Goal: Task Accomplishment & Management: Use online tool/utility

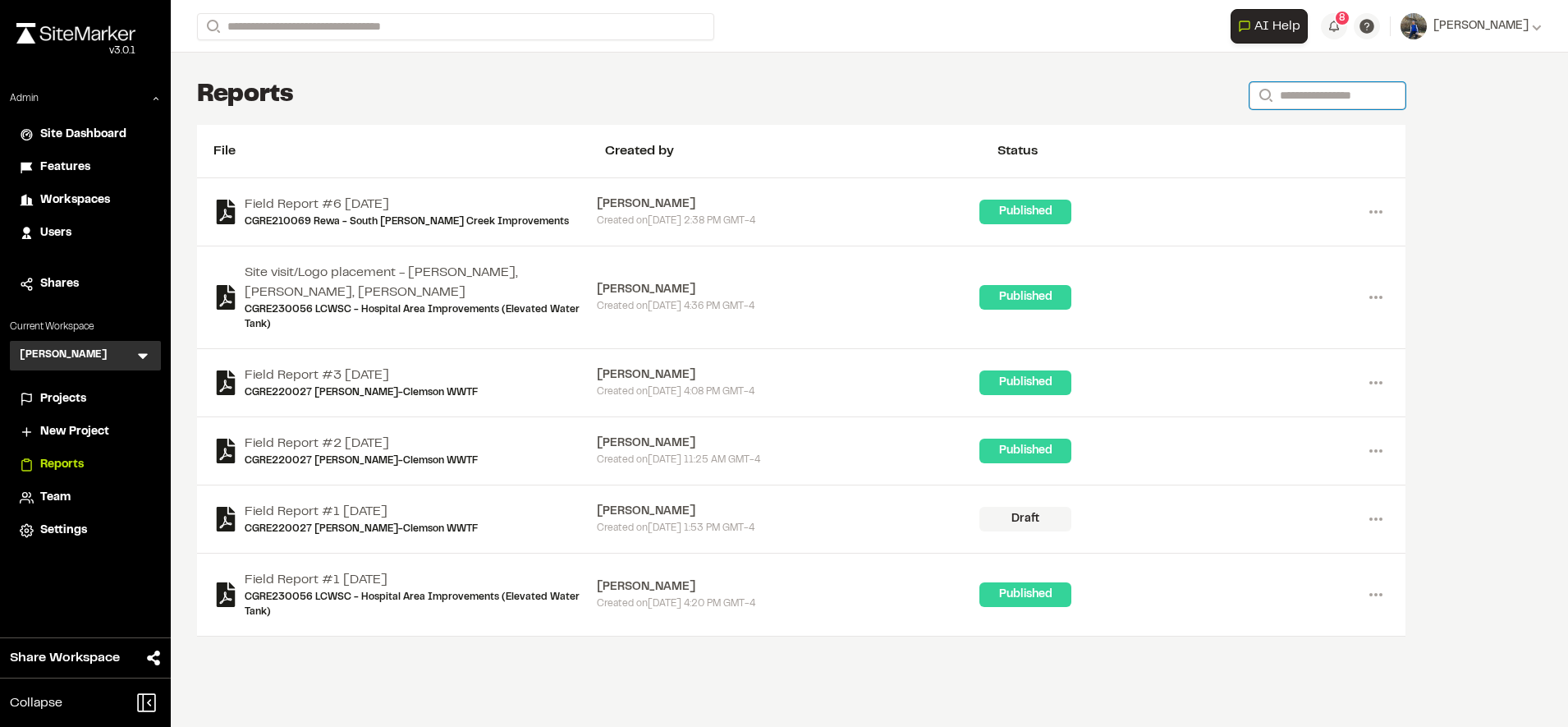
click at [1293, 98] on input "Search" at bounding box center [1328, 95] width 156 height 27
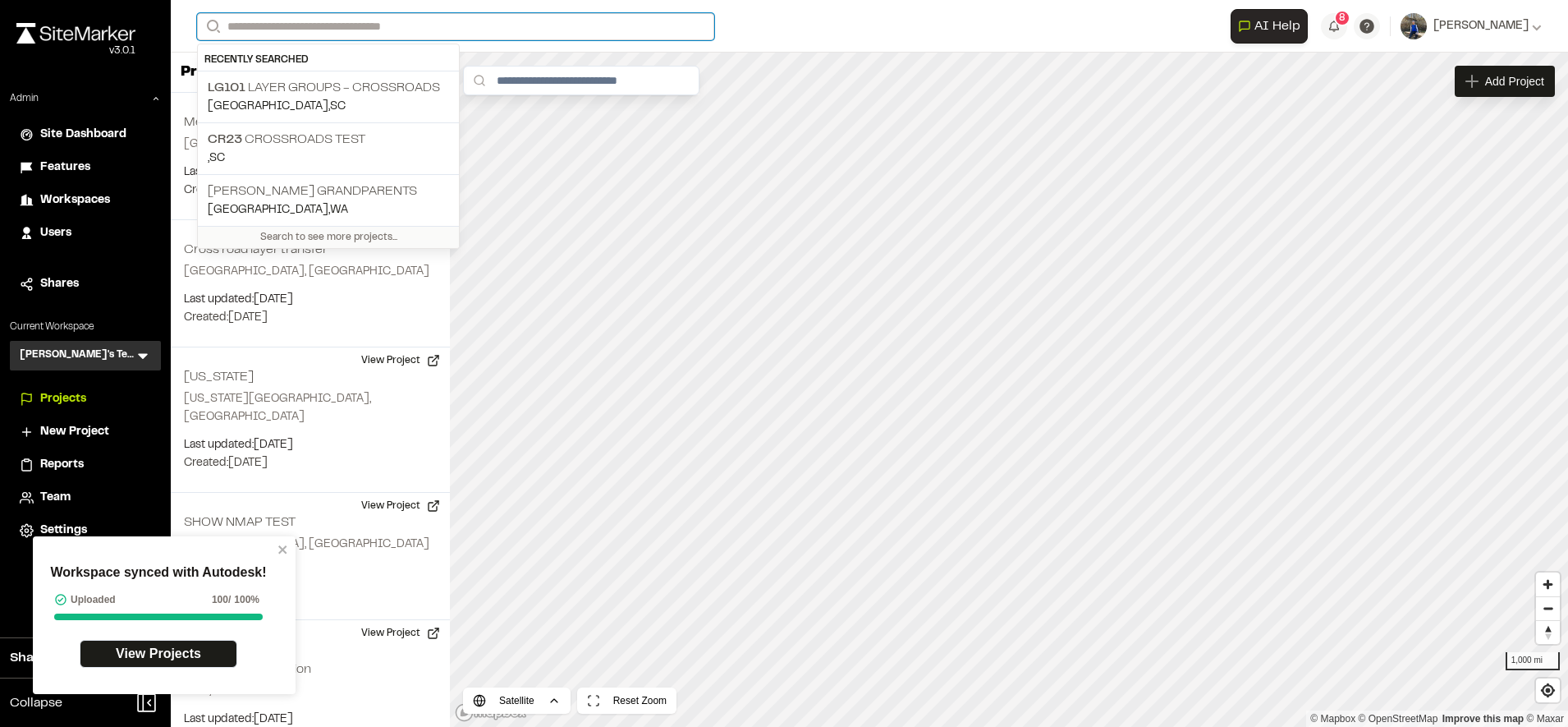
click at [620, 29] on input "Search" at bounding box center [456, 26] width 517 height 27
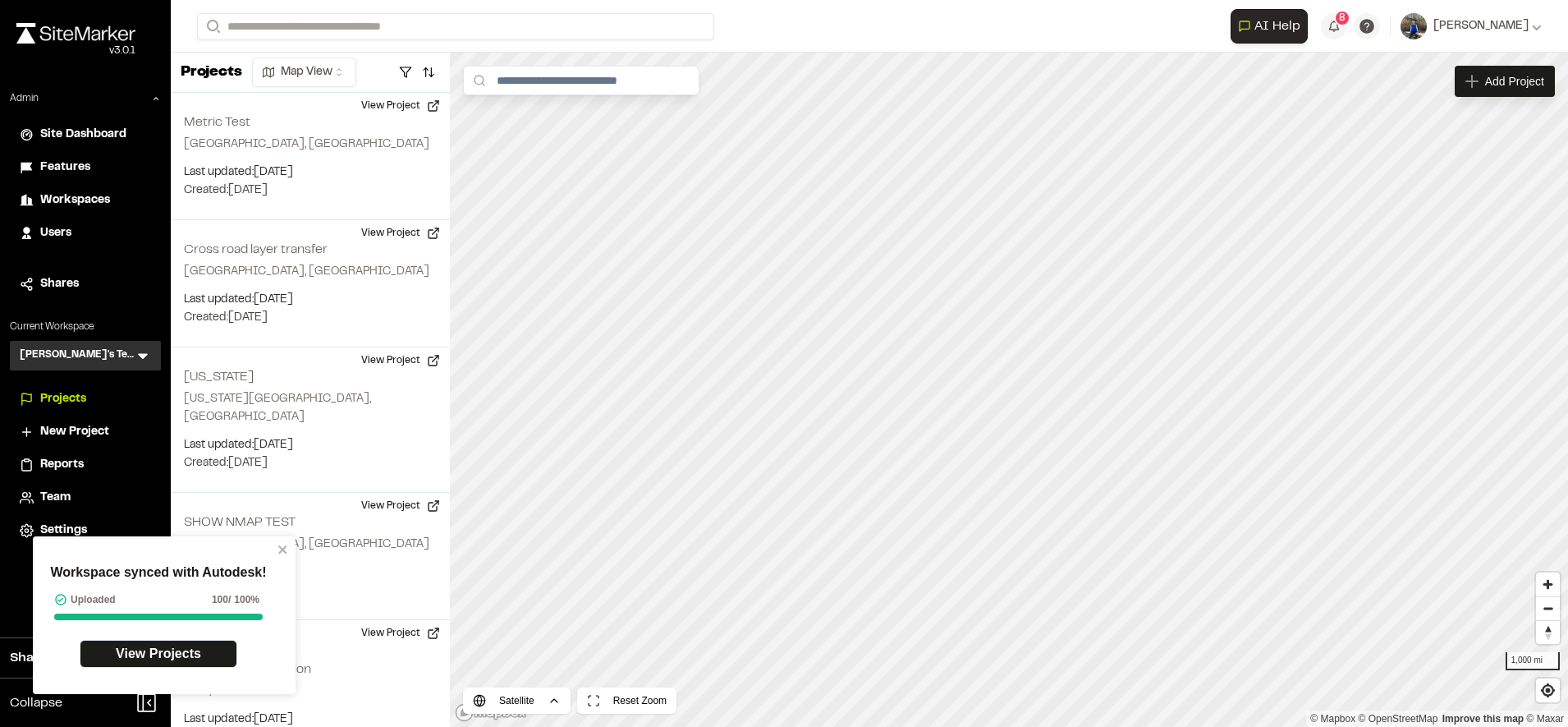
click at [134, 351] on div "[PERSON_NAME]'s Test TT Menu" at bounding box center [85, 356] width 151 height 30
click at [141, 354] on icon at bounding box center [142, 356] width 10 height 6
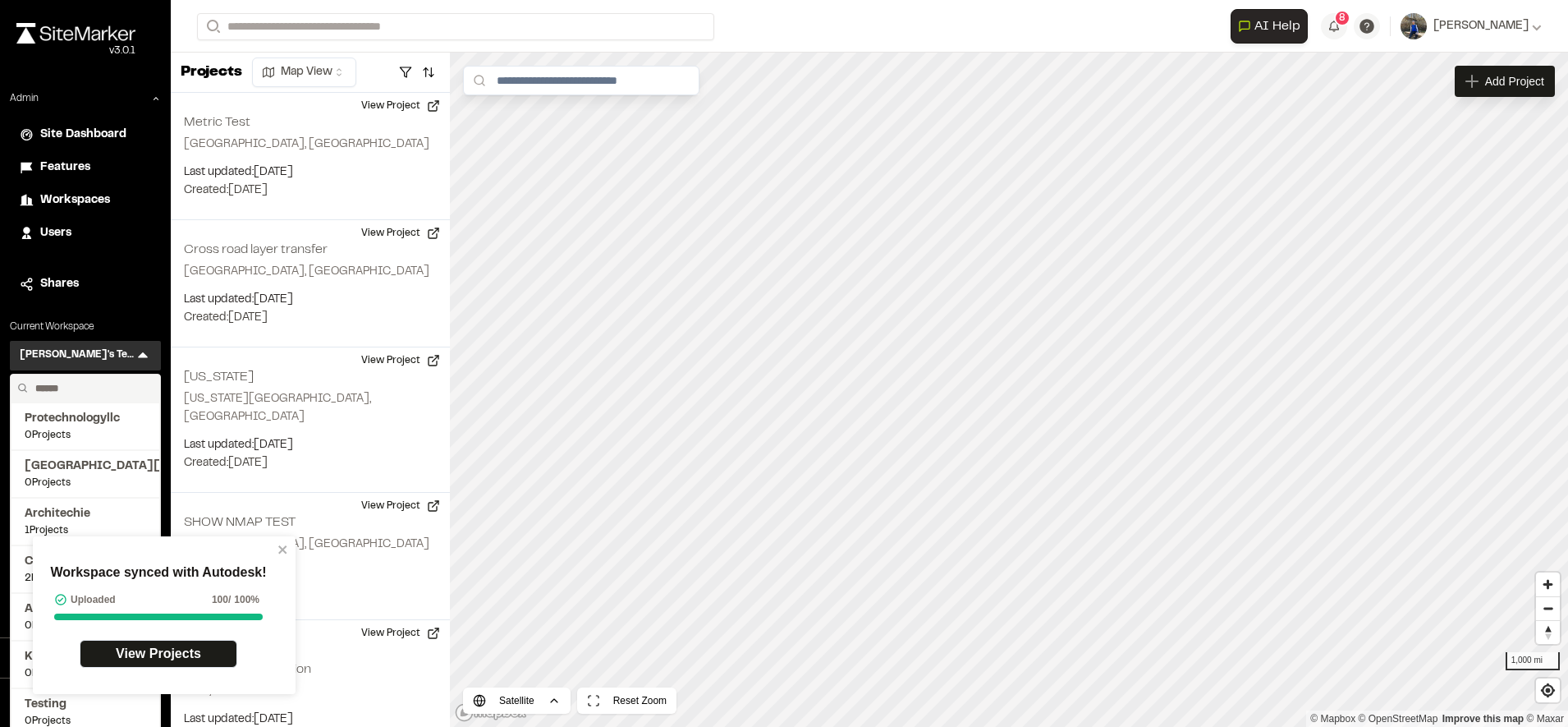
click at [122, 392] on input "text" at bounding box center [91, 388] width 124 height 28
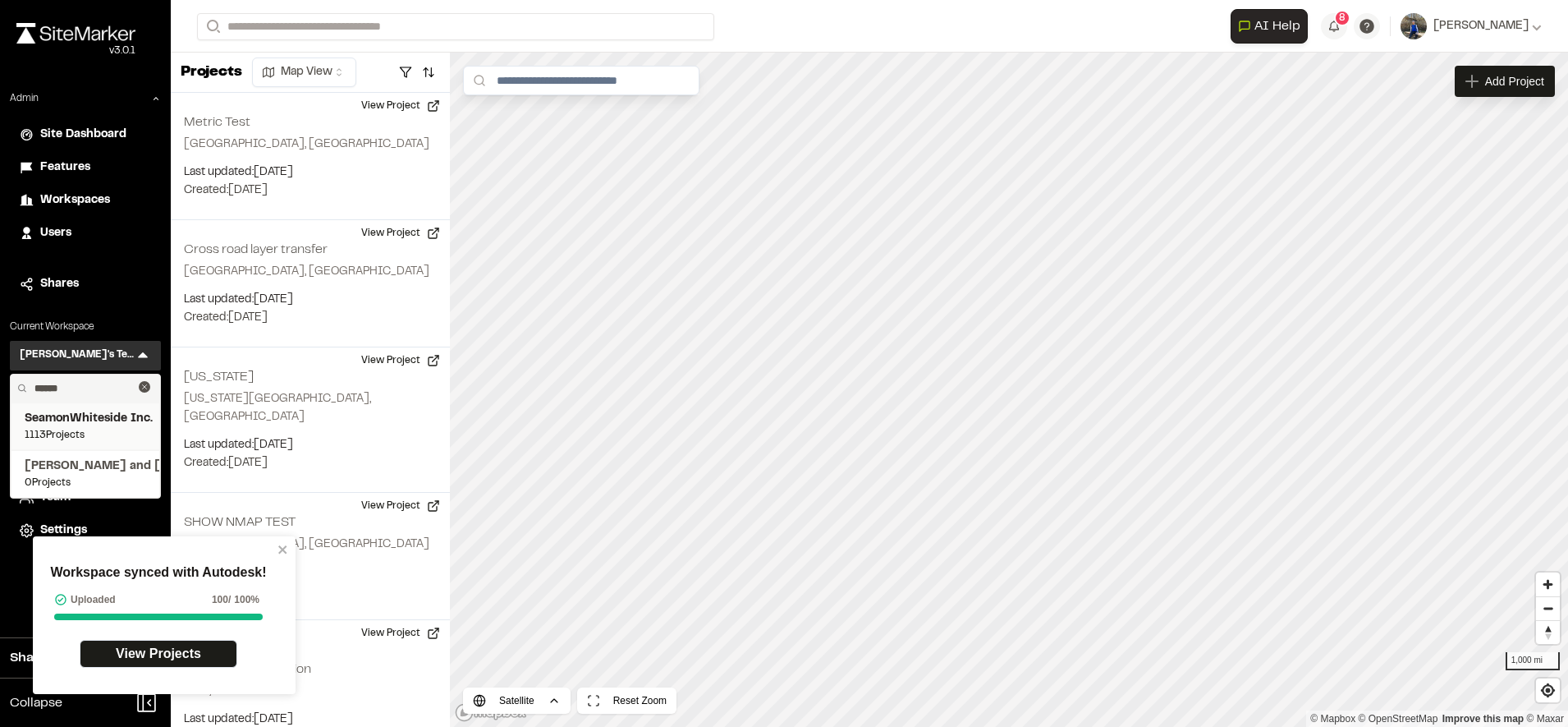
type input "******"
click at [95, 426] on span "SeamonWhiteside Inc." at bounding box center [85, 418] width 122 height 18
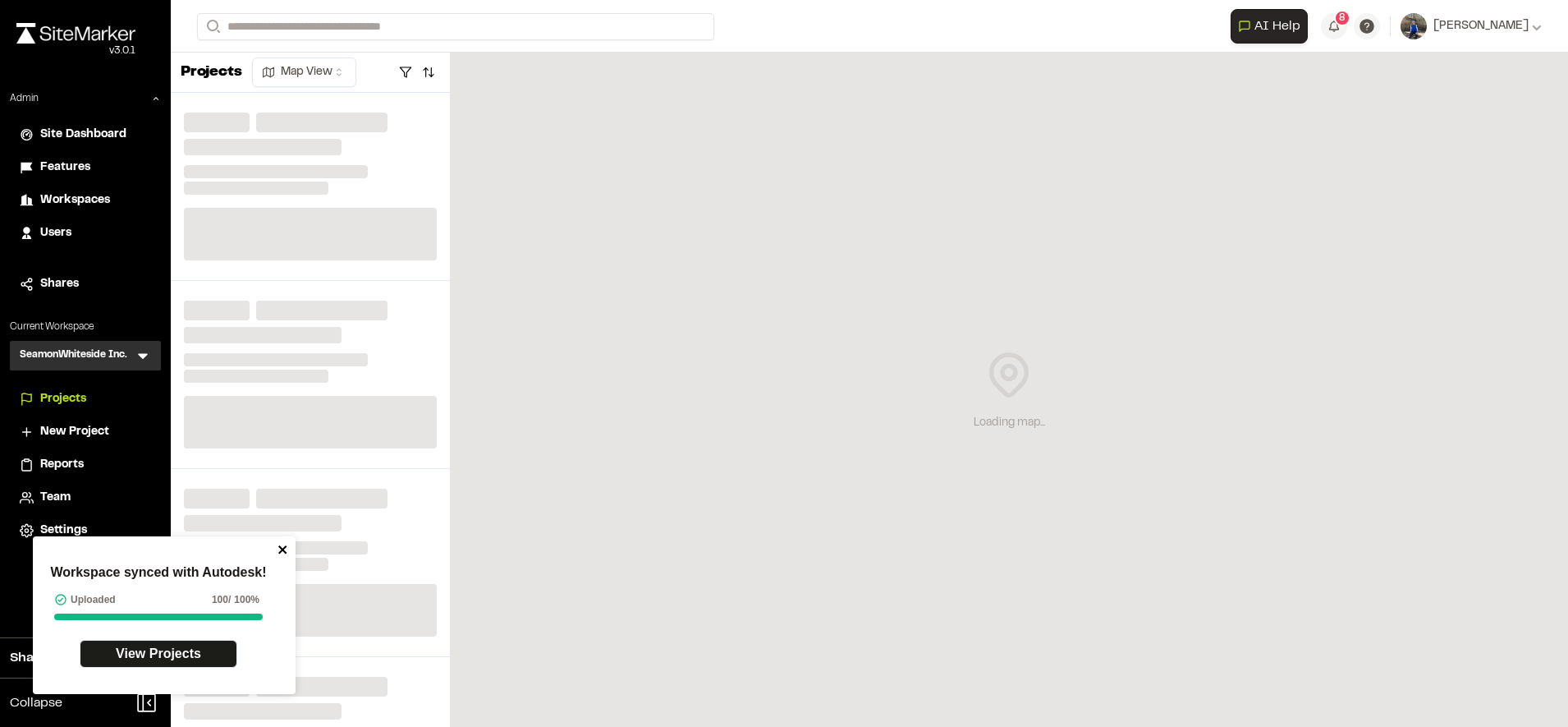
click at [283, 551] on icon "close" at bounding box center [283, 549] width 11 height 13
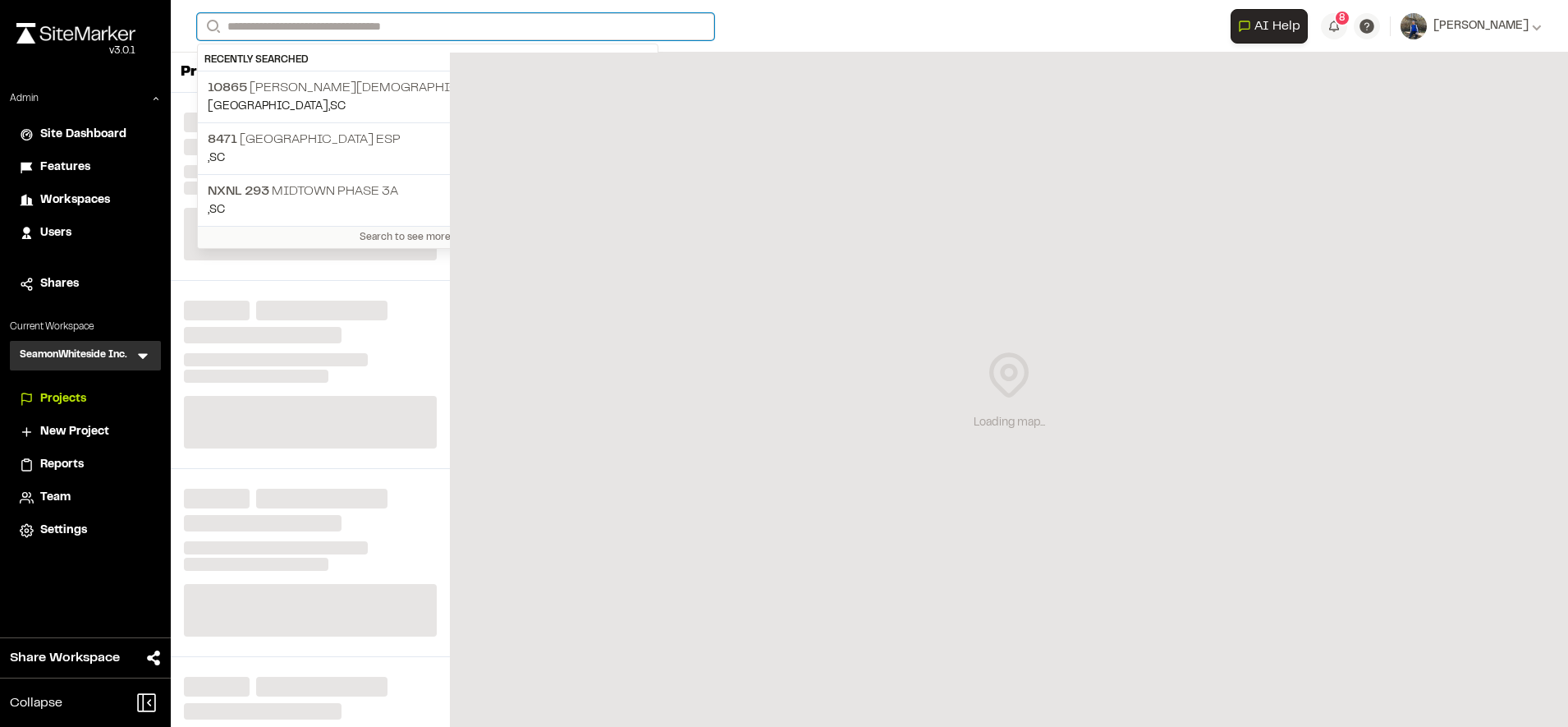
click at [379, 26] on input "Search" at bounding box center [456, 26] width 517 height 27
paste input "**********"
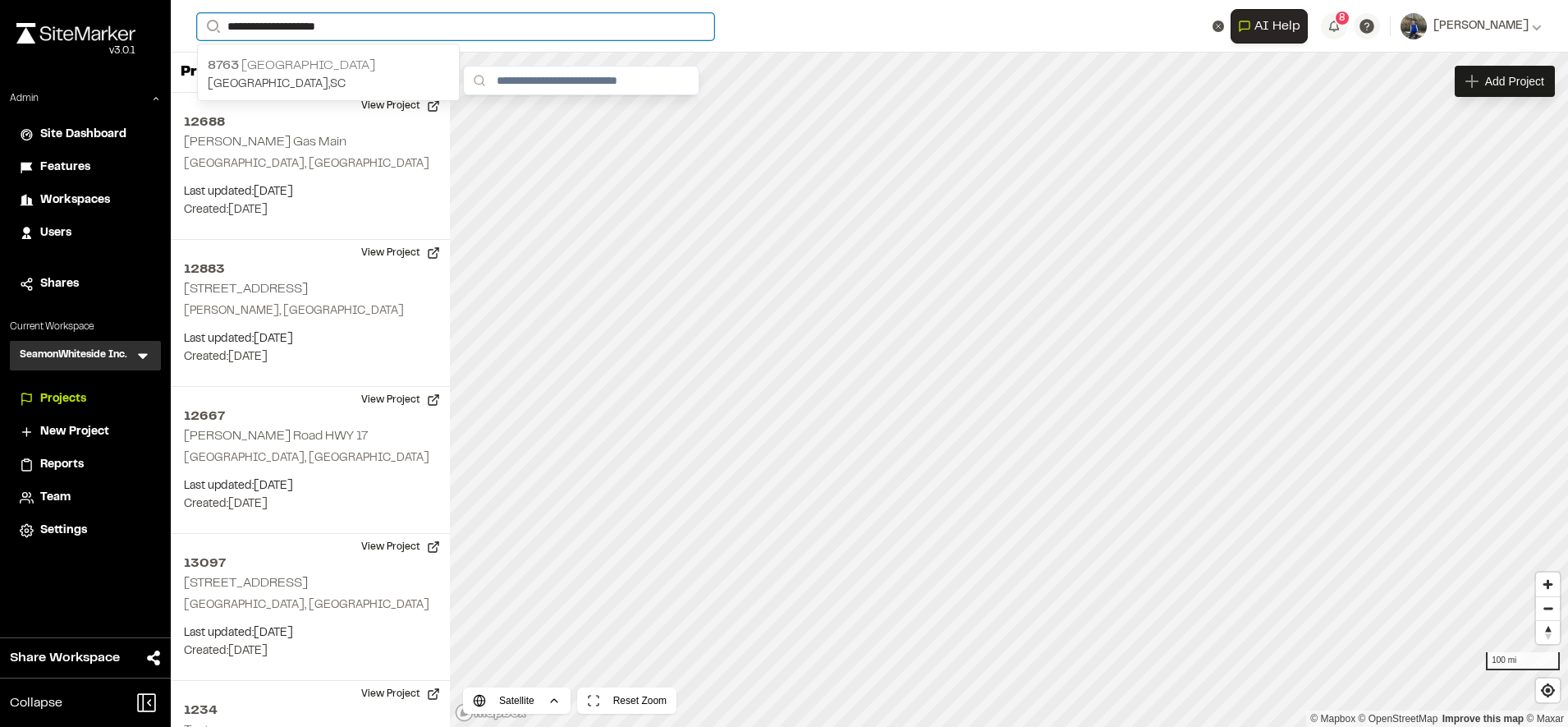
type input "**********"
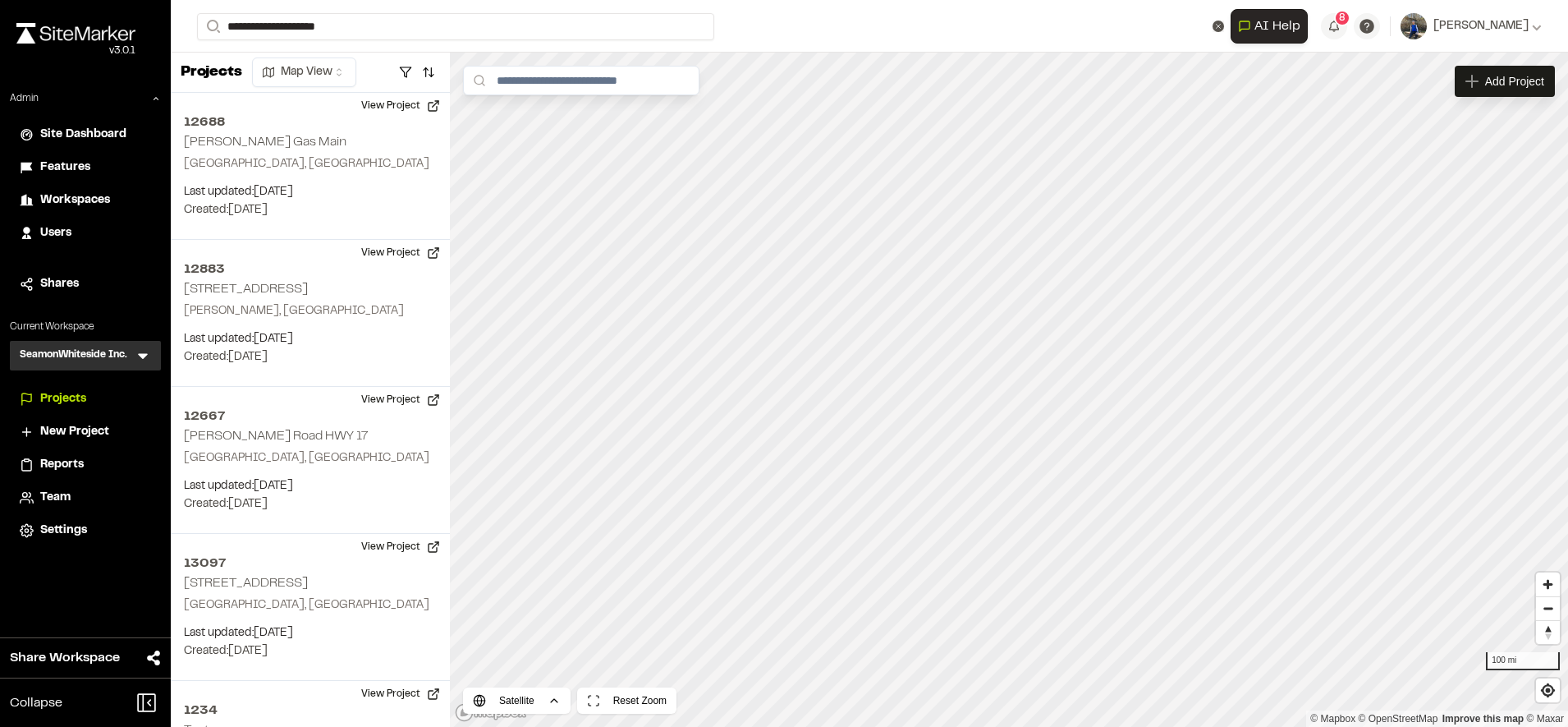
click at [366, 65] on p "[STREET_ADDRESS]" at bounding box center [328, 65] width 241 height 20
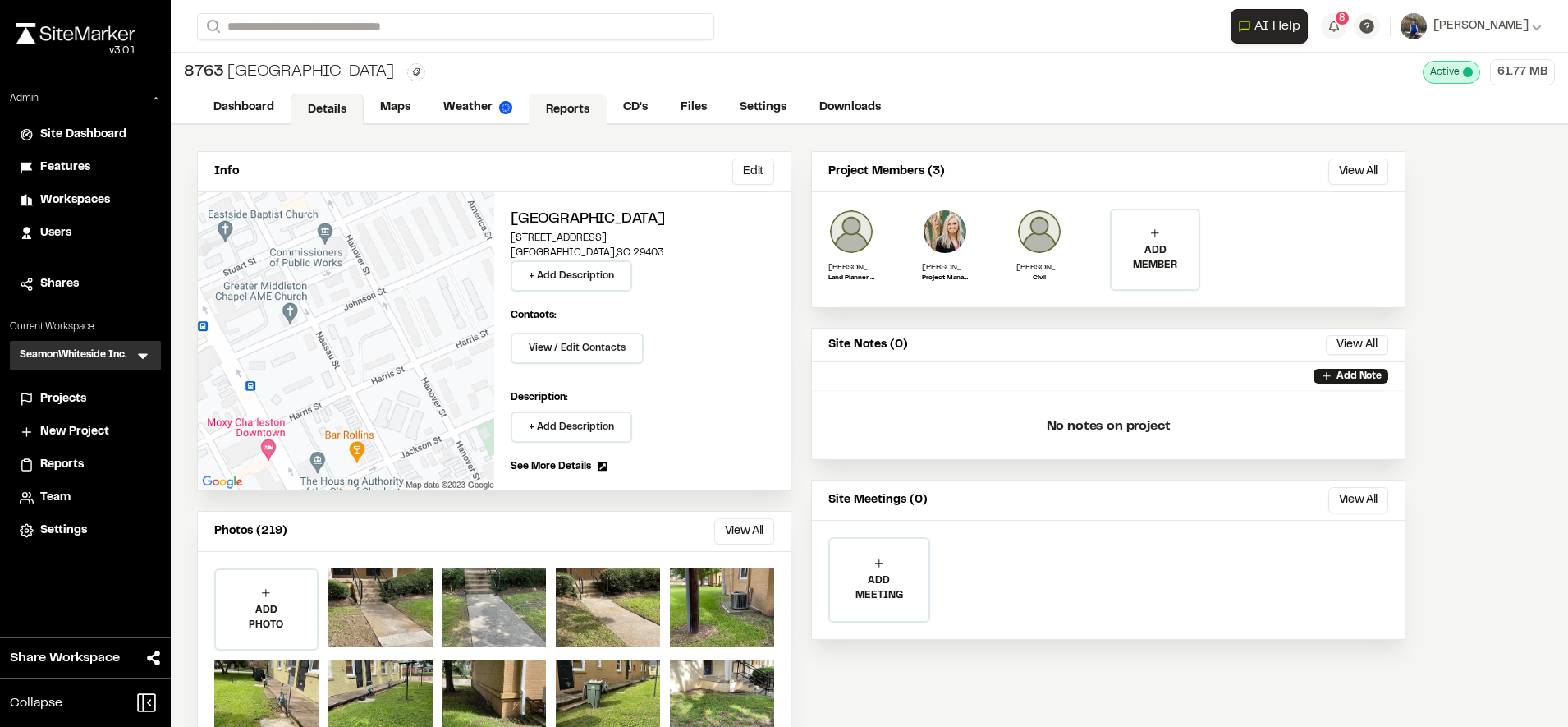
click at [579, 107] on link "Reports" at bounding box center [567, 109] width 78 height 31
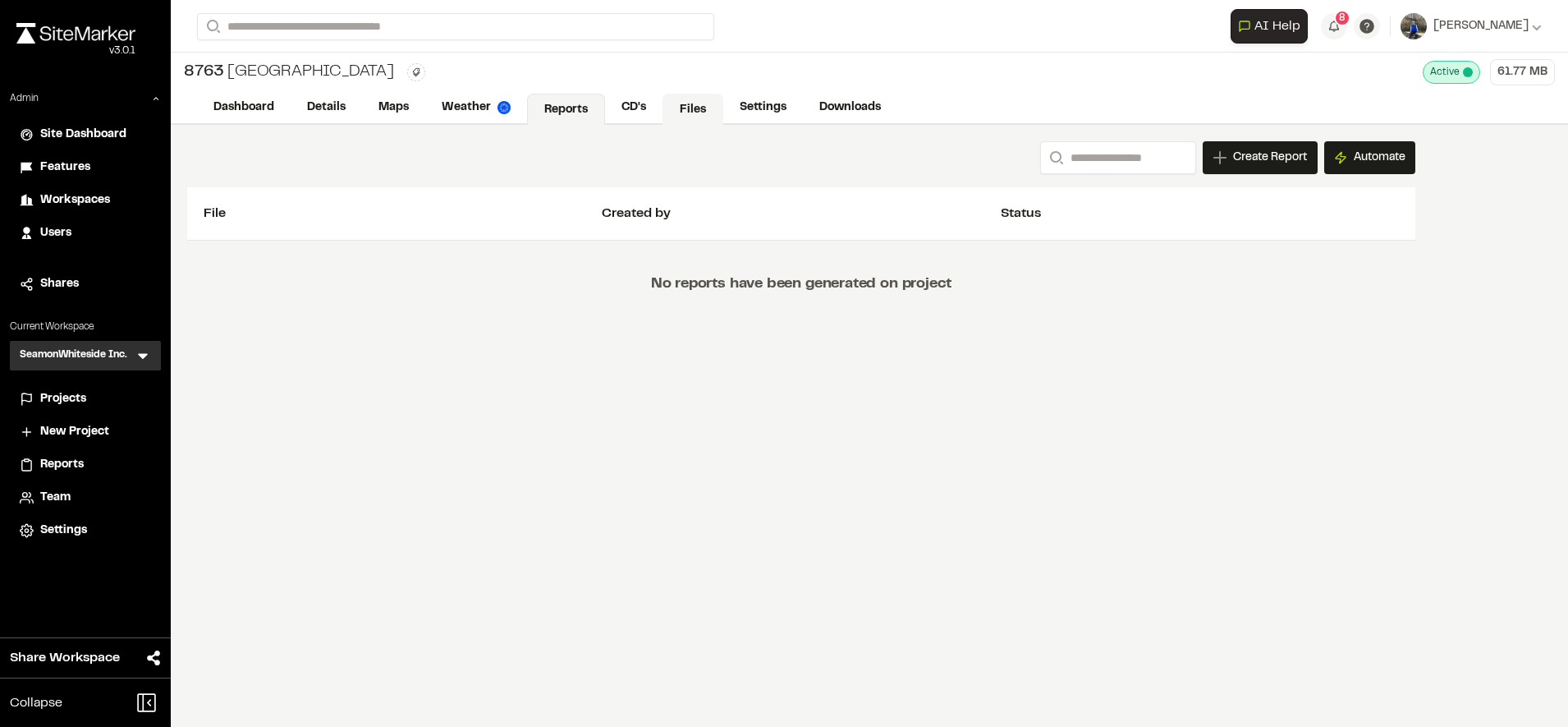
click at [675, 109] on link "Files" at bounding box center [692, 109] width 61 height 31
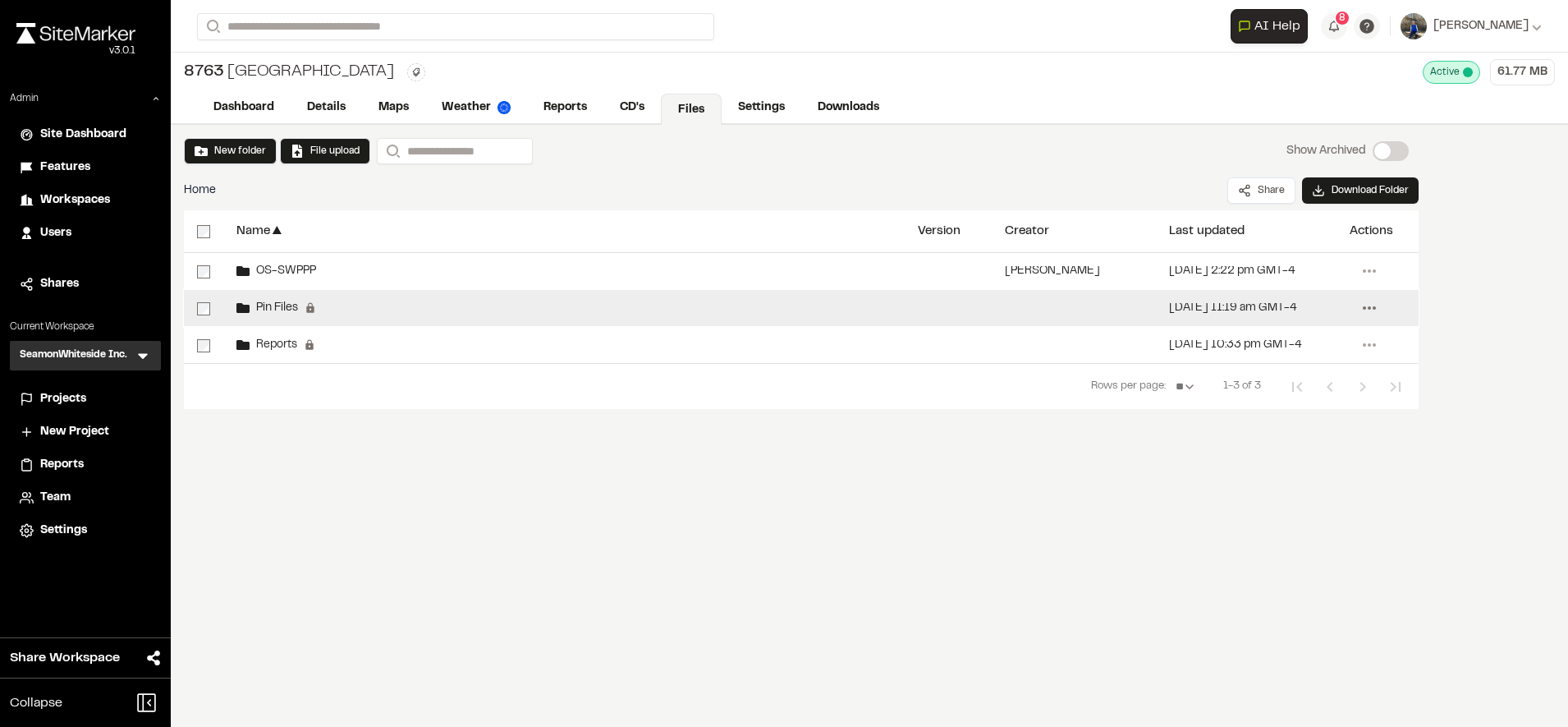
click at [1358, 307] on icon at bounding box center [1370, 308] width 26 height 26
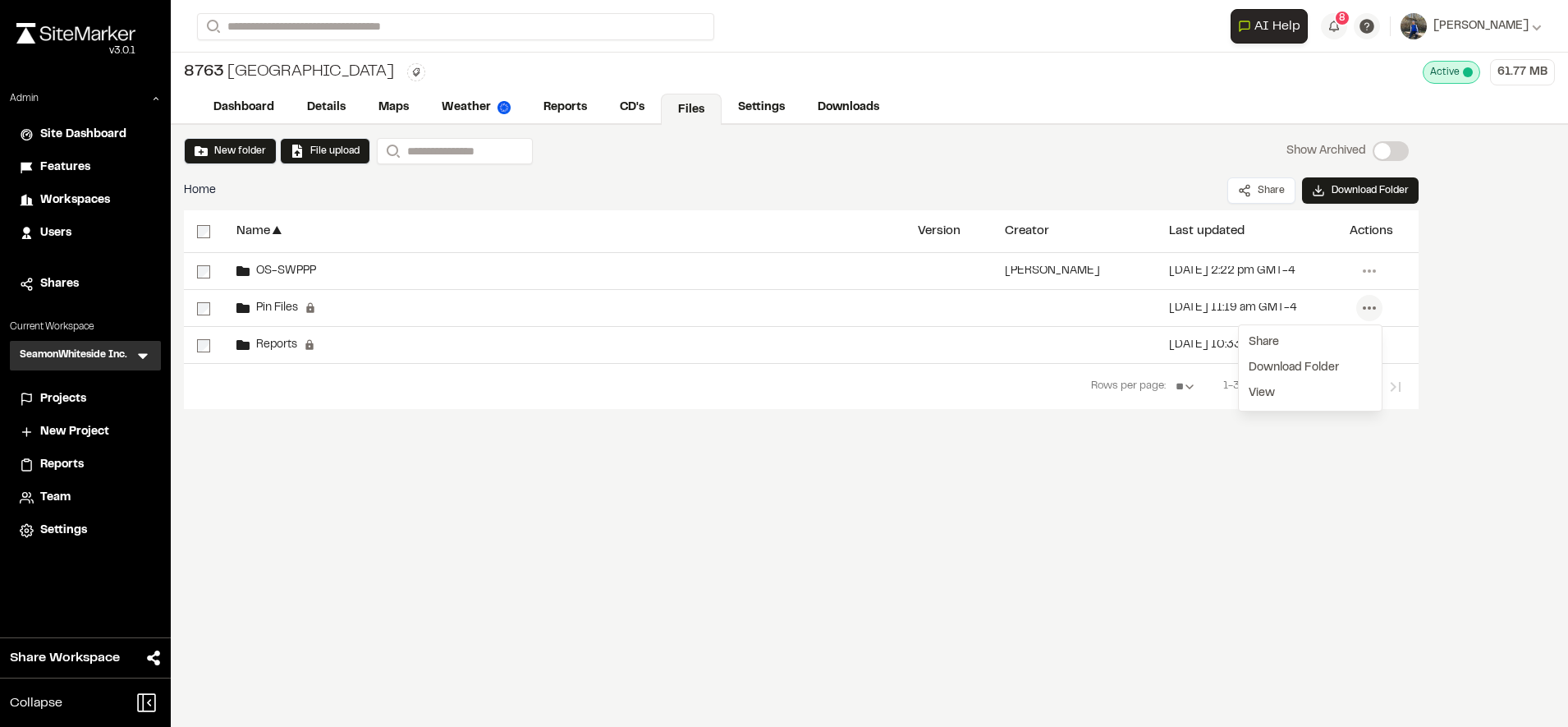
click at [1038, 498] on div "New folder File upload Search Show Archived Show Archived Home Share Download F…" at bounding box center [870, 425] width 1398 height 602
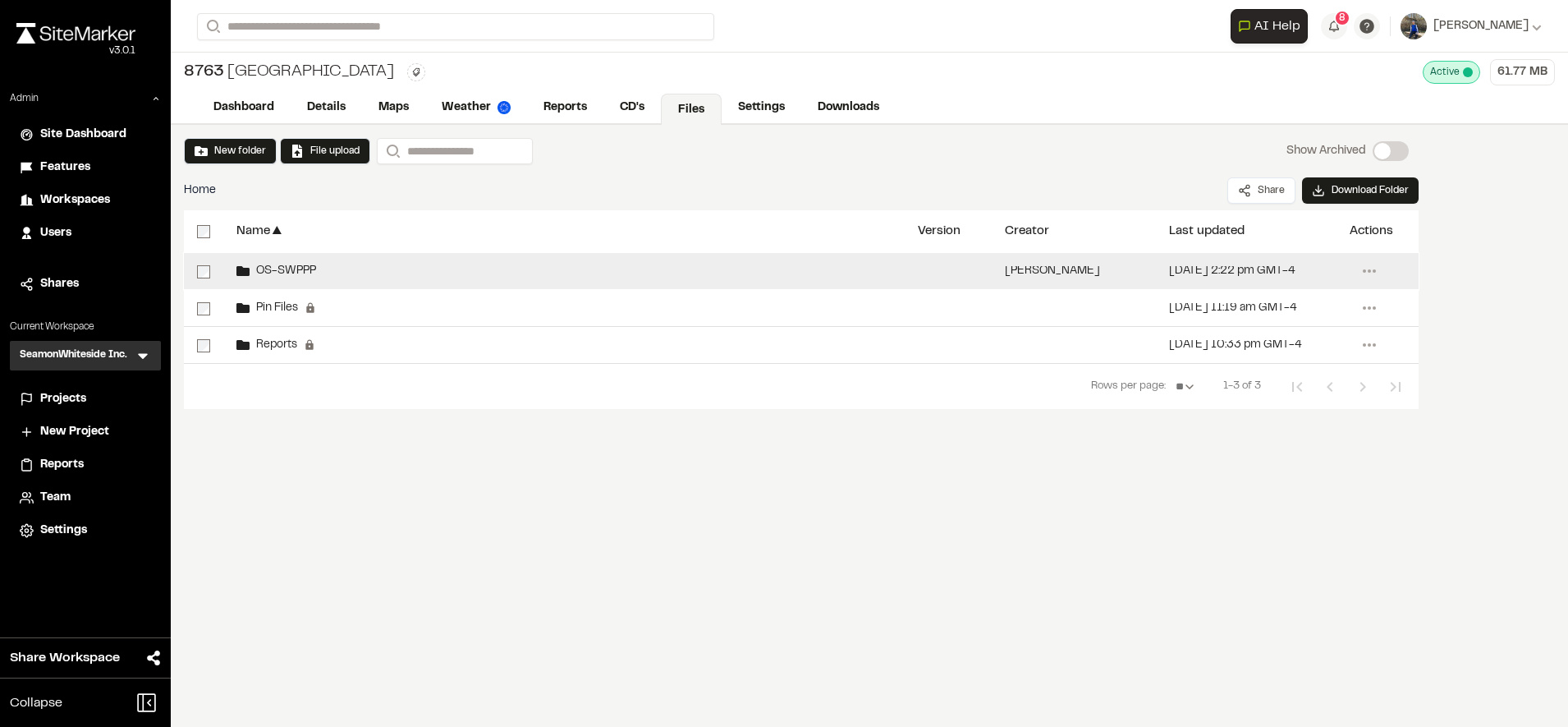
drag, startPoint x: 294, startPoint y: 310, endPoint x: 312, endPoint y: 265, distance: 48.5
click at [312, 265] on div "OS-SWPPP [PERSON_NAME] [DATE] 2:22 pm GMT-4 Menu Share Download Folder View Edi…" at bounding box center [802, 308] width 1235 height 110
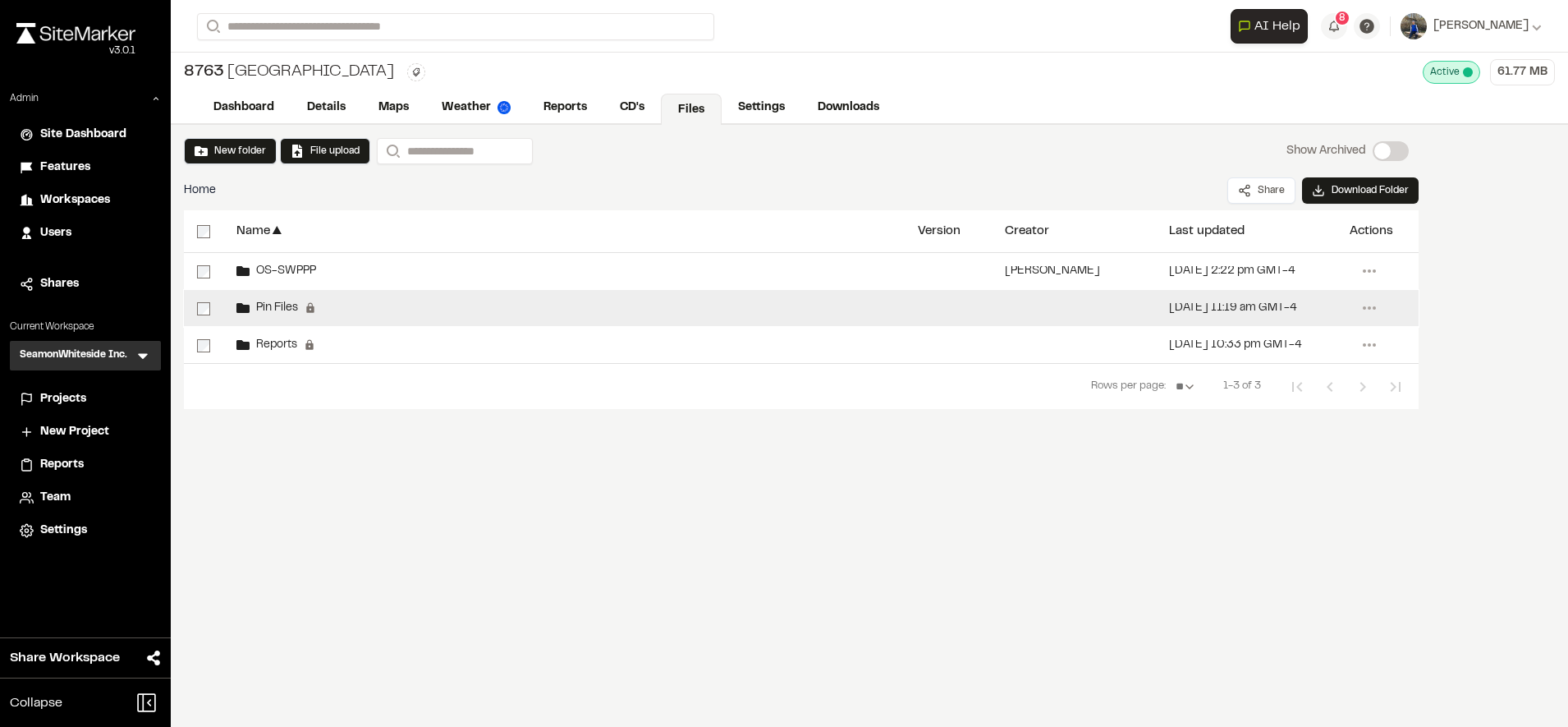
click at [265, 303] on span "Pin Files" at bounding box center [274, 308] width 49 height 10
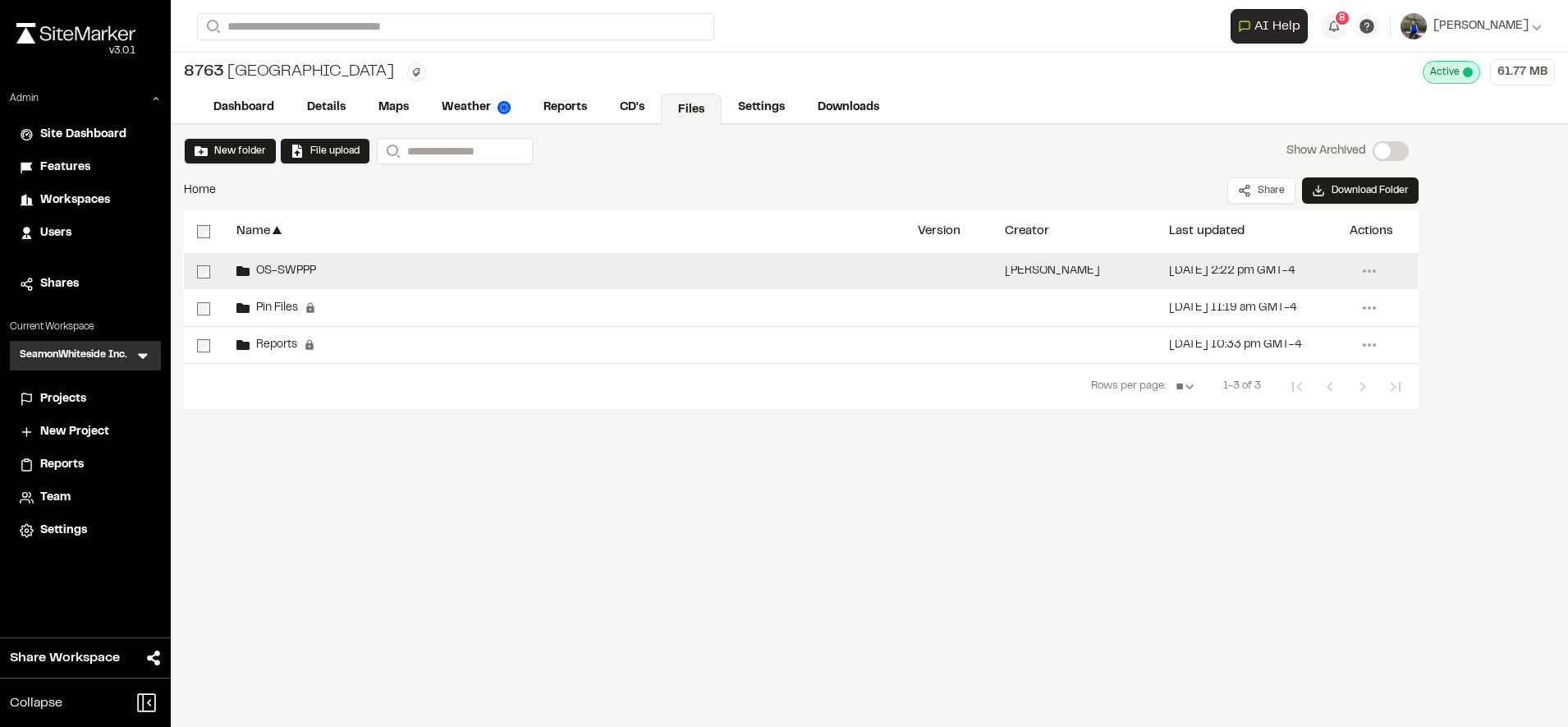
drag, startPoint x: 268, startPoint y: 342, endPoint x: 292, endPoint y: 273, distance: 73.1
click at [292, 273] on div "OS-SWPPP [PERSON_NAME] [DATE] 2:22 pm GMT-4 Menu Share Download Folder View Edi…" at bounding box center [802, 308] width 1235 height 110
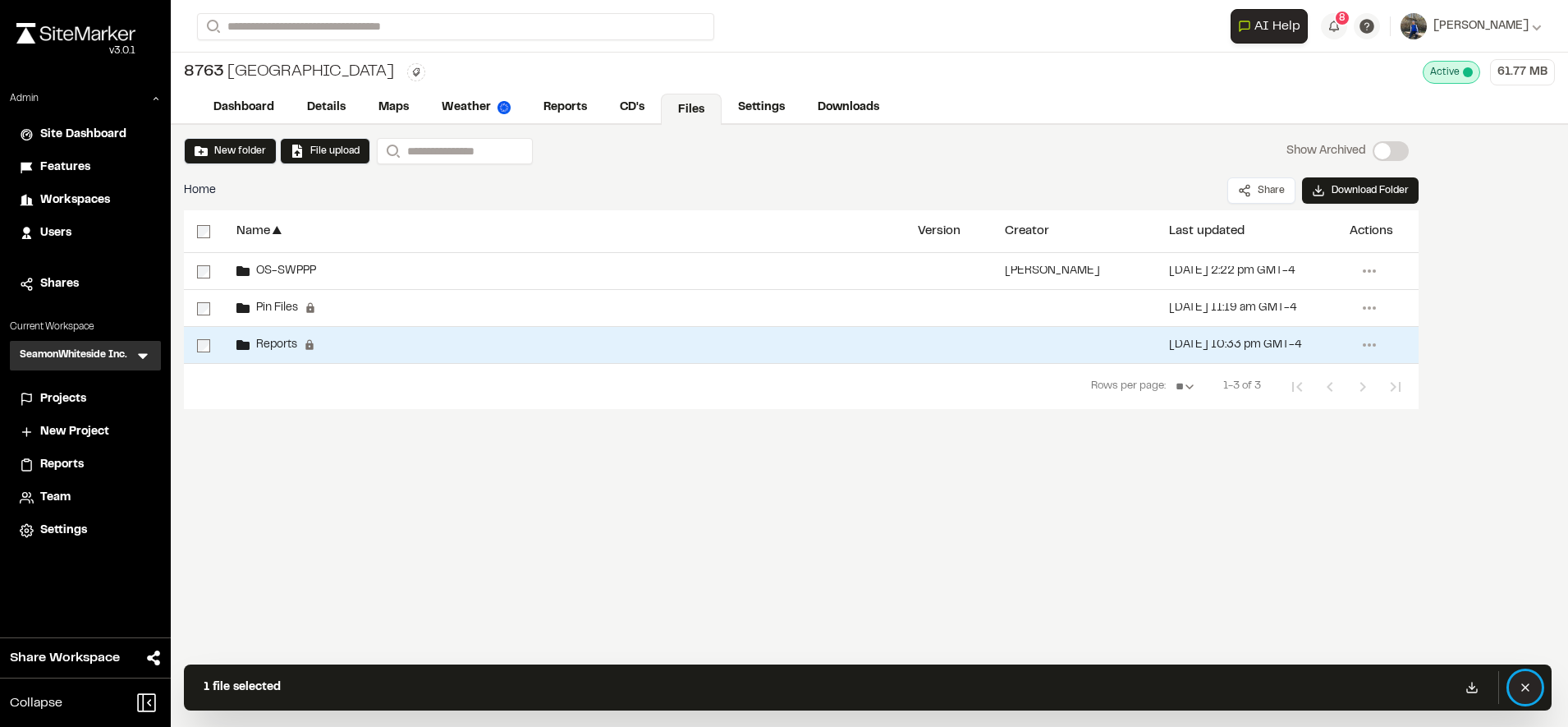
click at [1522, 689] on icon at bounding box center [1526, 688] width 13 height 13
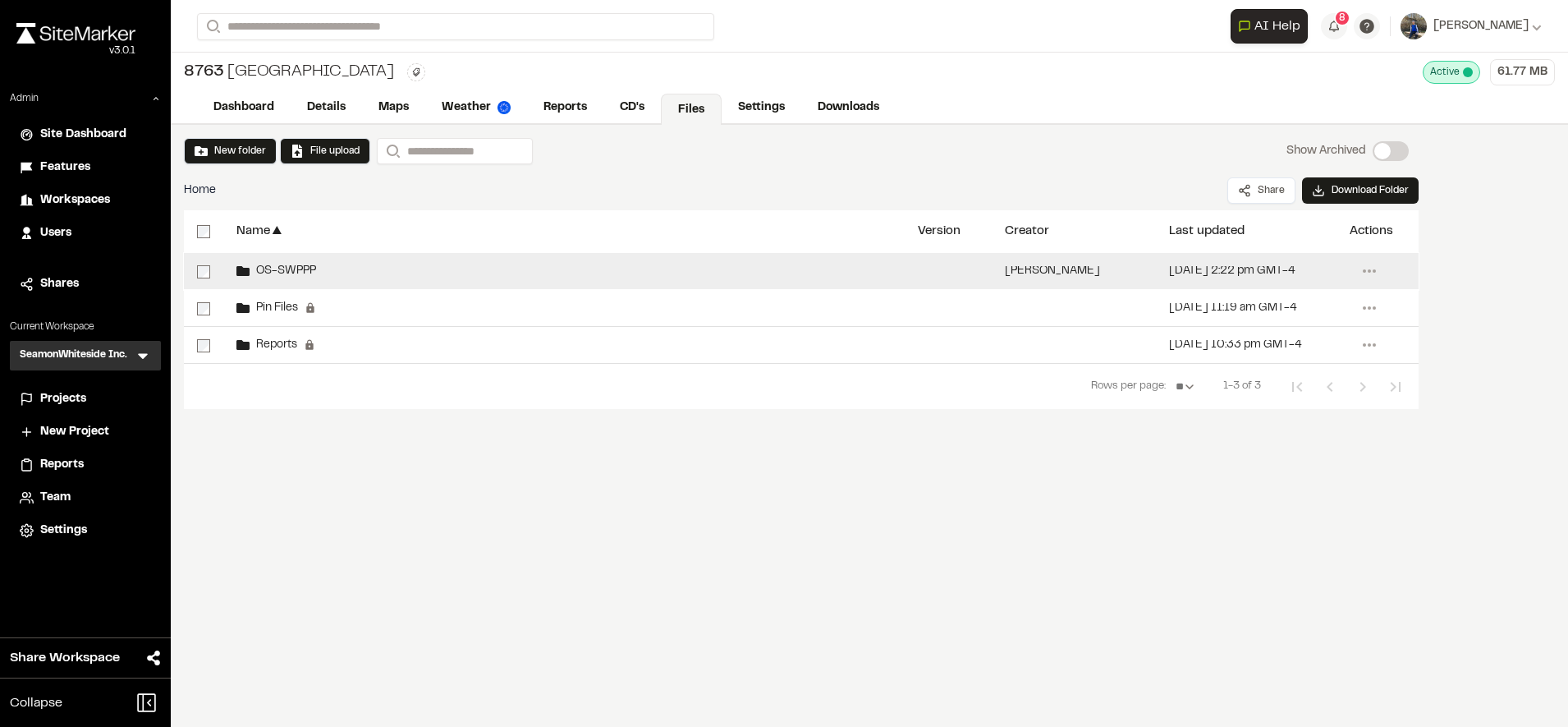
click at [377, 263] on div "OS-SWPPP" at bounding box center [564, 270] width 681 height 36
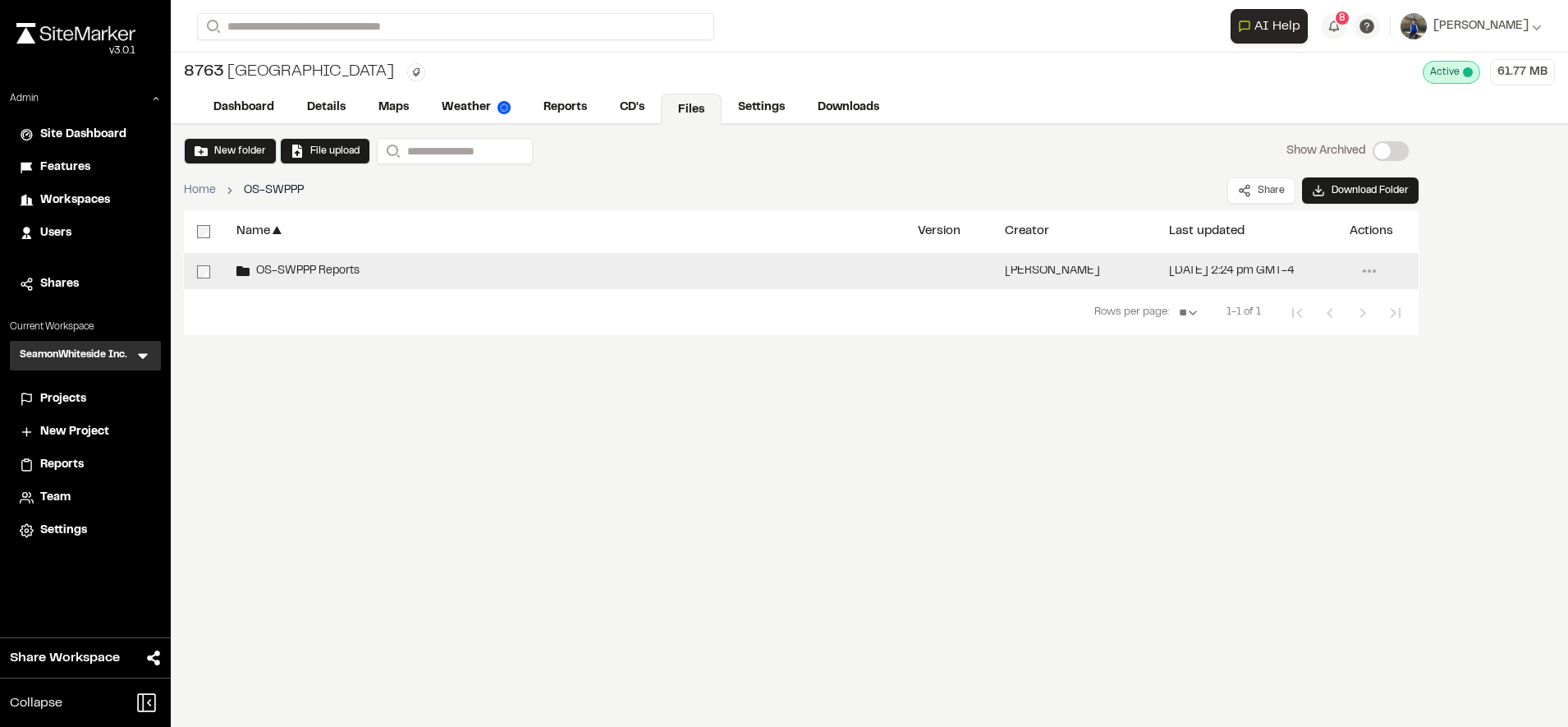
click at [353, 266] on span "OS-SWPPP Reports" at bounding box center [305, 270] width 110 height 10
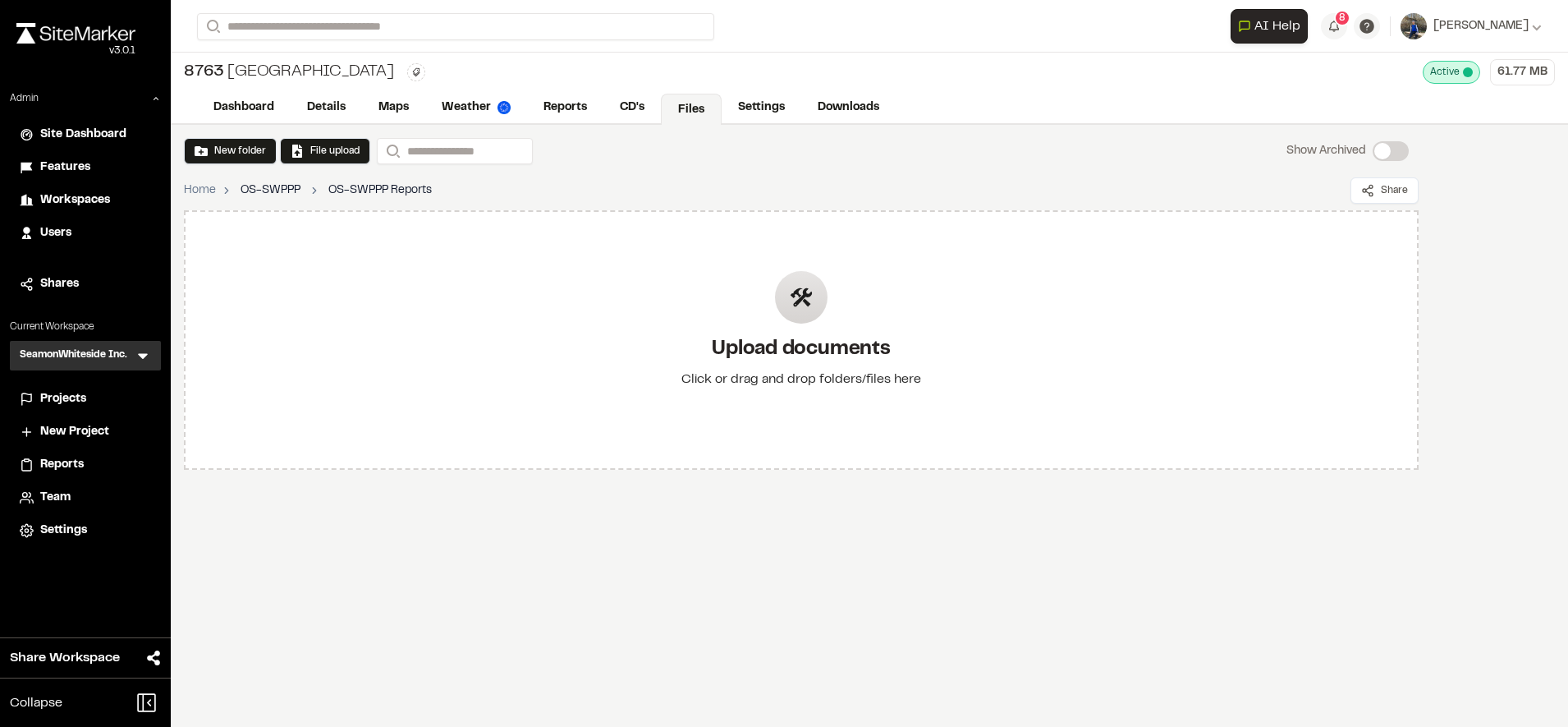
click at [290, 194] on link "OS-SWPPP" at bounding box center [270, 190] width 60 height 18
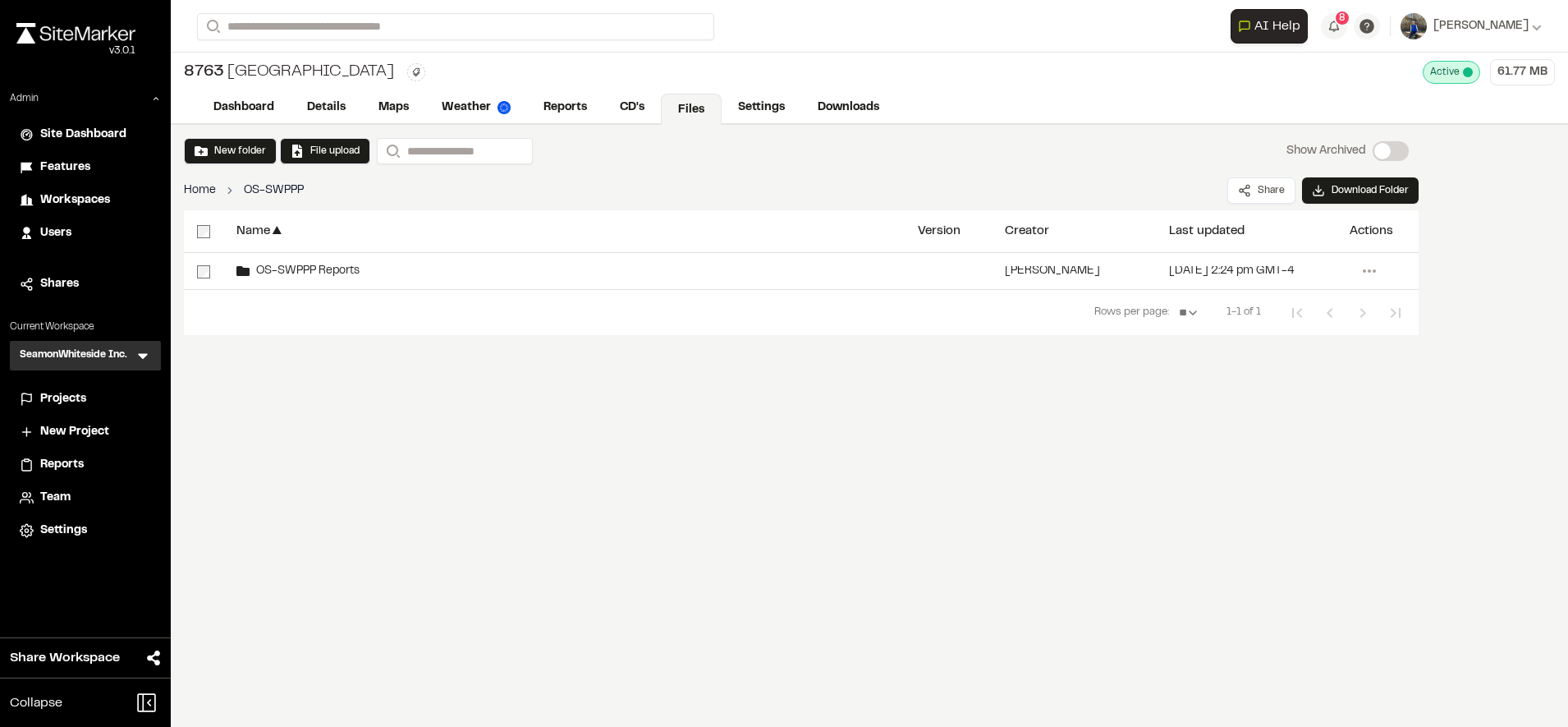
click at [211, 196] on link "Home" at bounding box center [200, 190] width 32 height 18
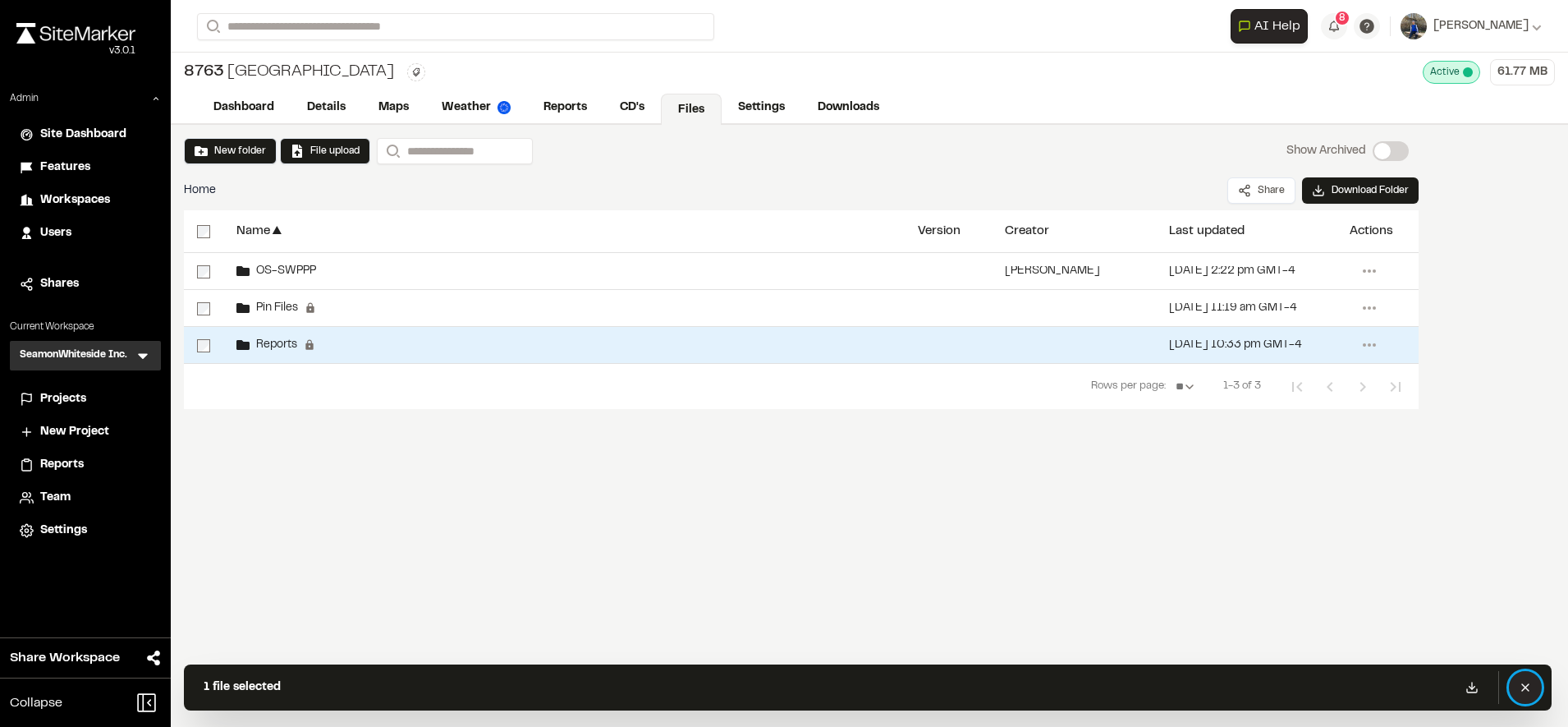
click at [1531, 686] on icon at bounding box center [1526, 688] width 13 height 13
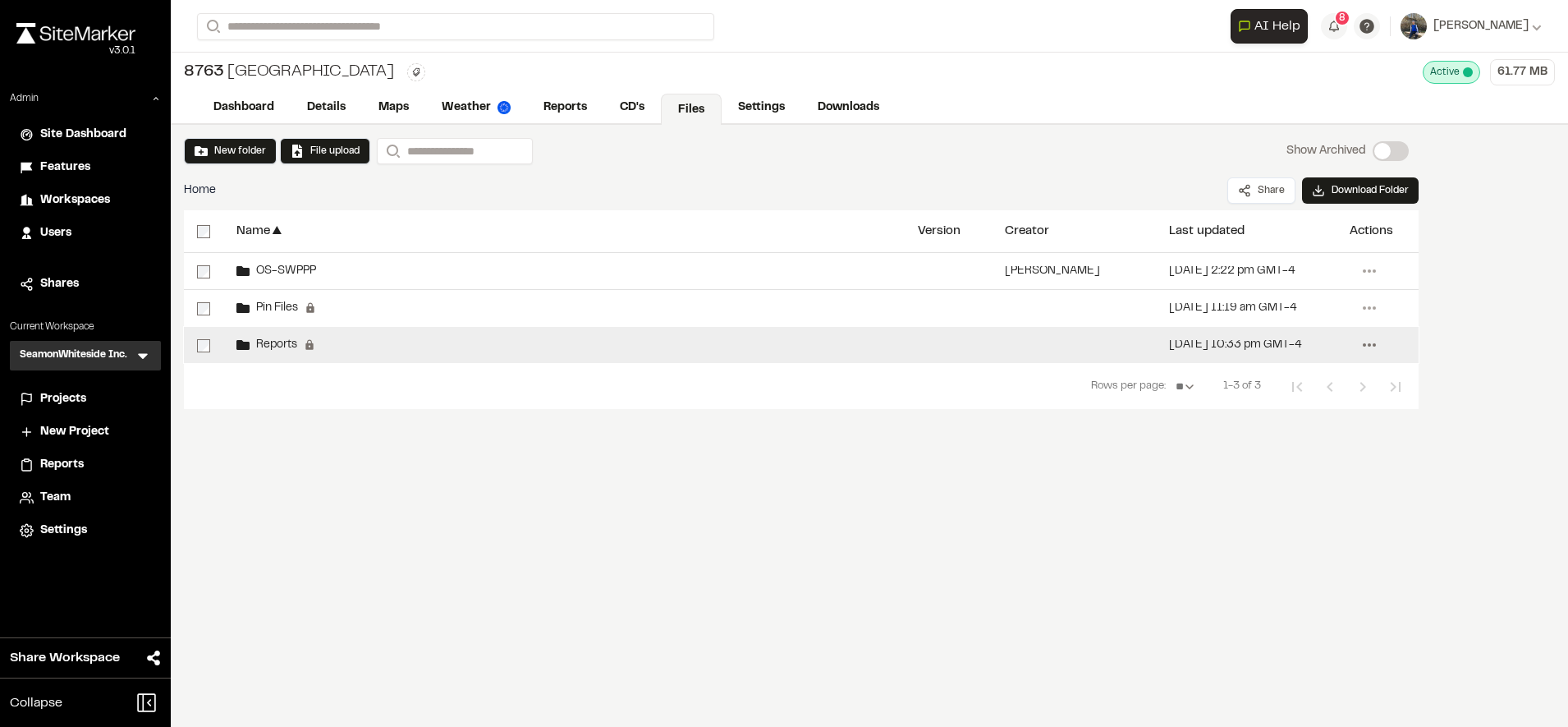
click at [1362, 346] on icon at bounding box center [1370, 345] width 26 height 26
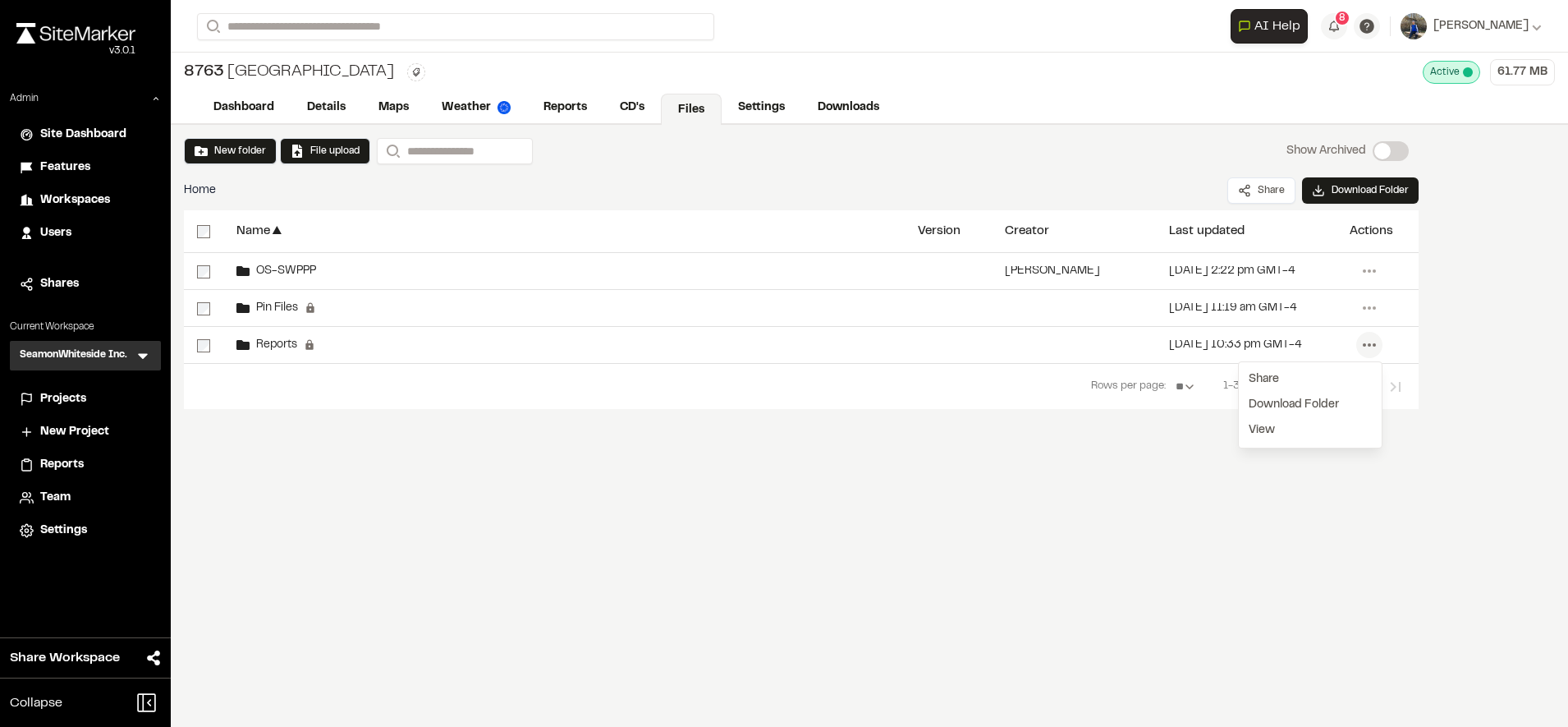
click at [1098, 528] on div "New folder File upload Search Show Archived Show Archived Home Share Download F…" at bounding box center [870, 425] width 1398 height 602
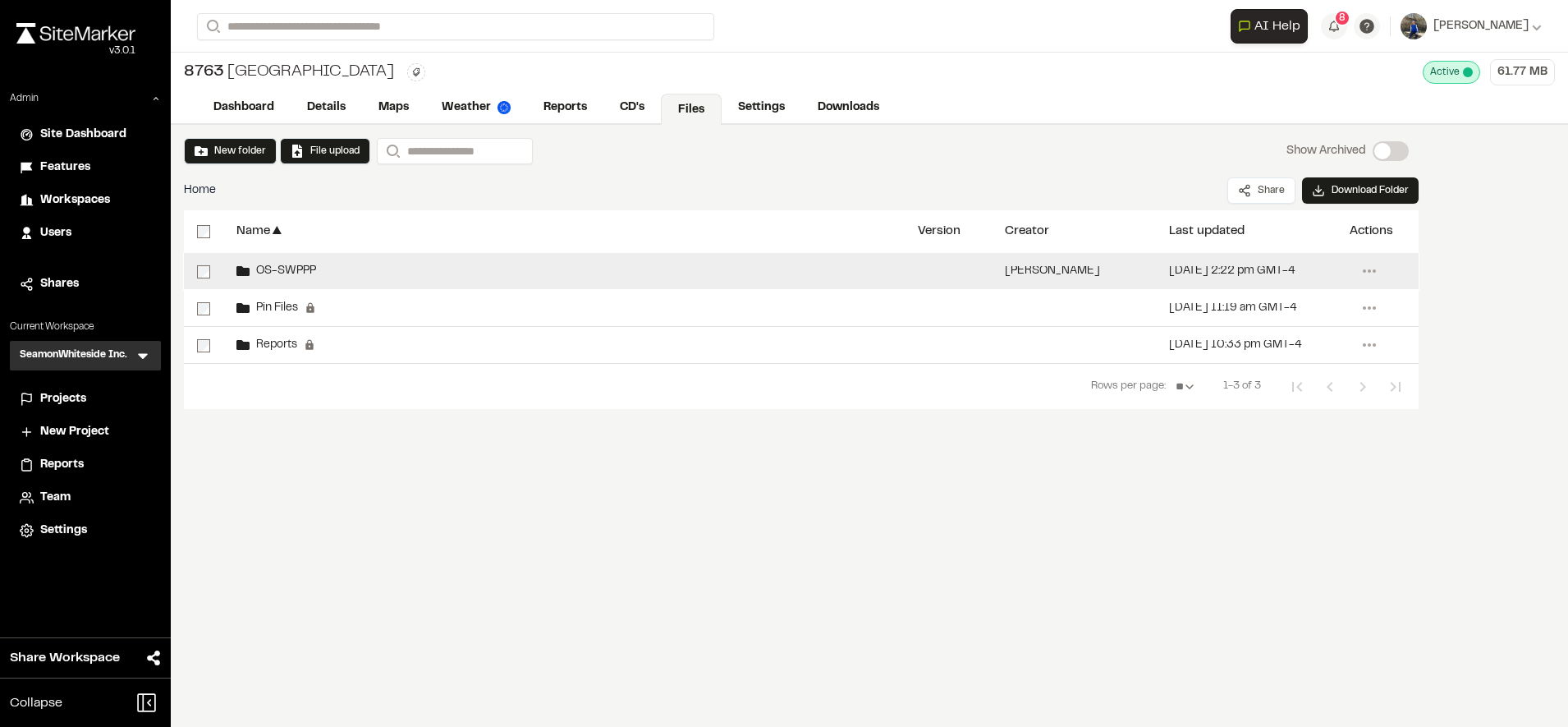
click at [315, 270] on span "OS-SWPPP" at bounding box center [283, 270] width 66 height 10
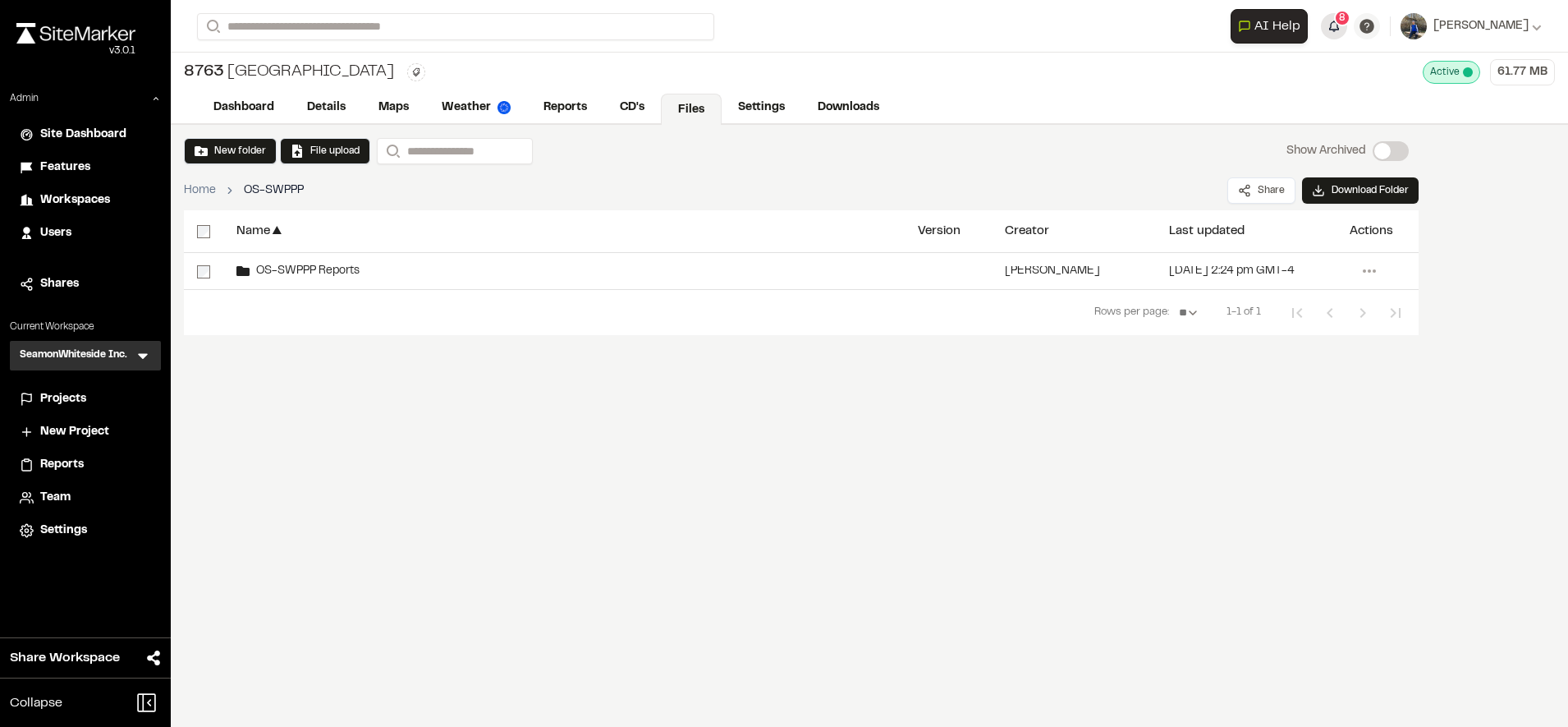
click at [1347, 27] on button "8" at bounding box center [1334, 26] width 26 height 26
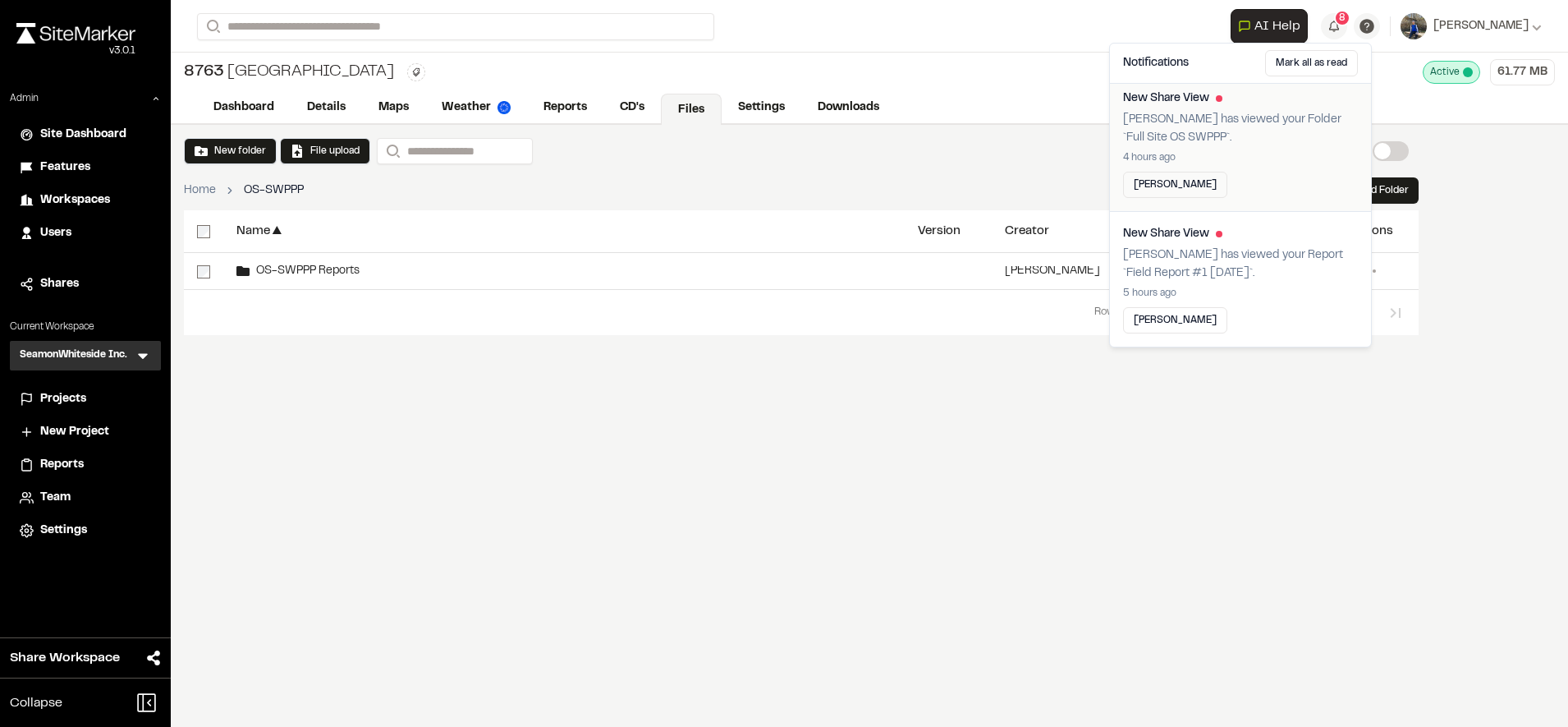
scroll to position [5, 0]
click at [1164, 182] on button "[PERSON_NAME]" at bounding box center [1175, 187] width 104 height 26
click at [1201, 119] on p "[PERSON_NAME] has viewed your Folder `Full Site OS SWPPP`." at bounding box center [1241, 131] width 235 height 36
click at [640, 383] on div "Name ▲ Version Creator ▲ Last updated ▲ Actions OS-SWPPP Reports [PERSON_NAME] …" at bounding box center [802, 333] width 1235 height 246
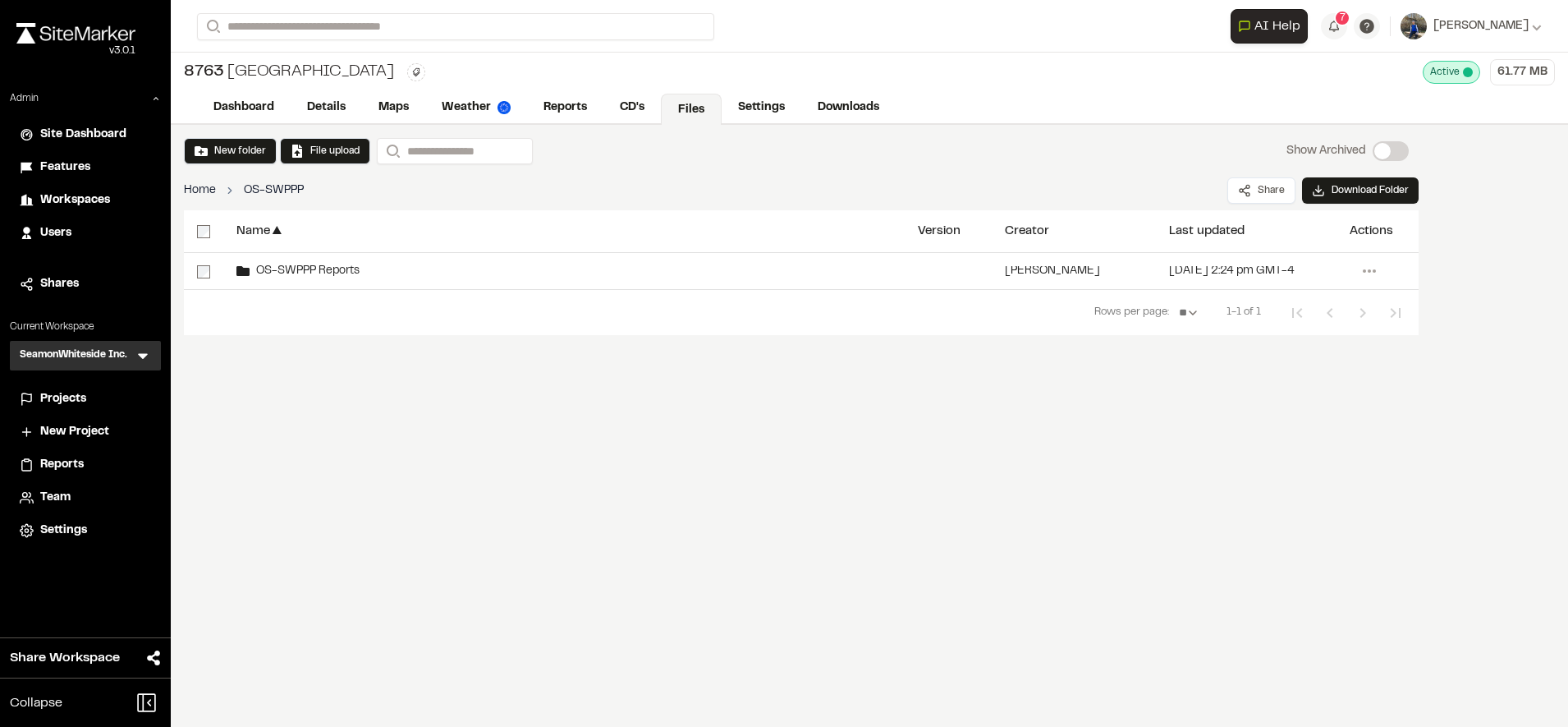
click at [208, 190] on link "Home" at bounding box center [200, 190] width 32 height 18
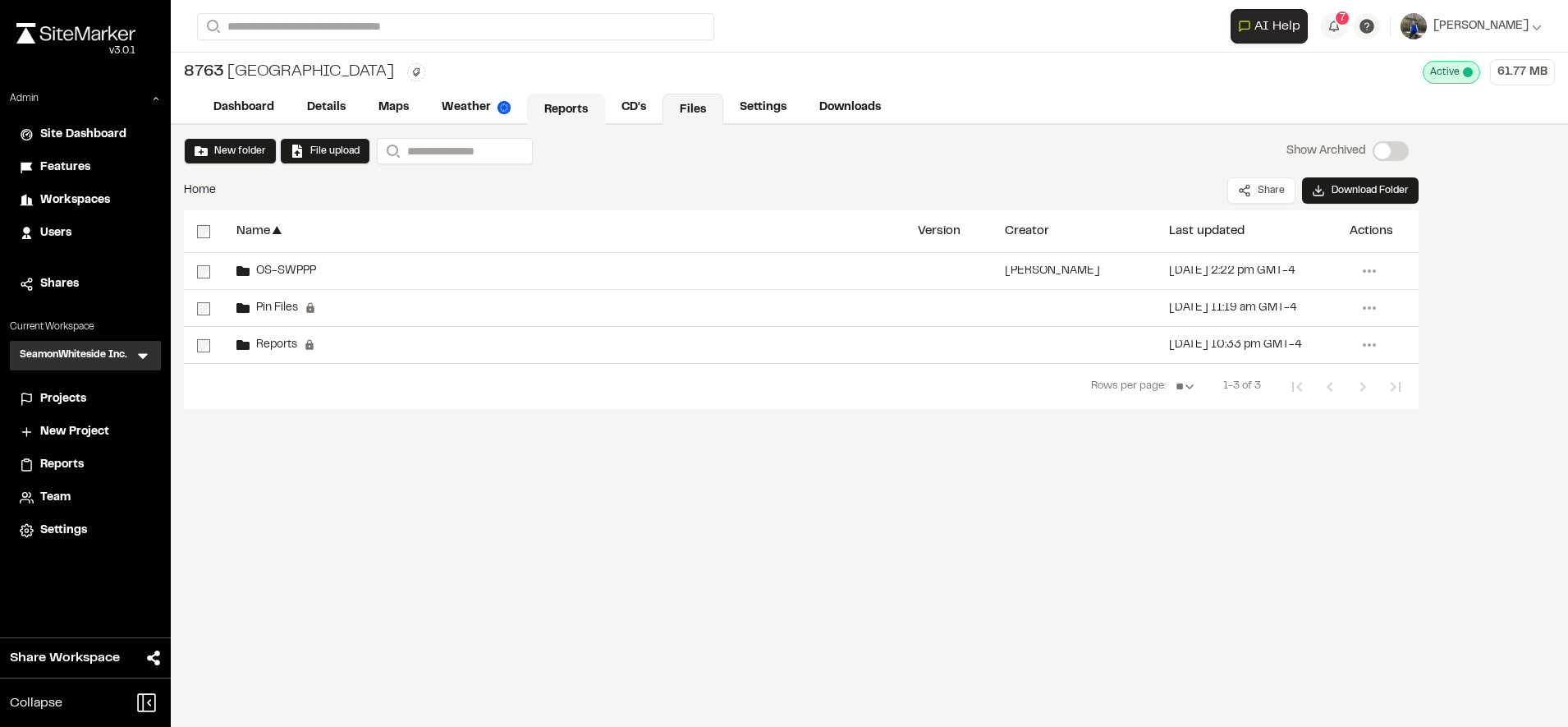
click at [554, 103] on link "Reports" at bounding box center [565, 109] width 78 height 31
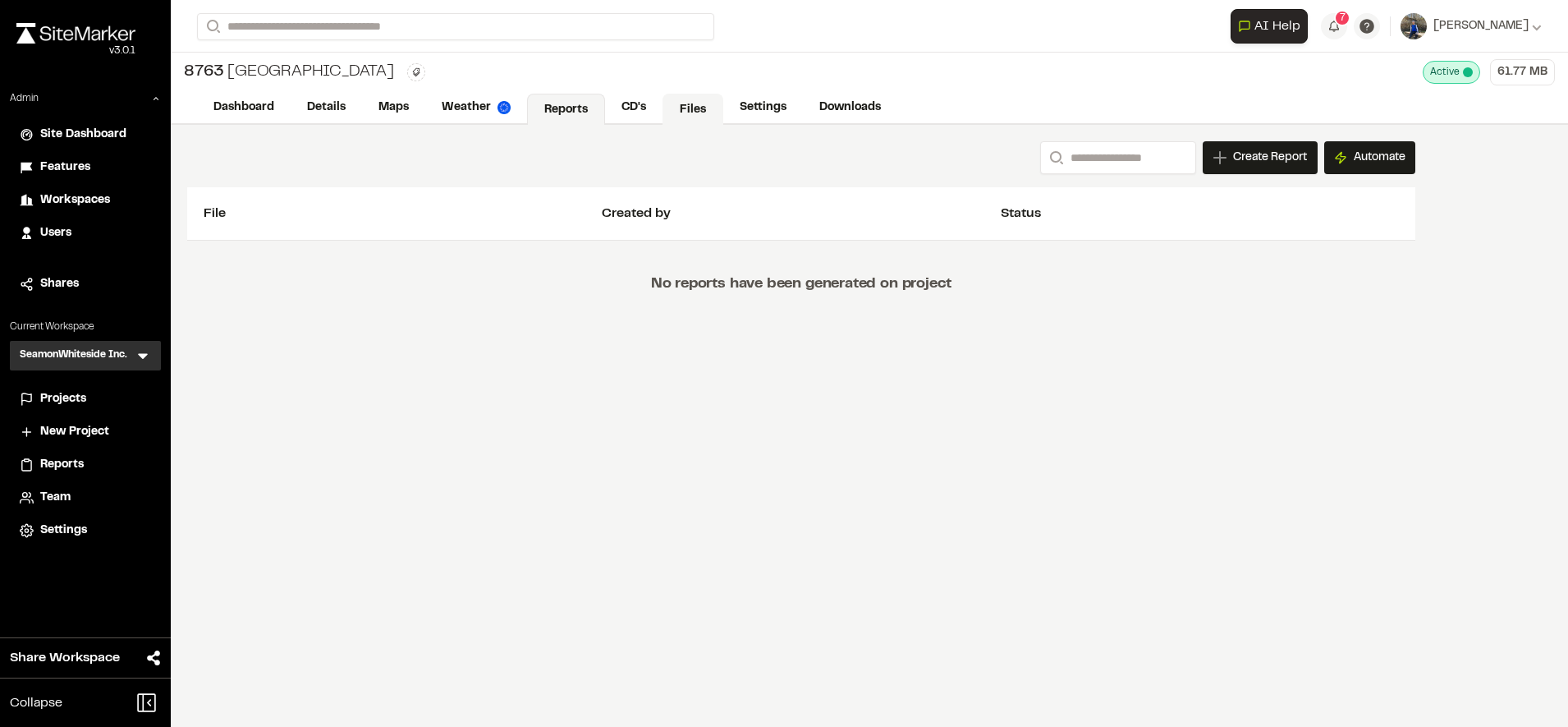
click at [699, 107] on link "Files" at bounding box center [692, 109] width 61 height 31
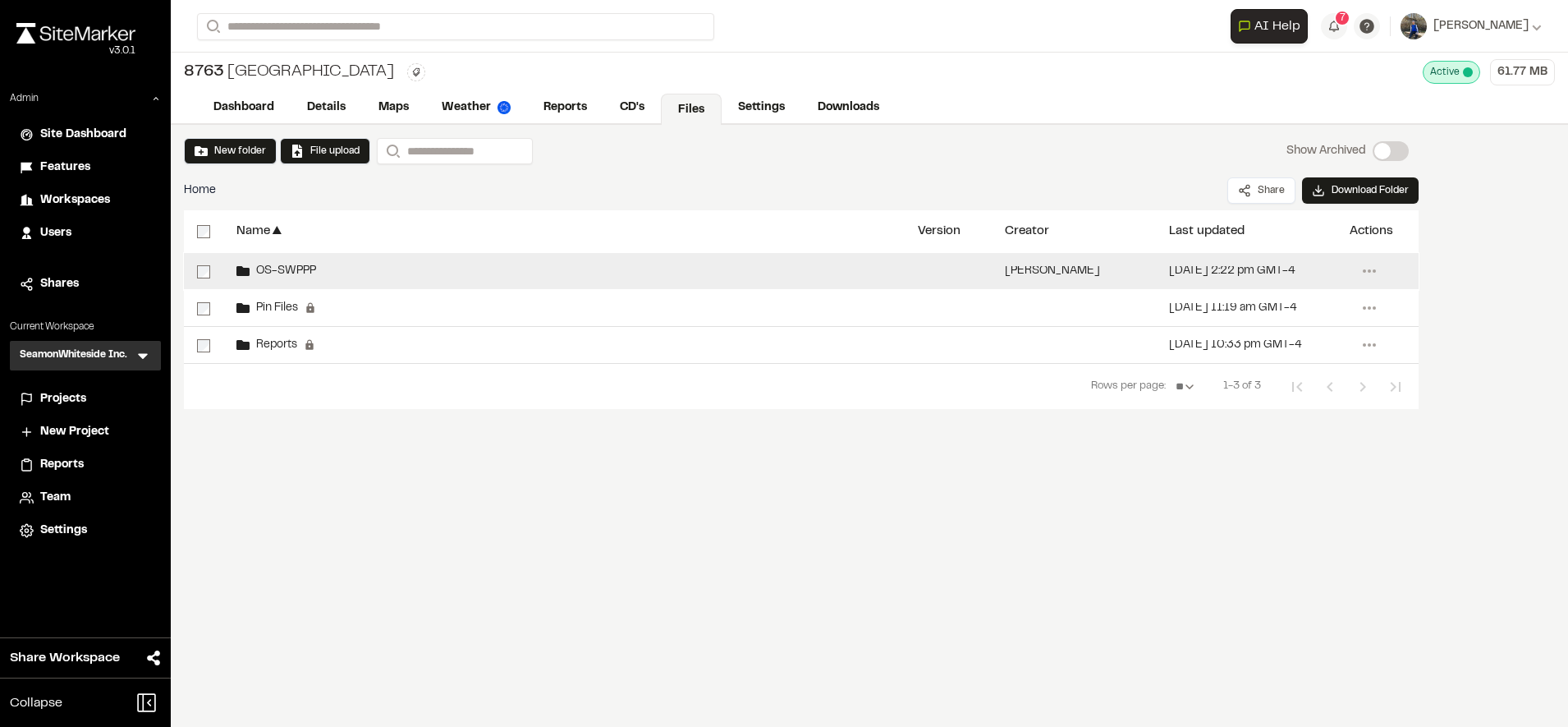
click at [347, 272] on div "OS-SWPPP" at bounding box center [564, 270] width 681 height 36
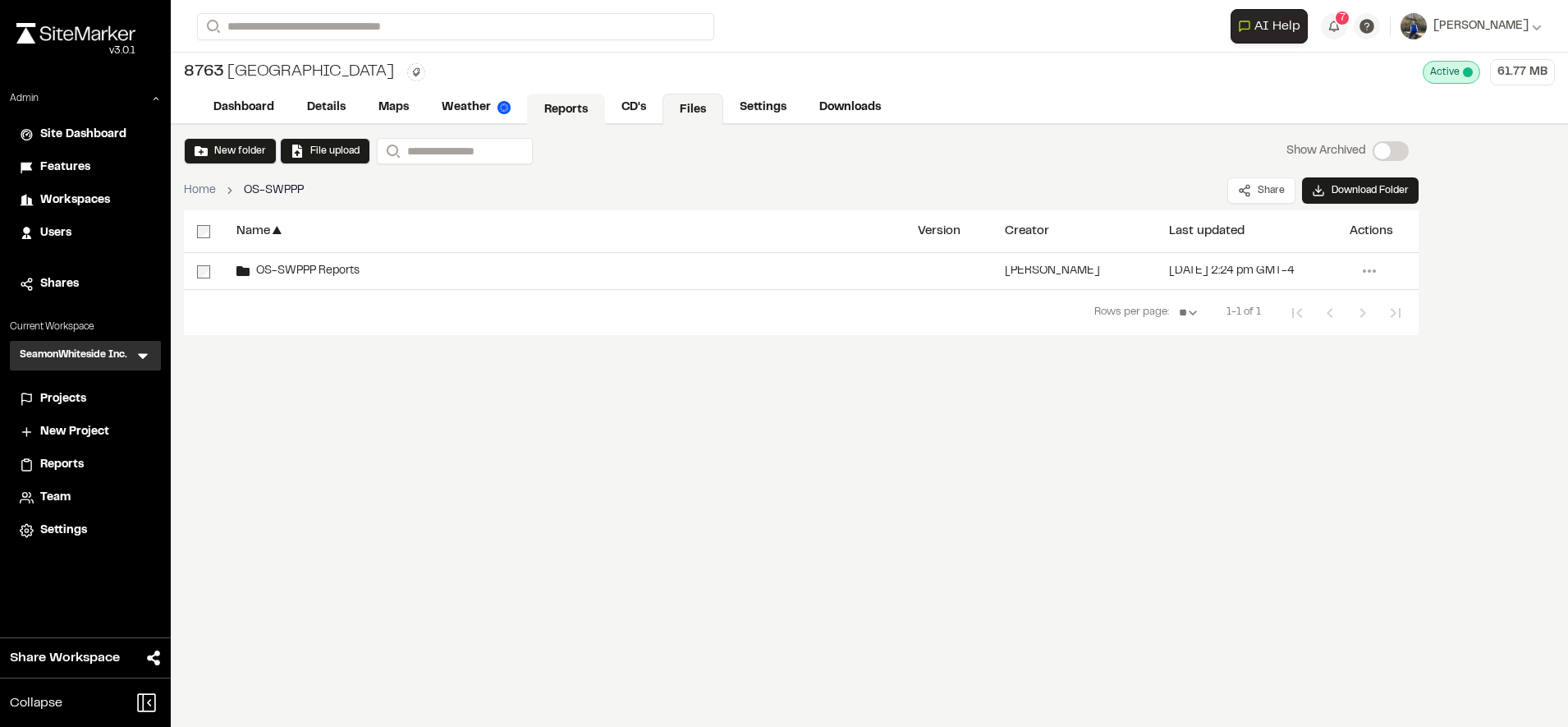
click at [567, 100] on link "Reports" at bounding box center [565, 109] width 78 height 31
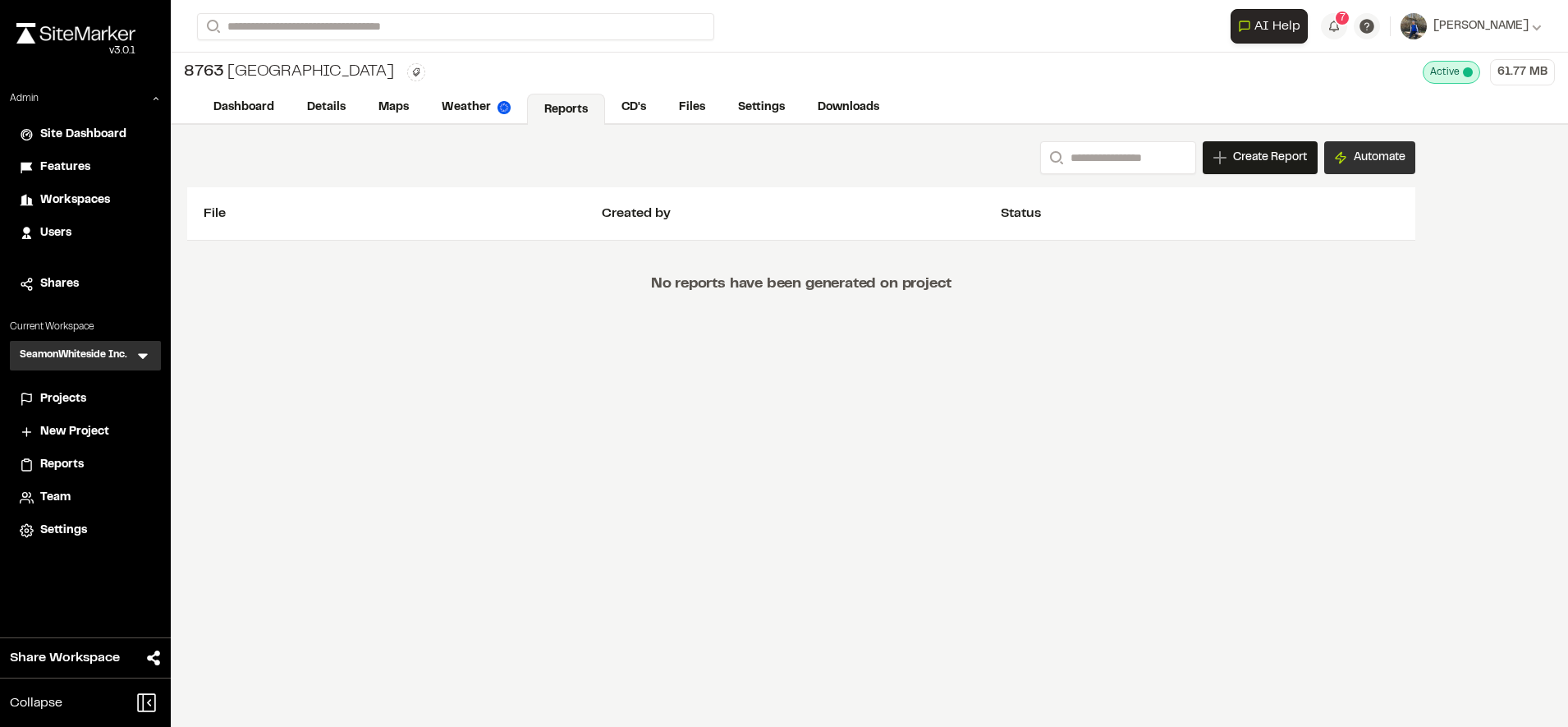
click at [1387, 155] on button "Automate" at bounding box center [1370, 157] width 91 height 33
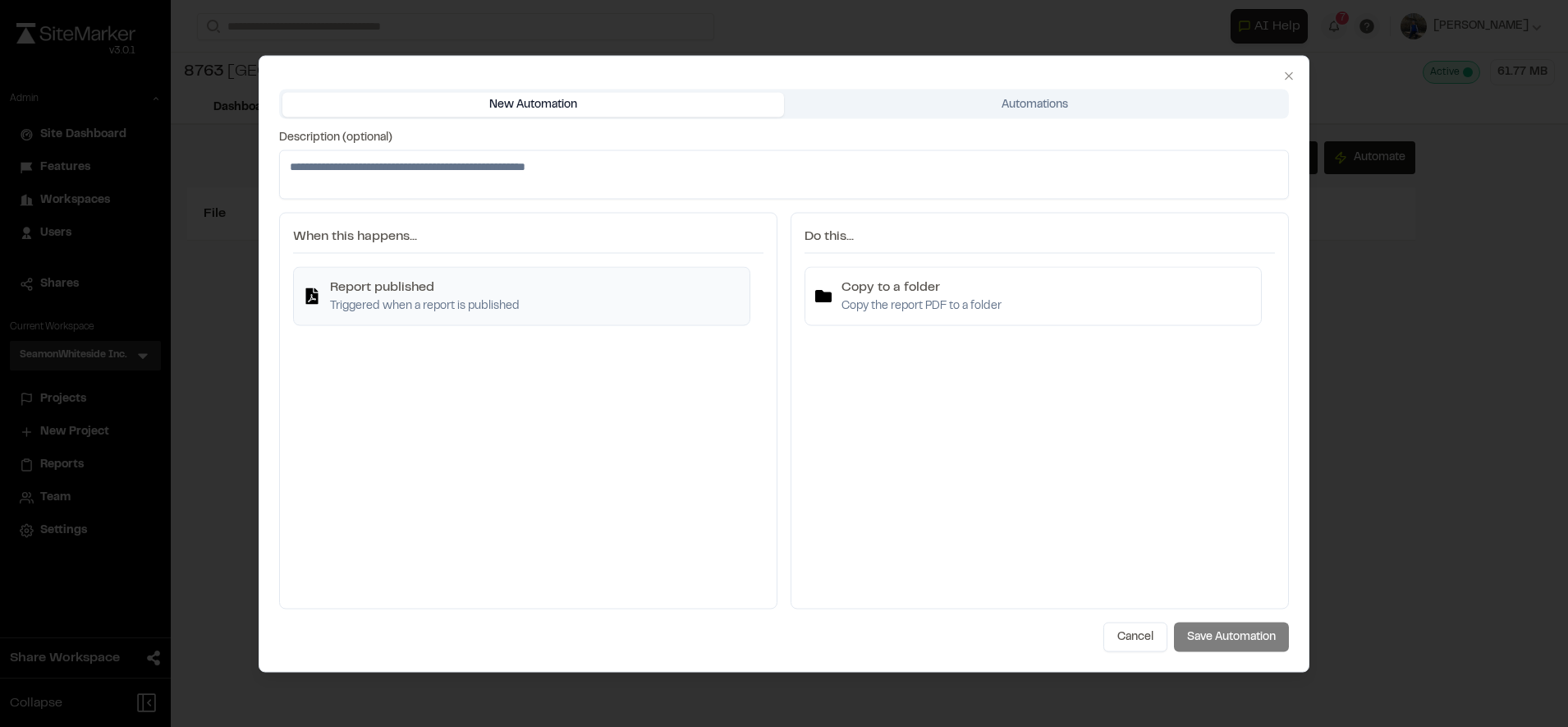
click at [491, 288] on h4 "Report published" at bounding box center [425, 286] width 190 height 20
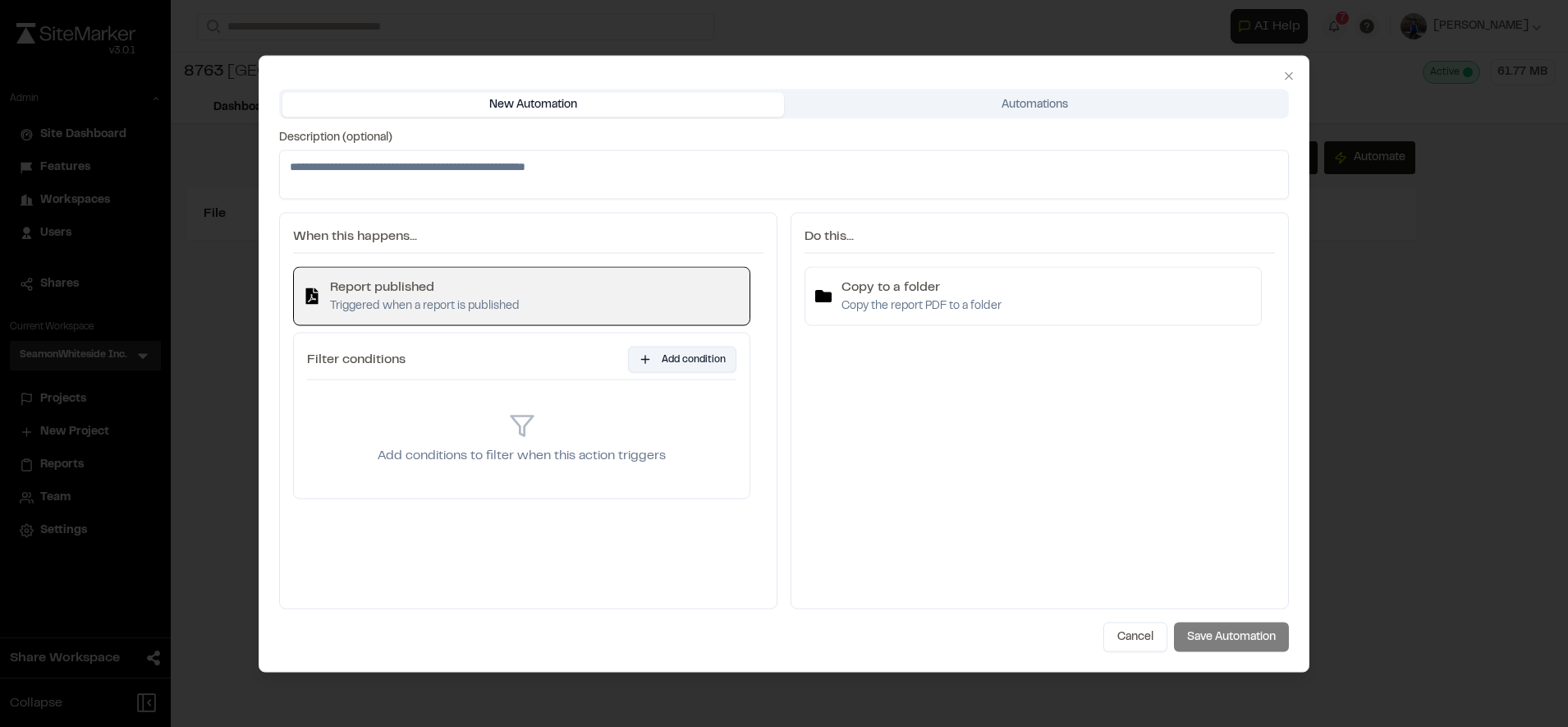
click at [652, 359] on button "Add condition" at bounding box center [682, 359] width 109 height 26
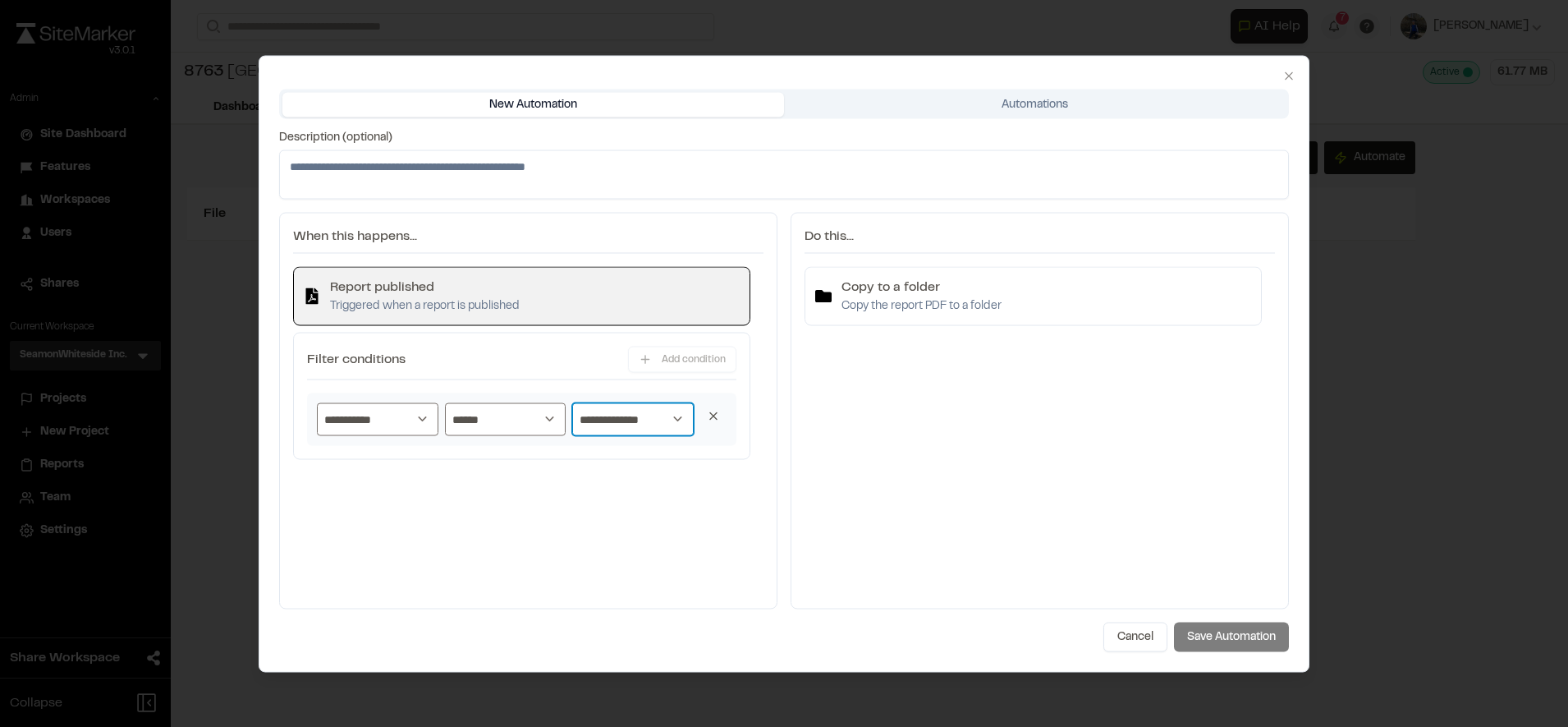
click at [608, 414] on select "**********" at bounding box center [633, 418] width 122 height 33
select select "*****"
click at [573, 402] on select "**********" at bounding box center [633, 418] width 122 height 33
click at [942, 316] on div "Copy to a folder Copy the report PDF to a folder" at bounding box center [1033, 295] width 457 height 59
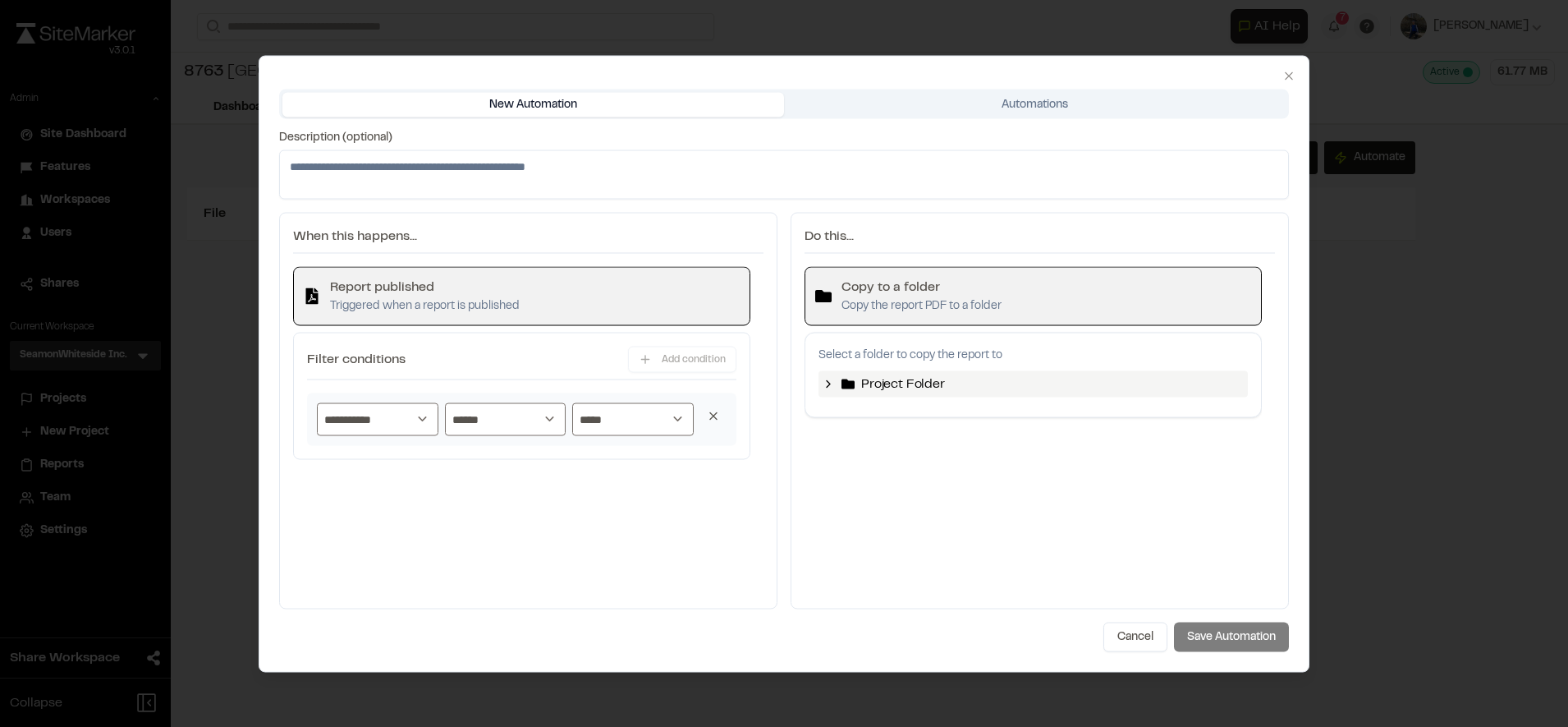
click at [828, 383] on icon at bounding box center [829, 384] width 13 height 13
click at [847, 419] on icon at bounding box center [845, 416] width 13 height 13
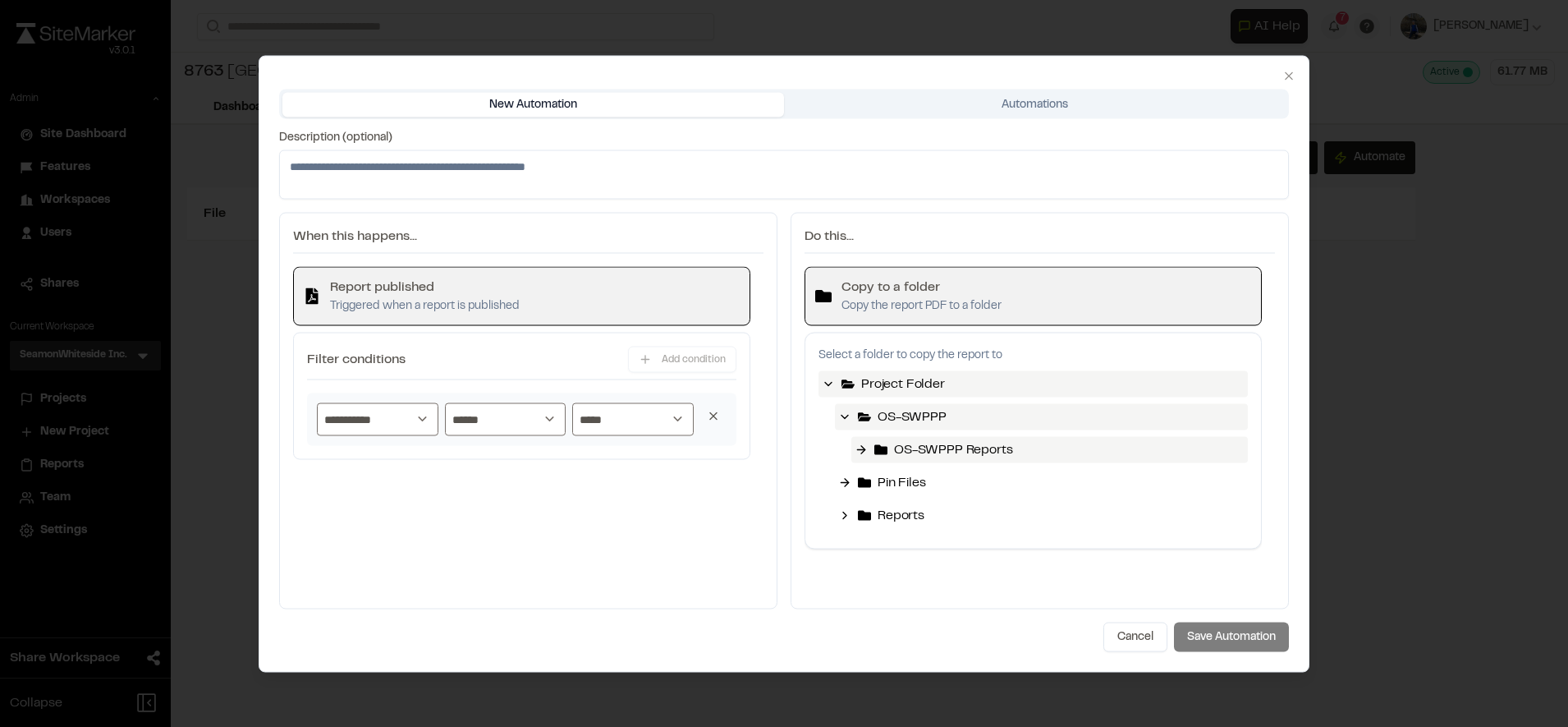
click at [919, 445] on span "OS-SWPPP Reports" at bounding box center [953, 449] width 118 height 20
click at [1213, 634] on button "Save Automation" at bounding box center [1231, 636] width 115 height 30
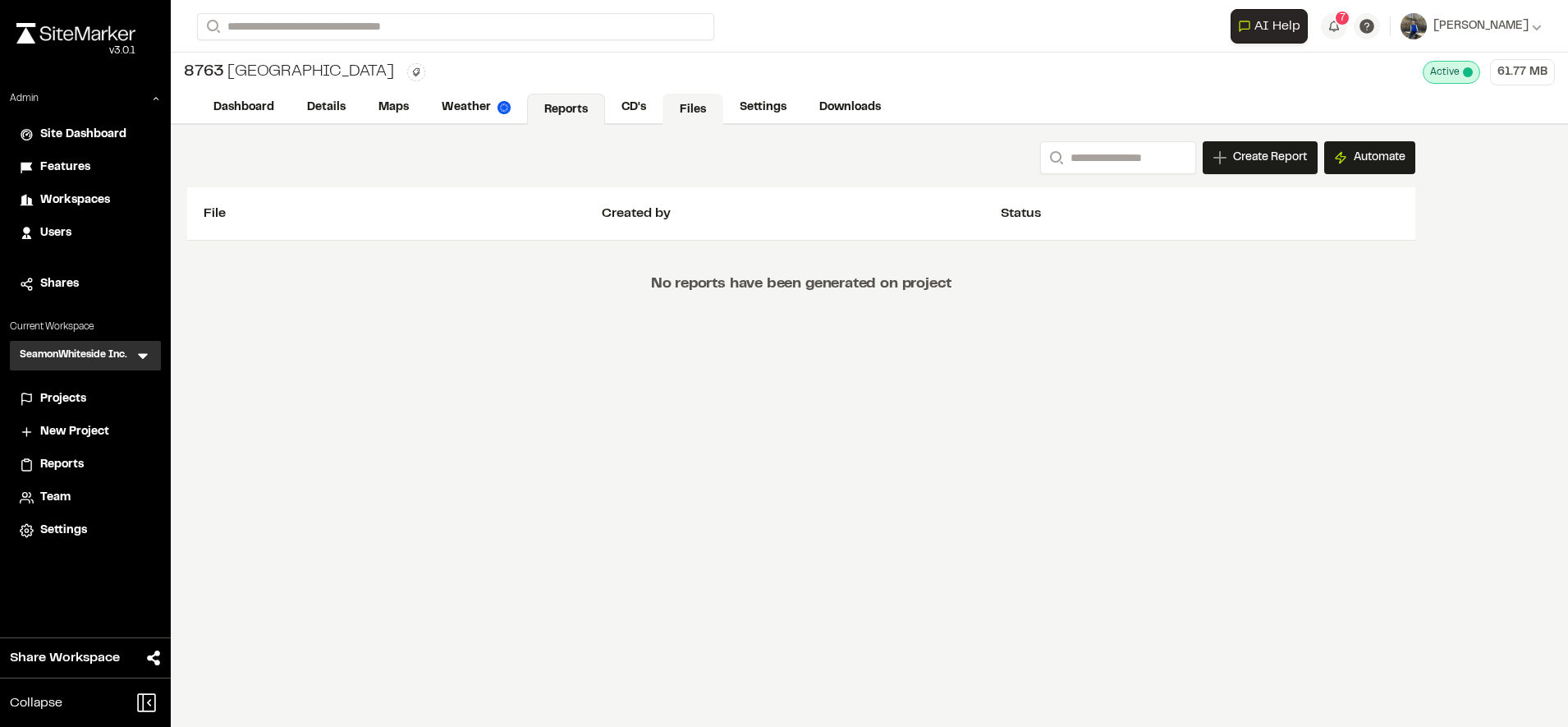
click at [701, 115] on link "Files" at bounding box center [692, 109] width 61 height 31
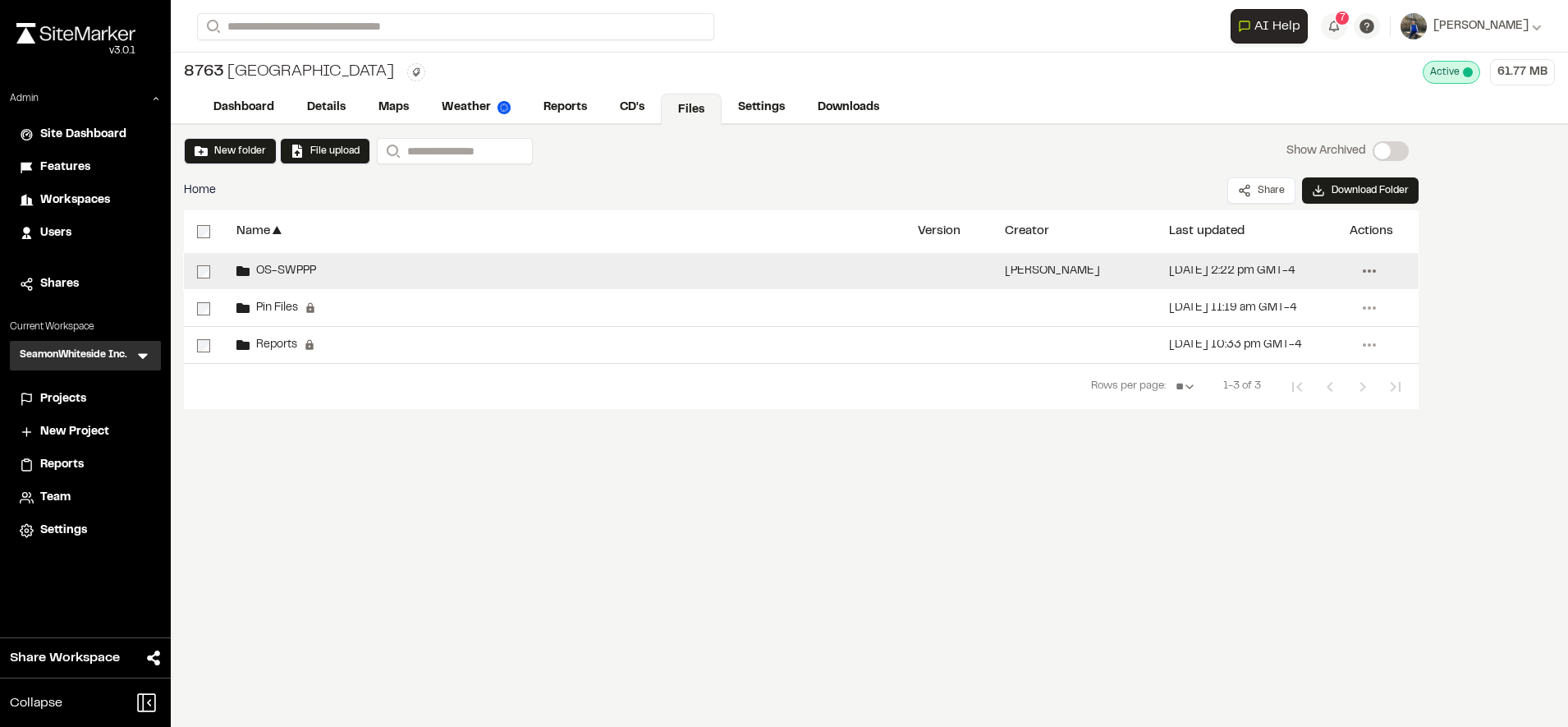
click at [1373, 274] on icon at bounding box center [1370, 271] width 26 height 26
click at [1280, 306] on div "Share" at bounding box center [1310, 305] width 143 height 24
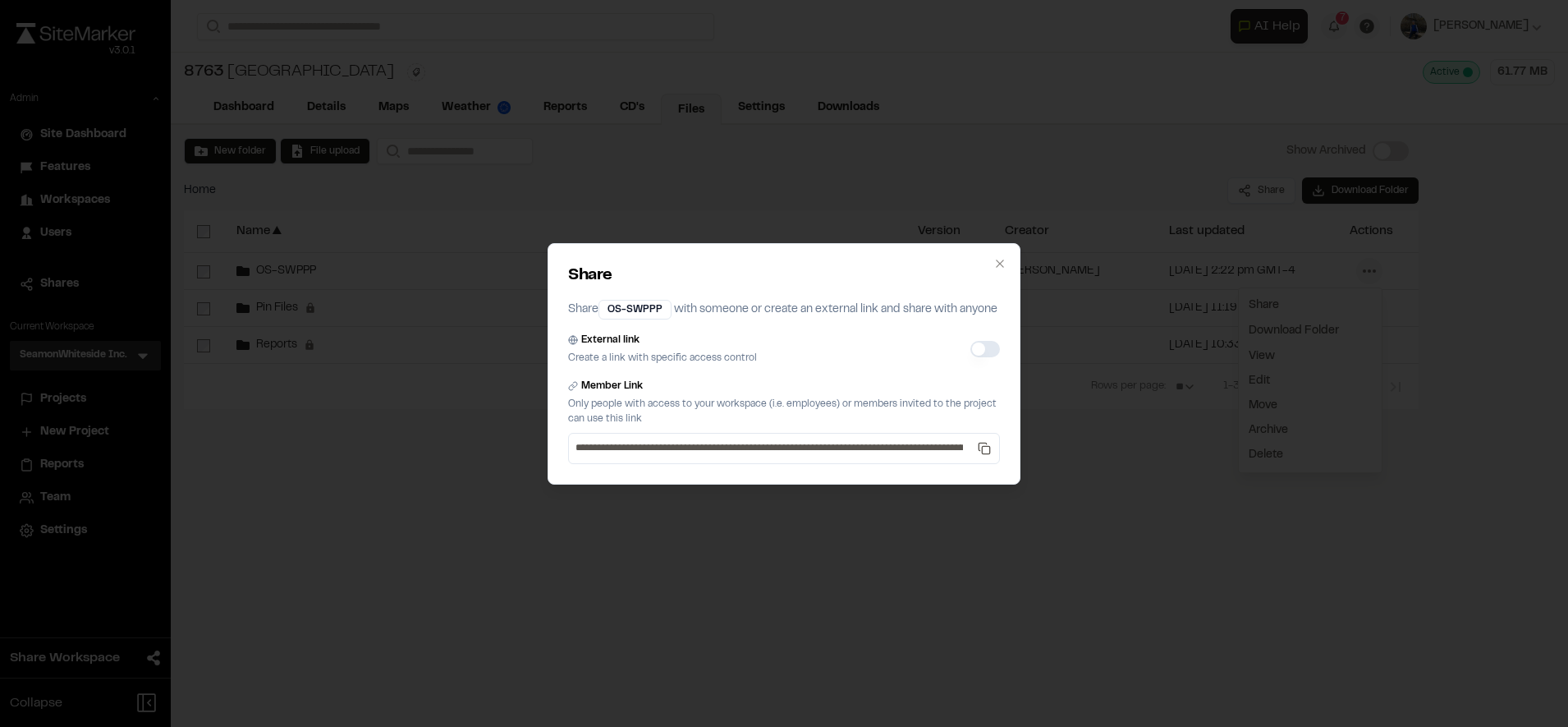
click at [977, 355] on button "External link" at bounding box center [985, 349] width 30 height 17
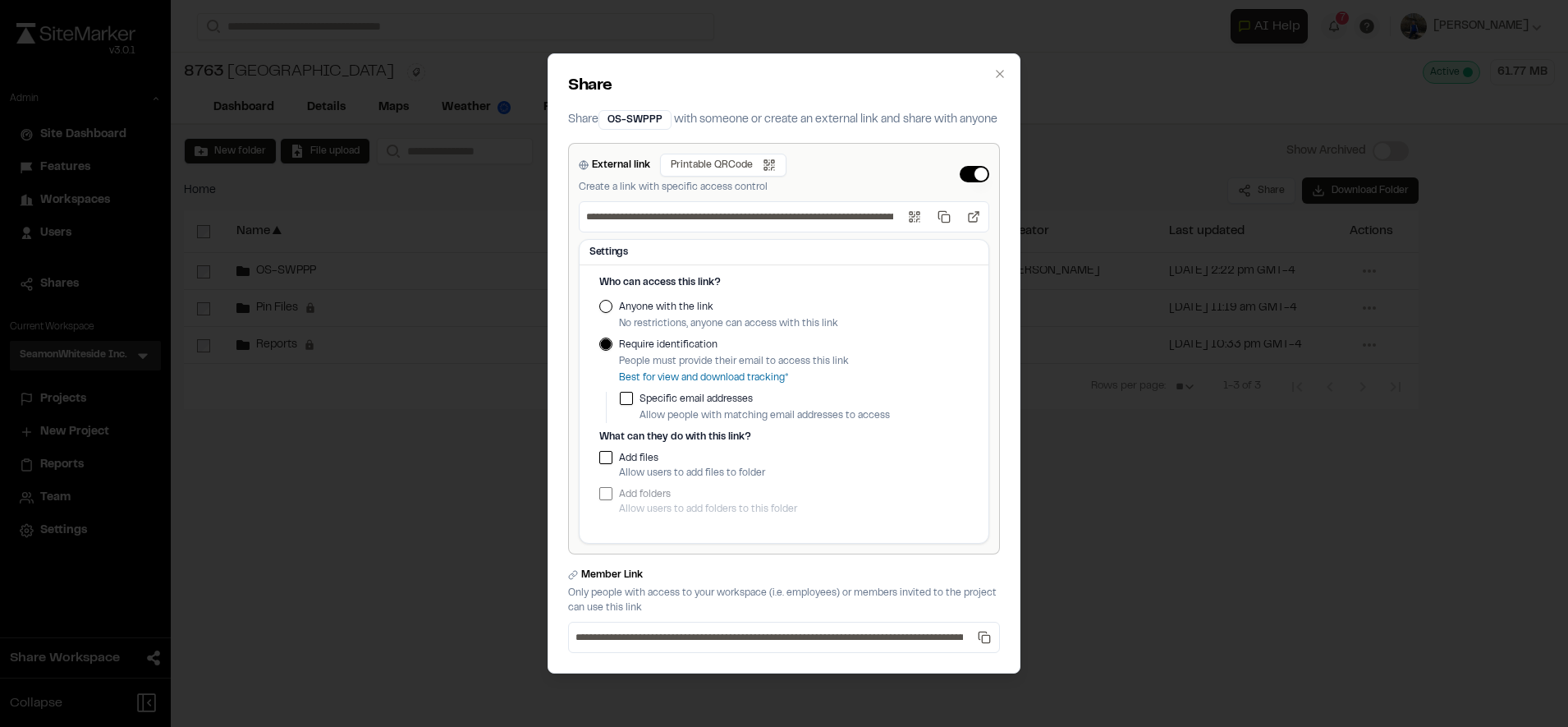
click at [624, 314] on label "Anyone with the link" at bounding box center [729, 307] width 219 height 15
click at [613, 313] on button "Anyone with the link" at bounding box center [606, 306] width 13 height 13
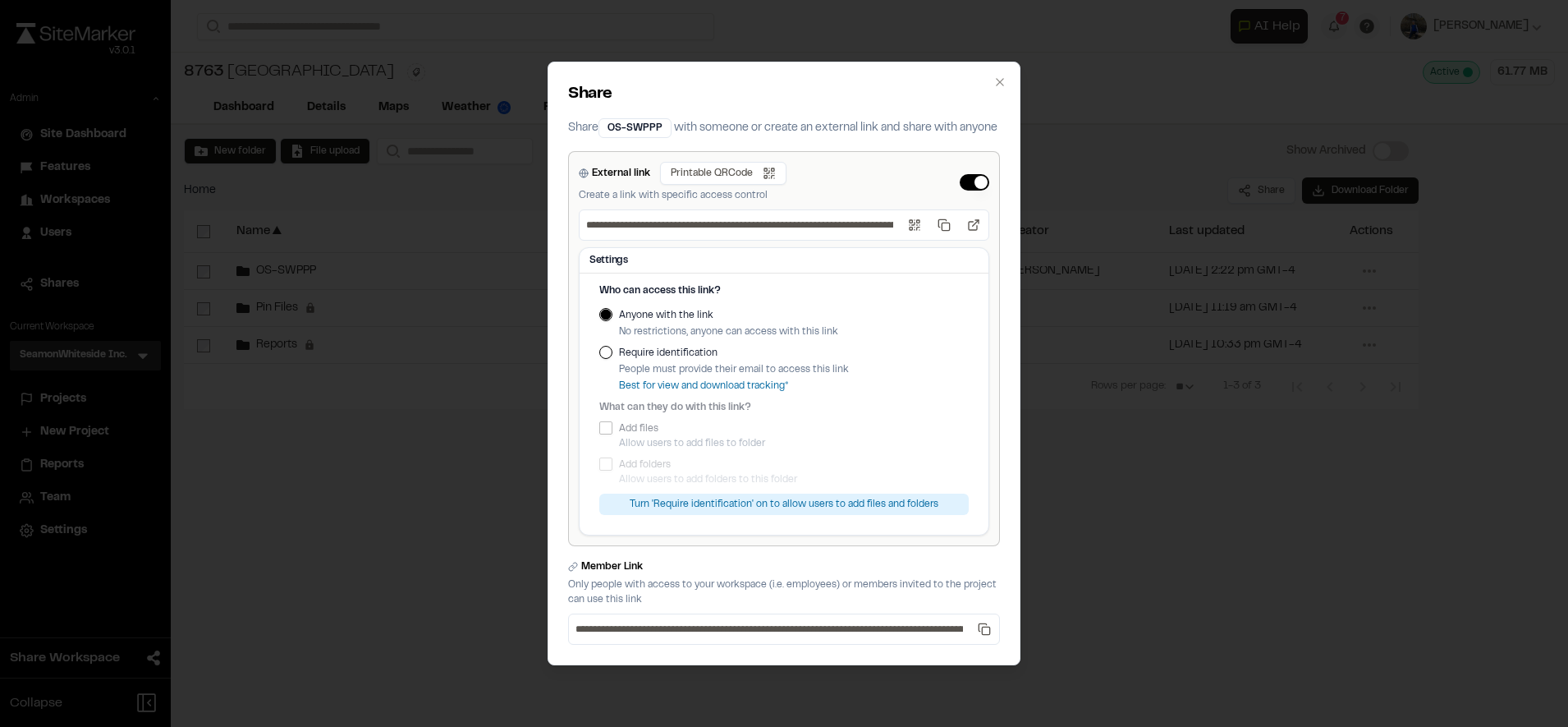
click at [608, 359] on button "Require identification" at bounding box center [606, 353] width 13 height 13
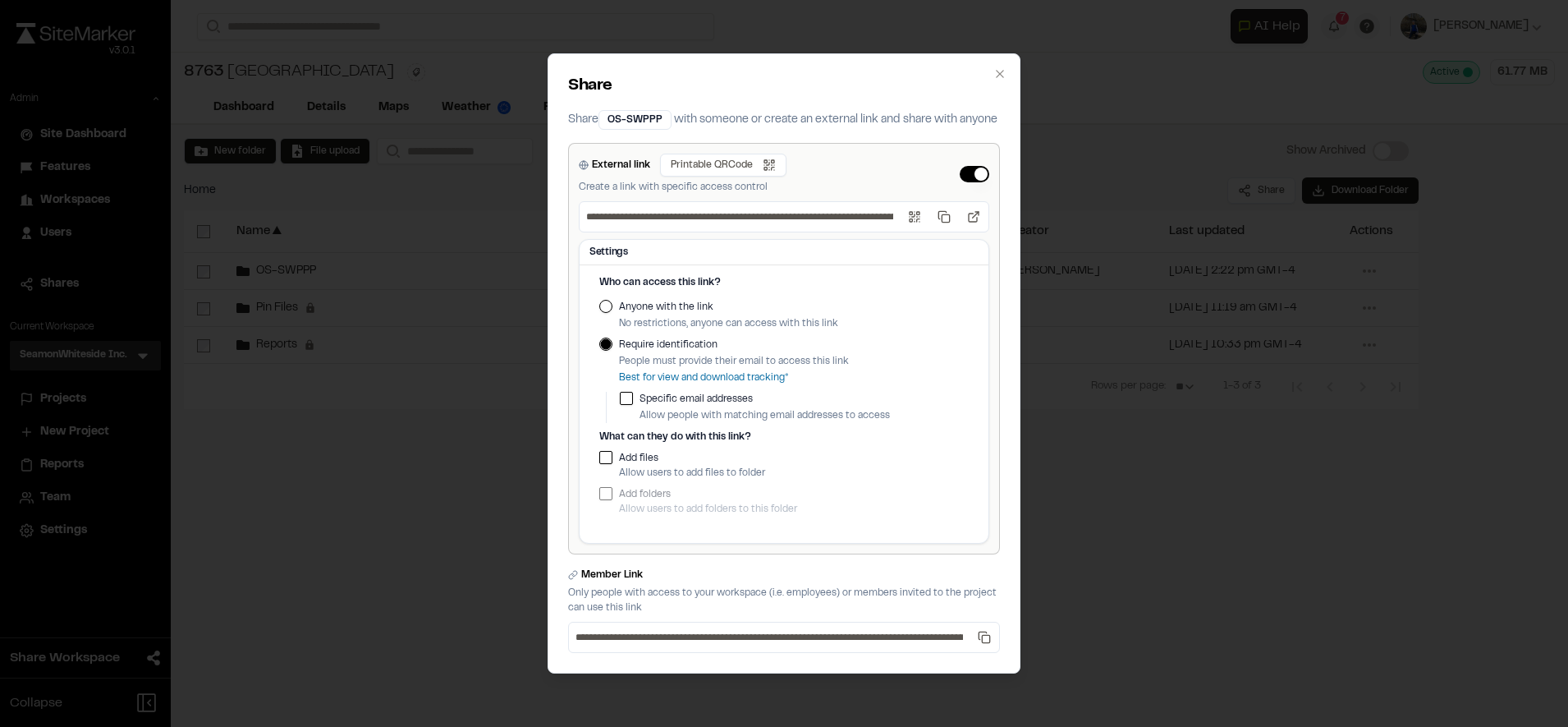
click at [776, 385] on p "Best for view and download tracking*" at bounding box center [734, 378] width 230 height 15
click at [919, 229] on button "Open QR code" at bounding box center [915, 217] width 30 height 30
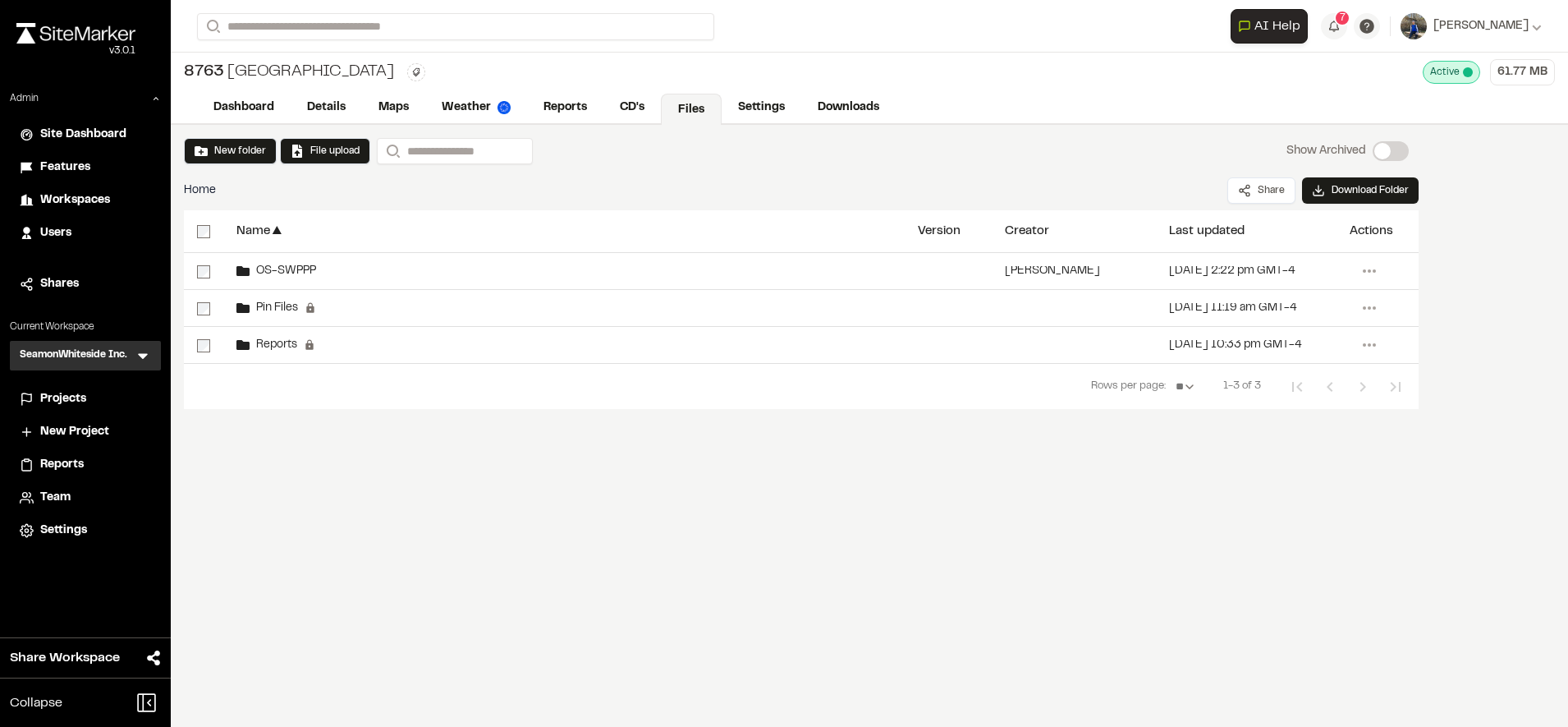
click at [1072, 438] on div "Name ▲ Version Creator ▲ Last updated ▲ Actions OS-SWPPP [PERSON_NAME] [DATE] 2…" at bounding box center [802, 333] width 1235 height 246
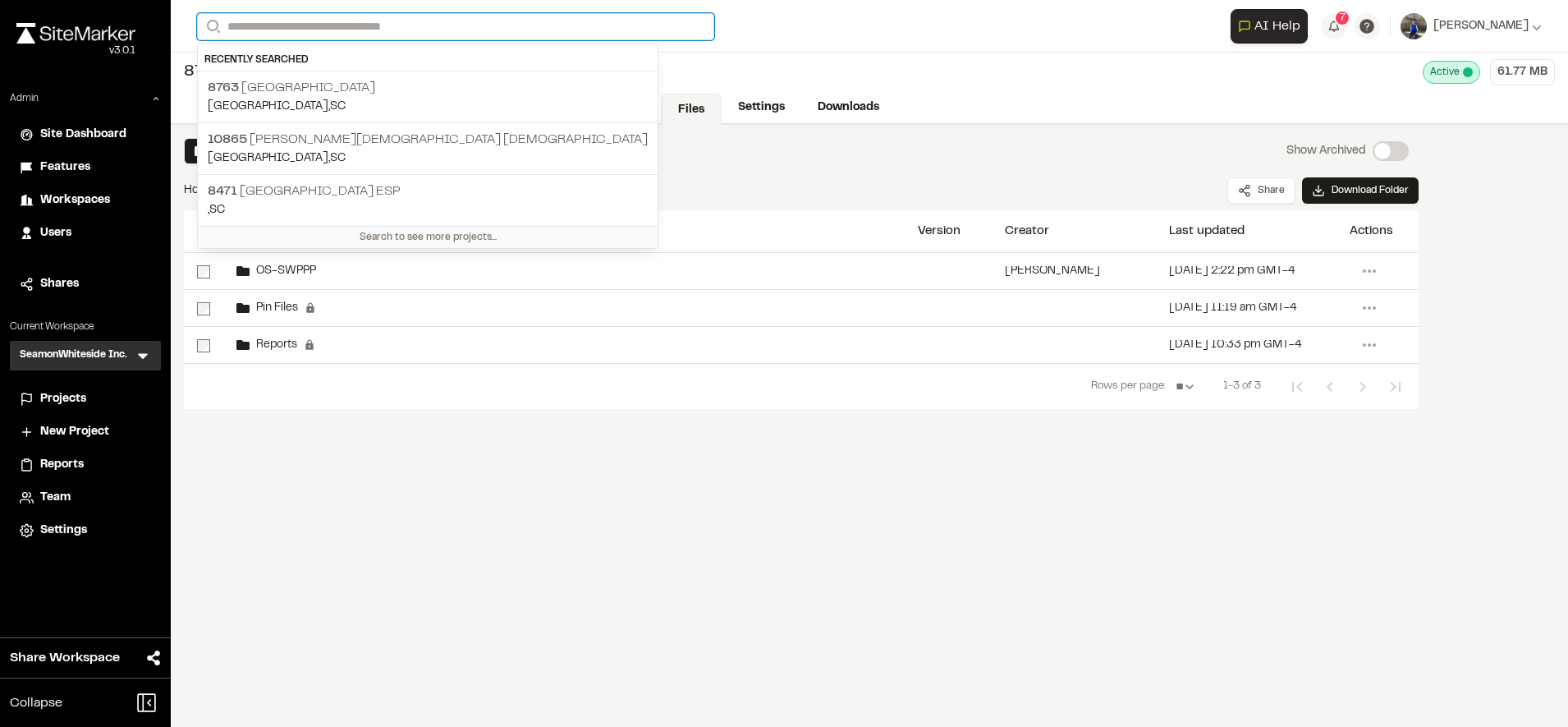
click at [366, 30] on input "Search" at bounding box center [456, 26] width 517 height 27
paste input "*****"
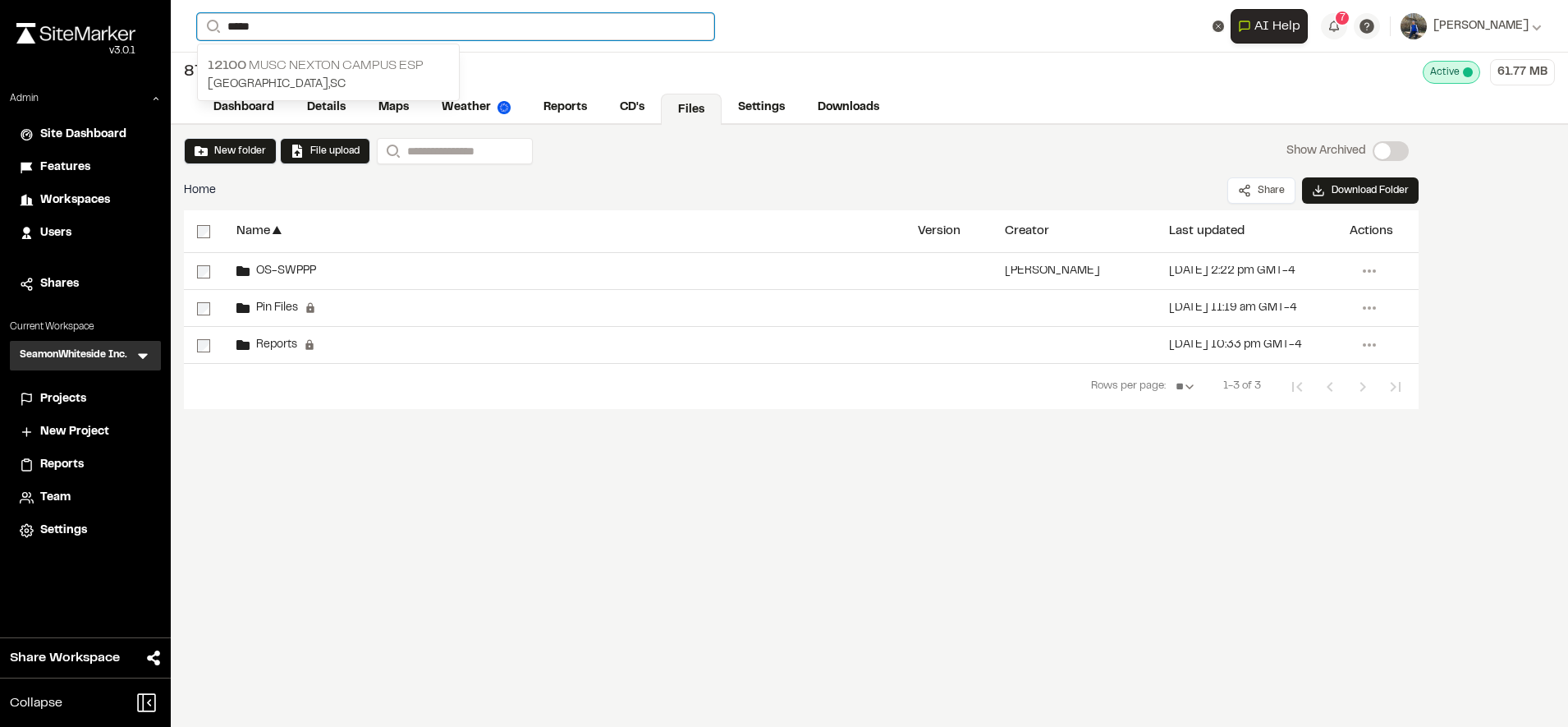
type input "*****"
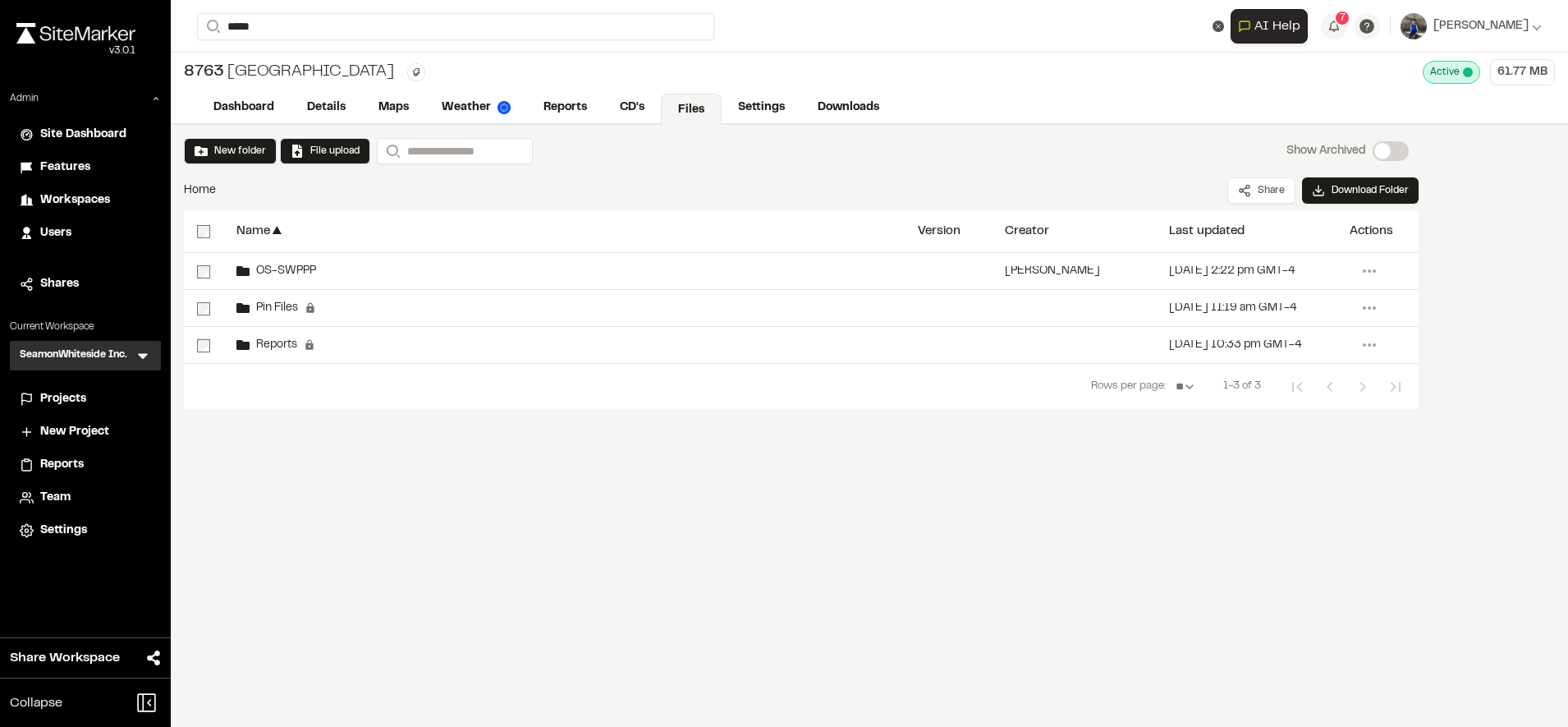
click at [309, 78] on p "[GEOGRAPHIC_DATA] , [GEOGRAPHIC_DATA]" at bounding box center [328, 84] width 241 height 18
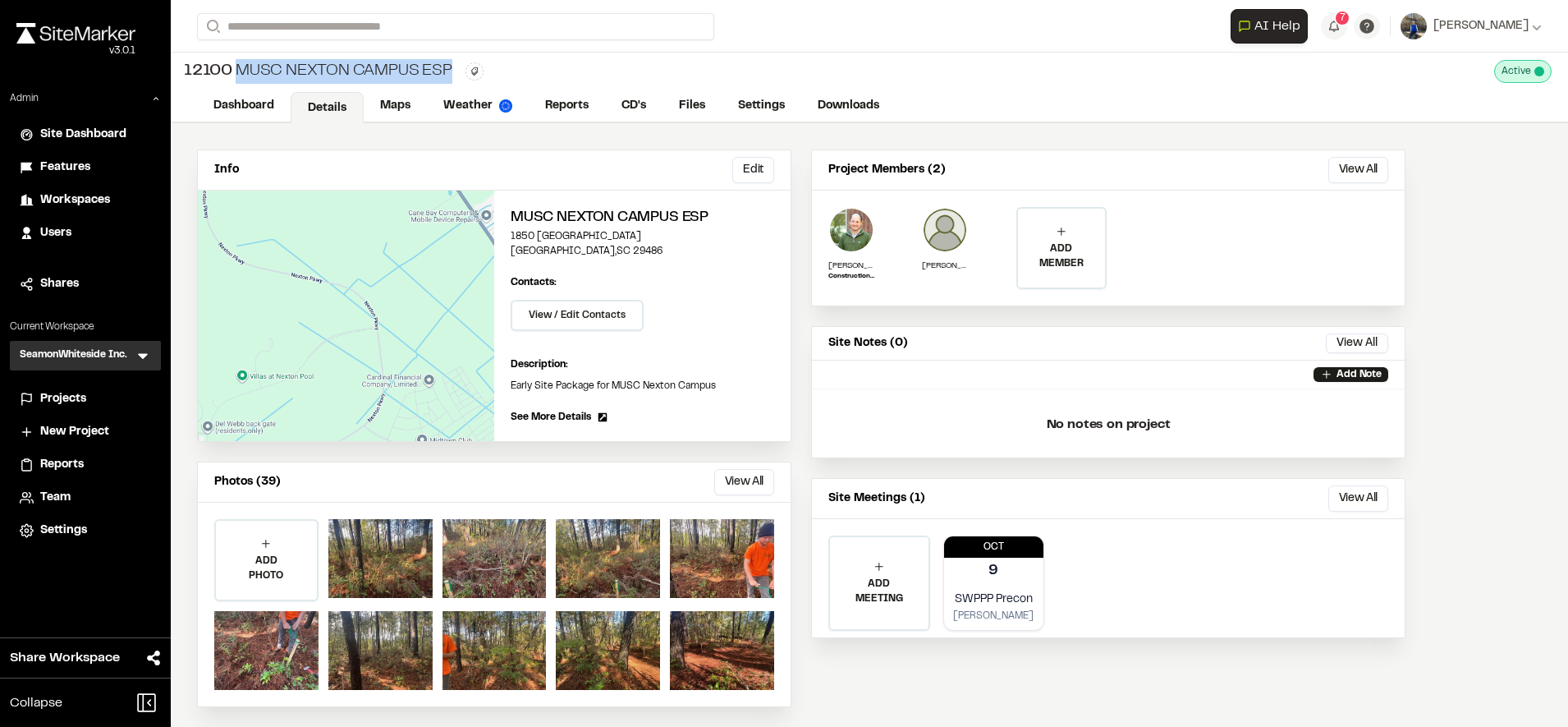
drag, startPoint x: 445, startPoint y: 69, endPoint x: 241, endPoint y: 71, distance: 204.0
click at [241, 71] on div "12100 MUSC Nexton Campus [GEOGRAPHIC_DATA]" at bounding box center [318, 71] width 269 height 24
copy div "MUSC Nexton Campus ESP"
click at [582, 112] on link "Reports" at bounding box center [567, 107] width 78 height 31
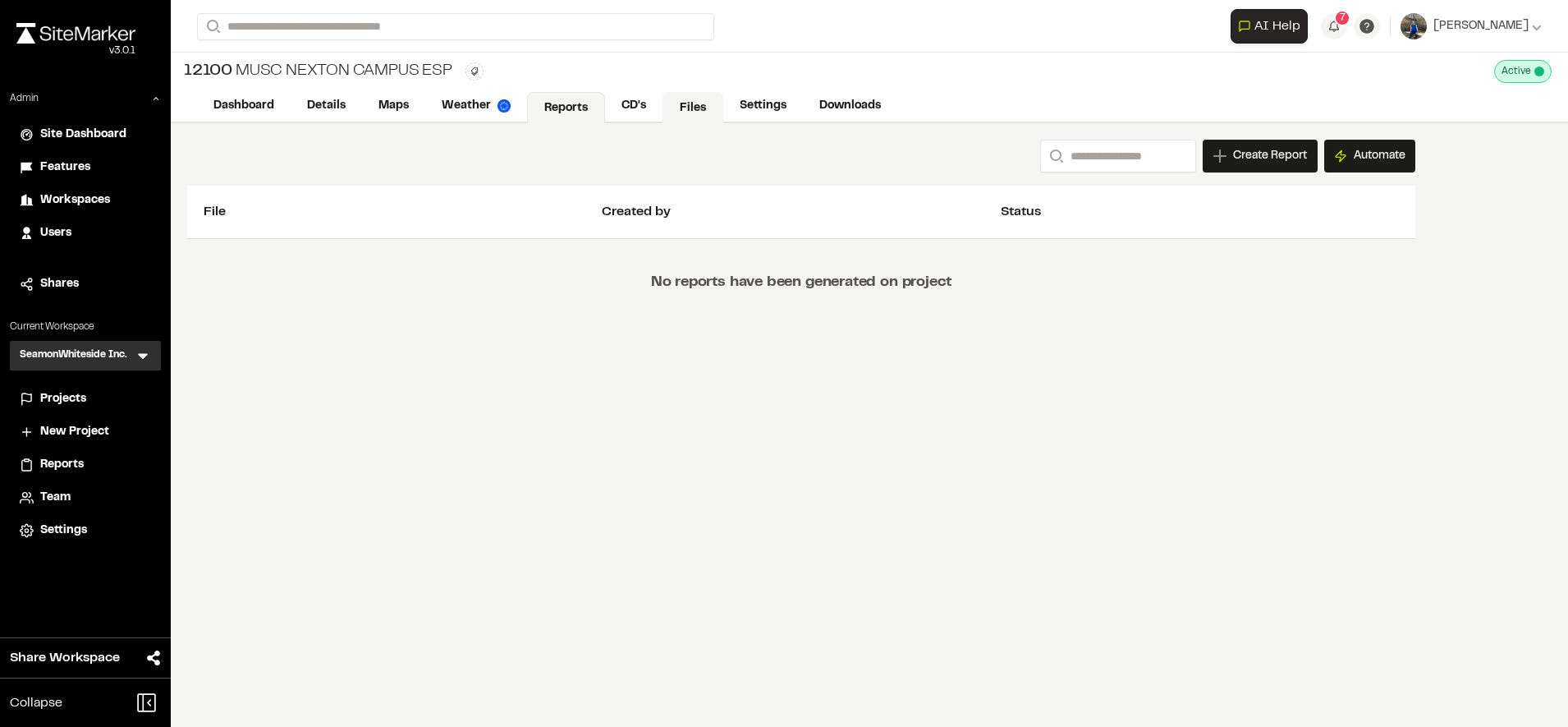
click at [705, 99] on link "Files" at bounding box center [692, 107] width 61 height 31
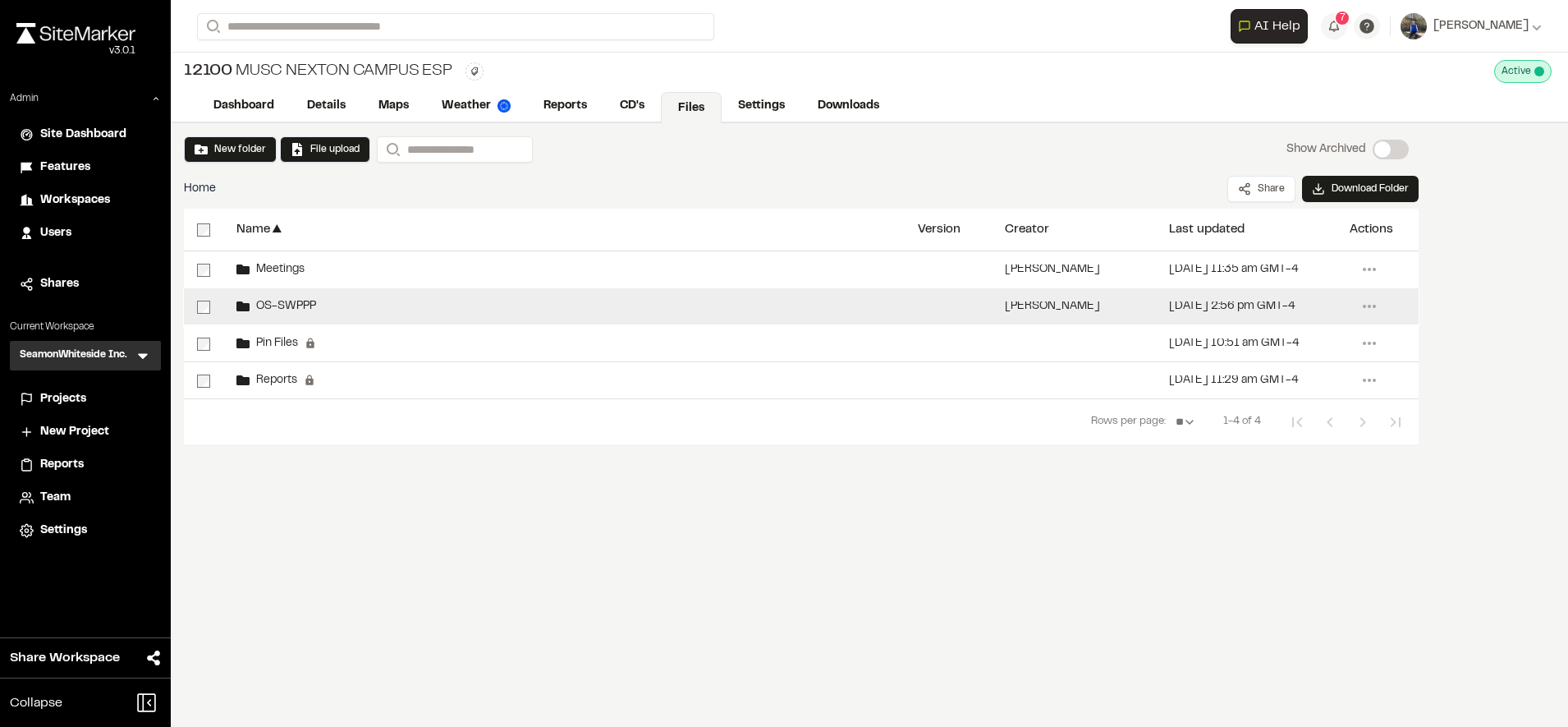
click at [369, 304] on div "OS-SWPPP" at bounding box center [564, 306] width 681 height 36
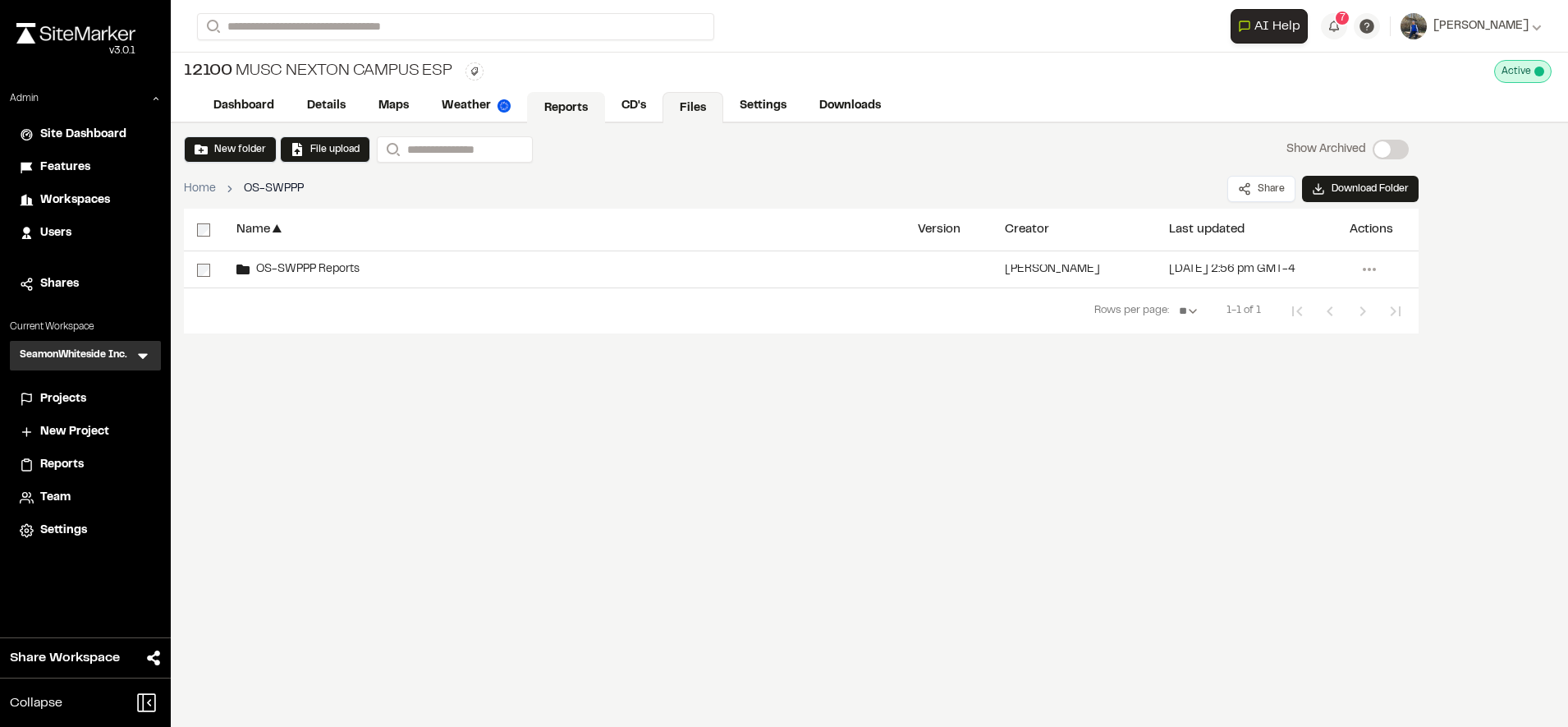
click at [551, 104] on link "Reports" at bounding box center [565, 107] width 78 height 31
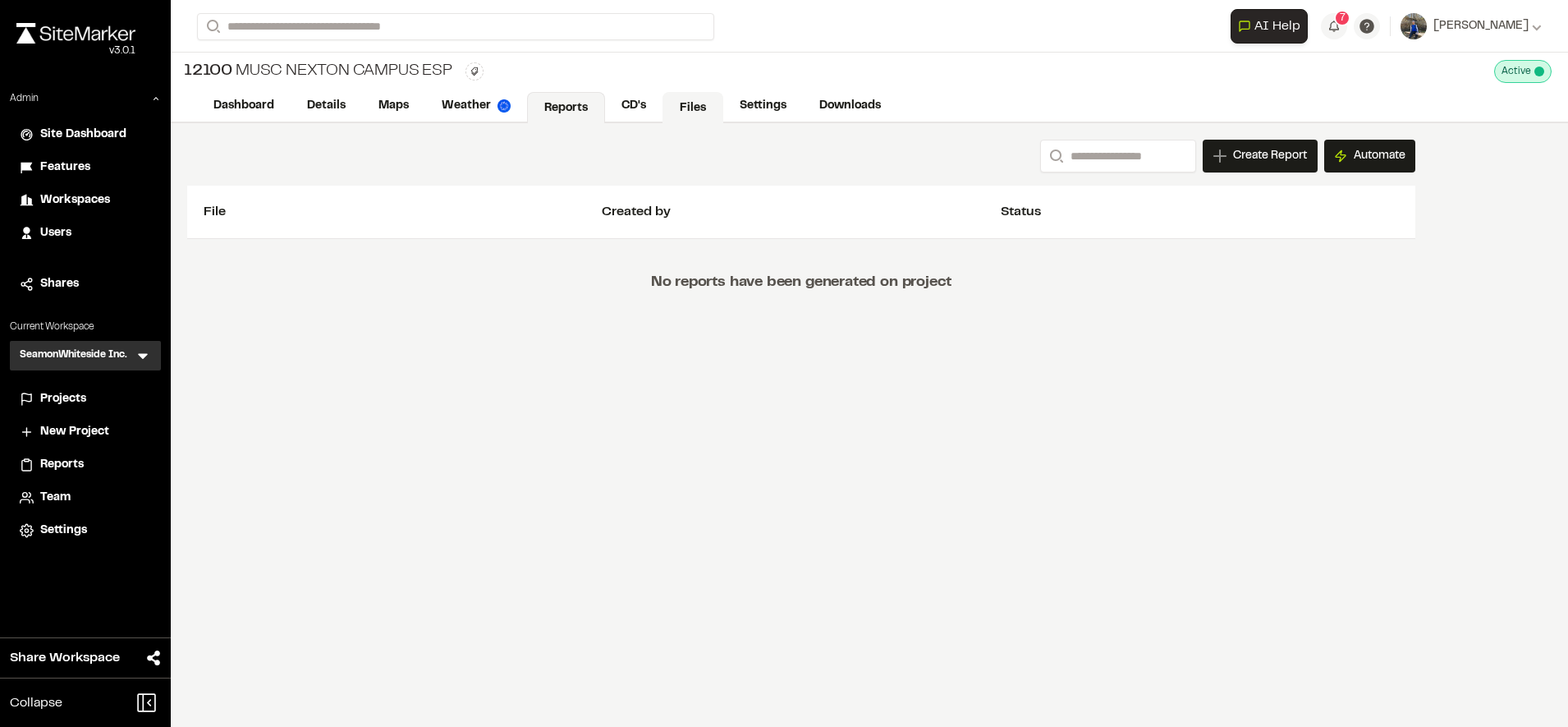
click at [685, 110] on link "Files" at bounding box center [692, 107] width 61 height 31
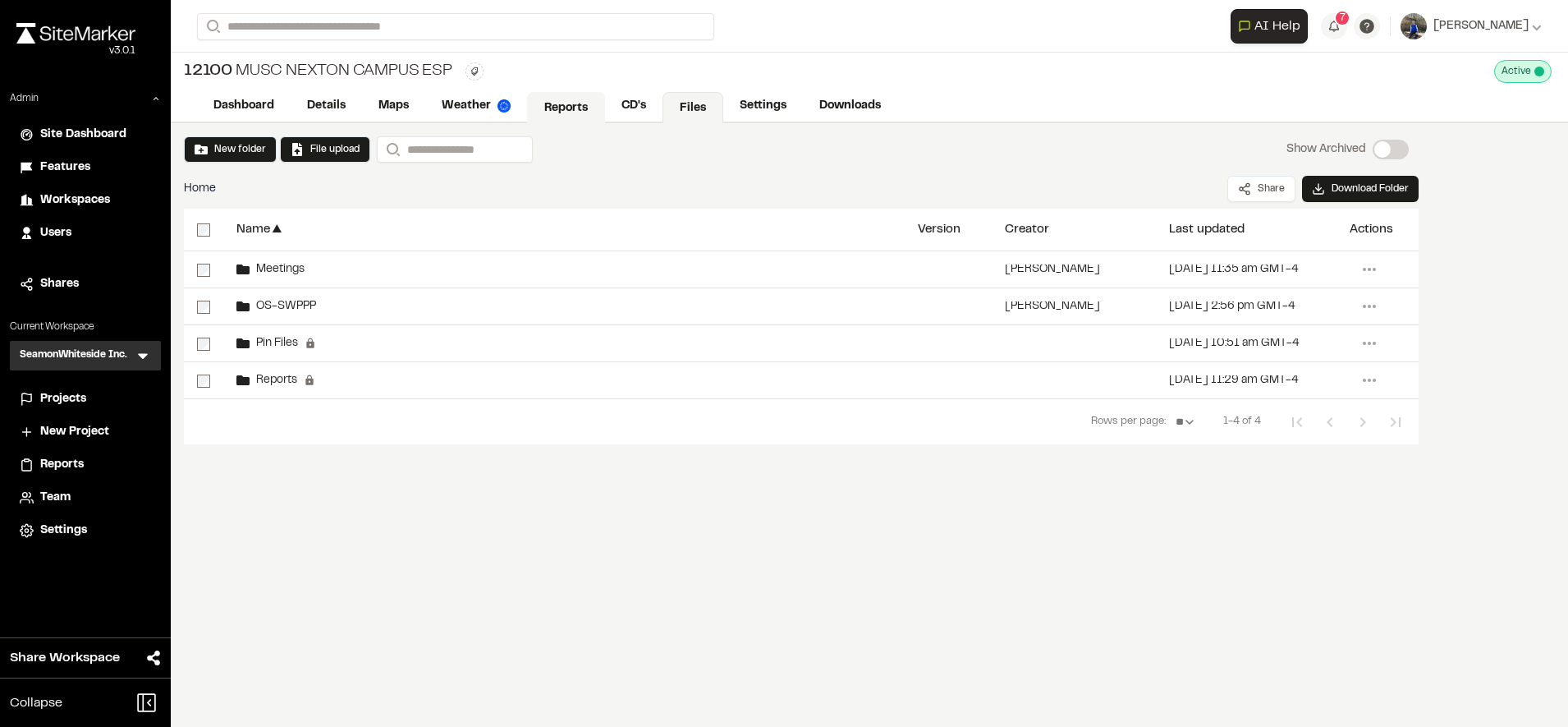
click at [583, 103] on link "Reports" at bounding box center [565, 107] width 78 height 31
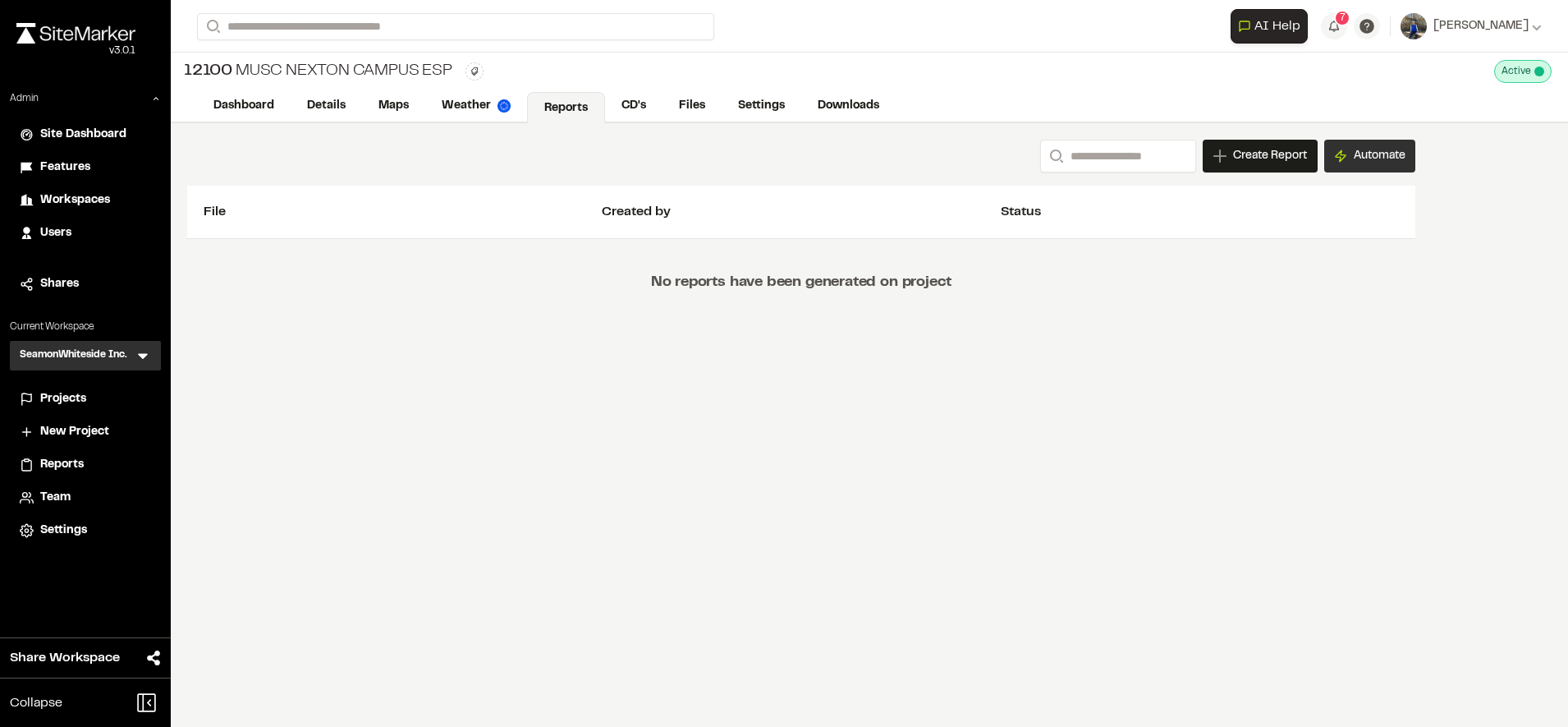
click at [1388, 155] on button "Automate" at bounding box center [1370, 155] width 91 height 33
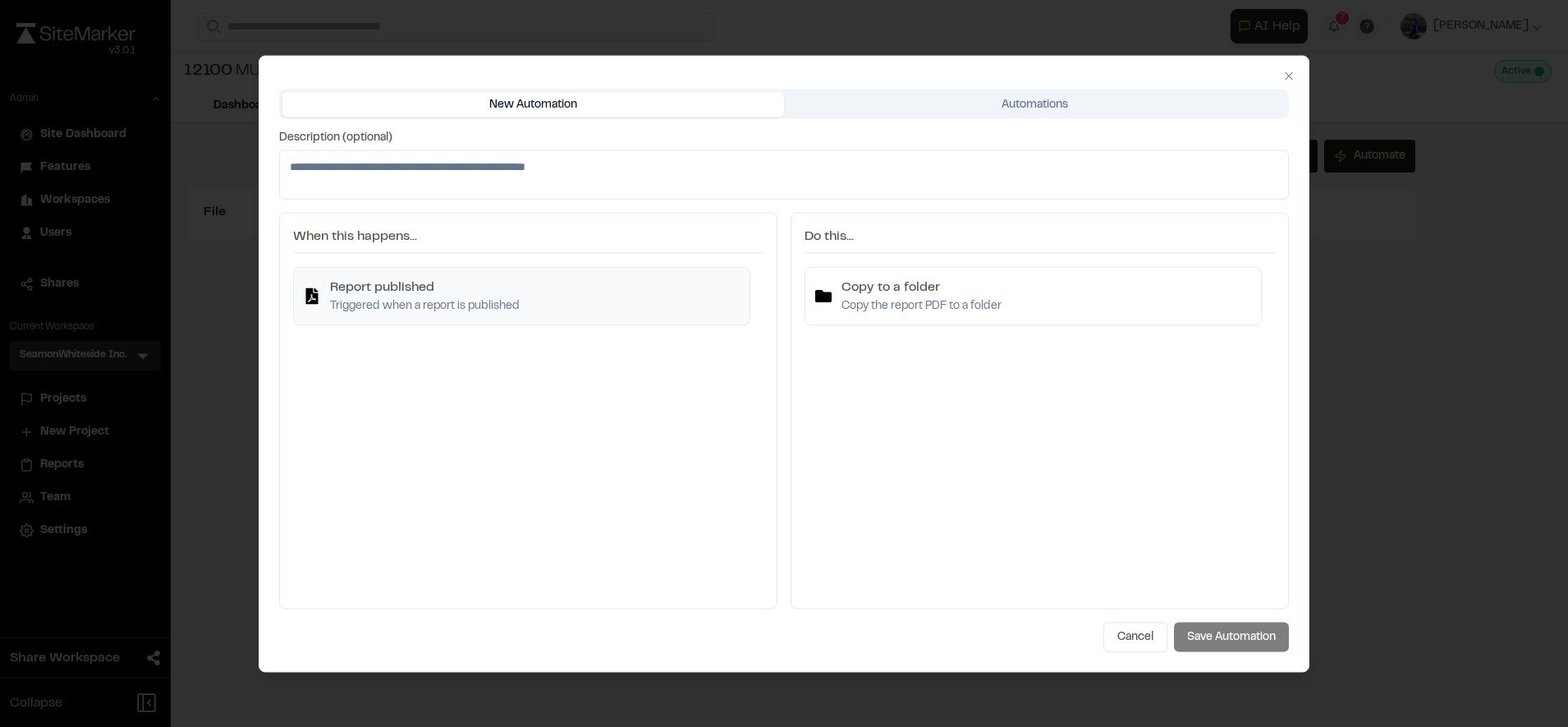
click at [498, 312] on p "Triggered when a report is published" at bounding box center [425, 305] width 190 height 18
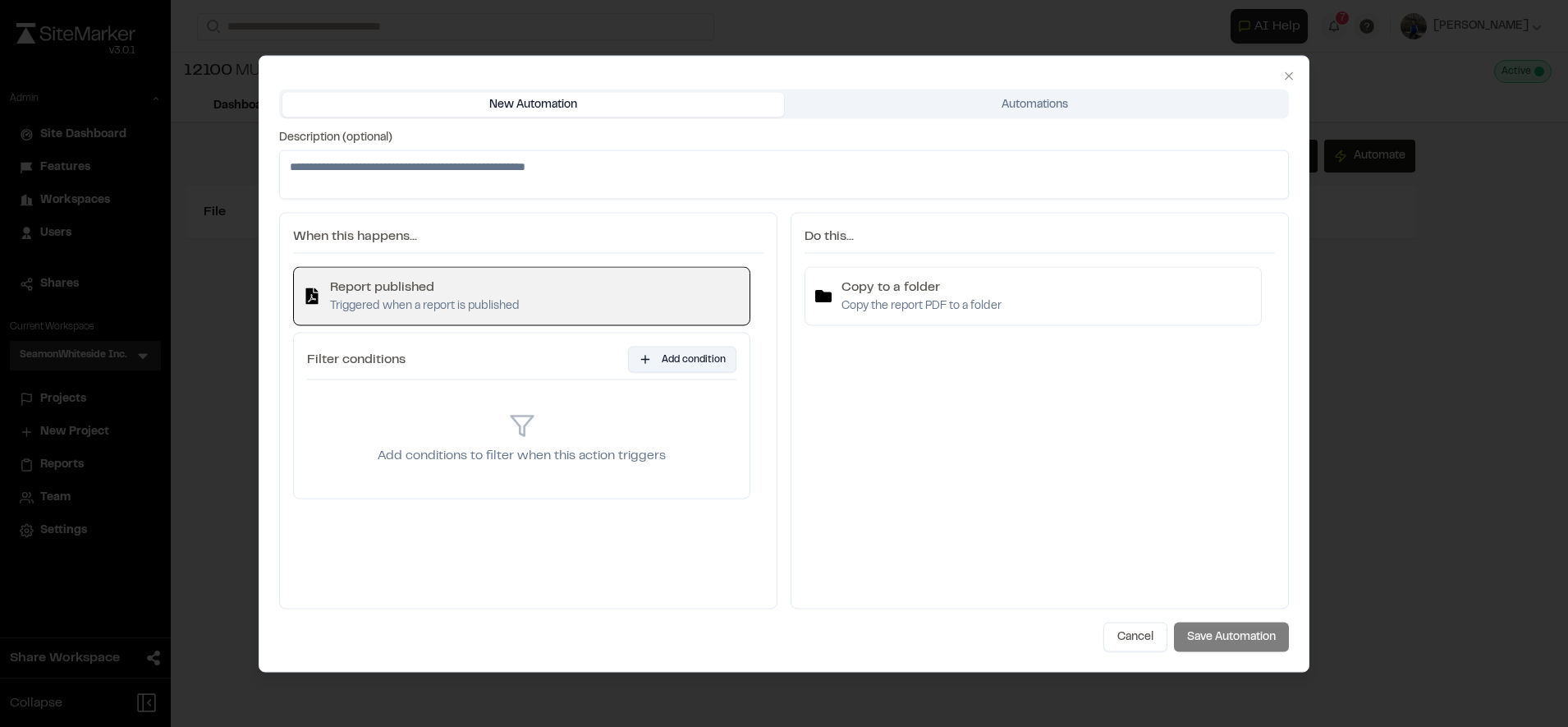
click at [682, 356] on button "Add condition" at bounding box center [682, 359] width 109 height 26
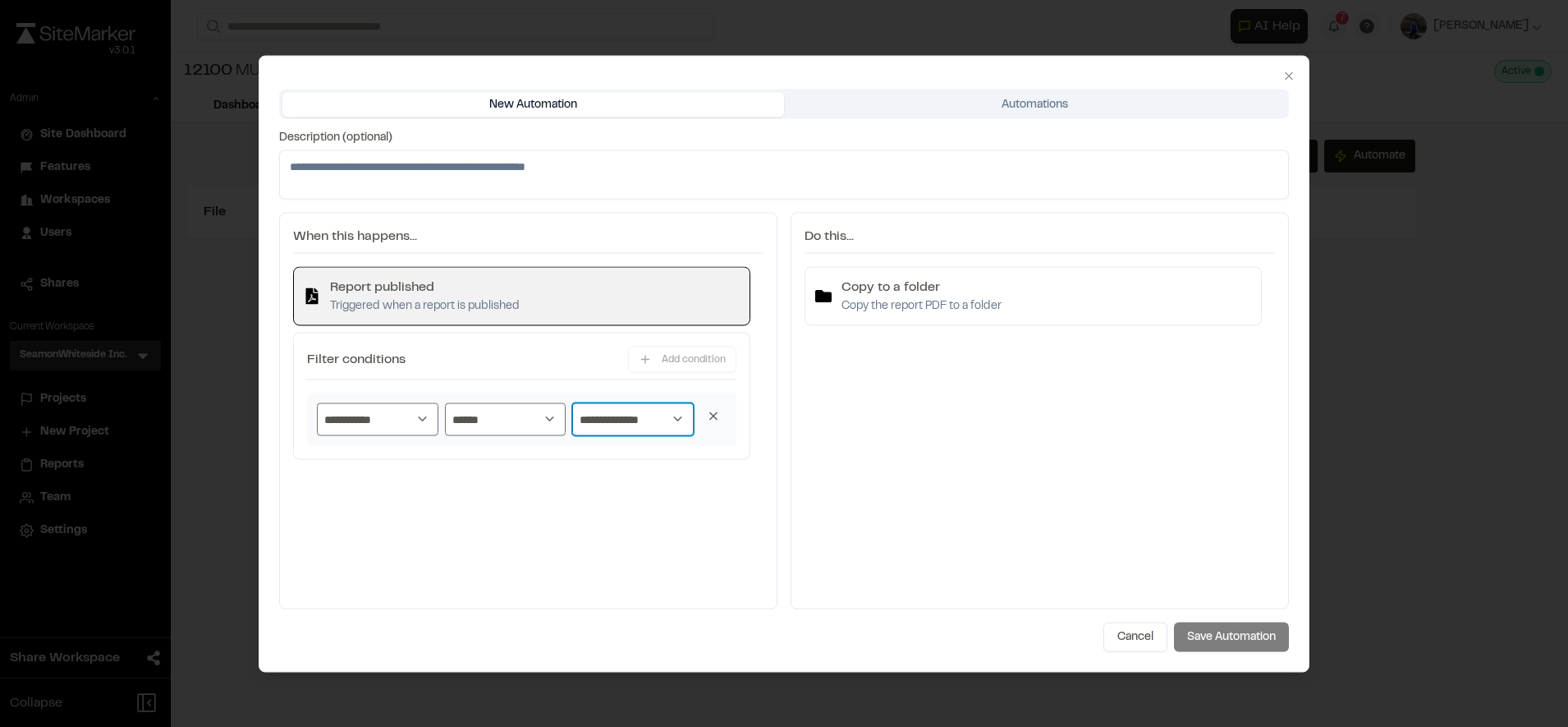
click at [645, 407] on select "**********" at bounding box center [633, 418] width 122 height 33
select select "*****"
click at [573, 402] on select "**********" at bounding box center [633, 418] width 122 height 33
click at [995, 292] on h4 "Copy to a folder" at bounding box center [922, 286] width 160 height 20
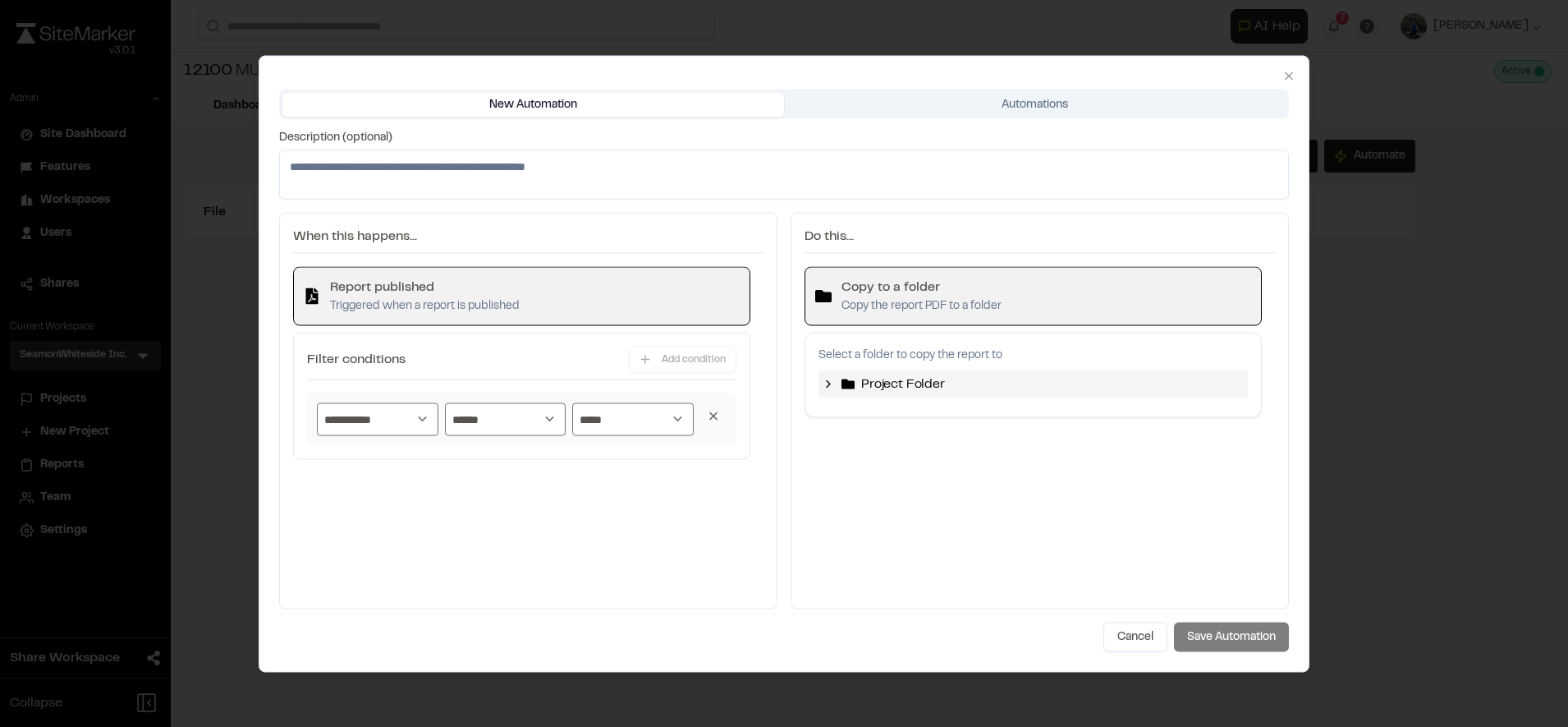
click at [821, 383] on div "Project Folder" at bounding box center [1033, 384] width 429 height 26
click at [827, 385] on icon at bounding box center [829, 384] width 13 height 13
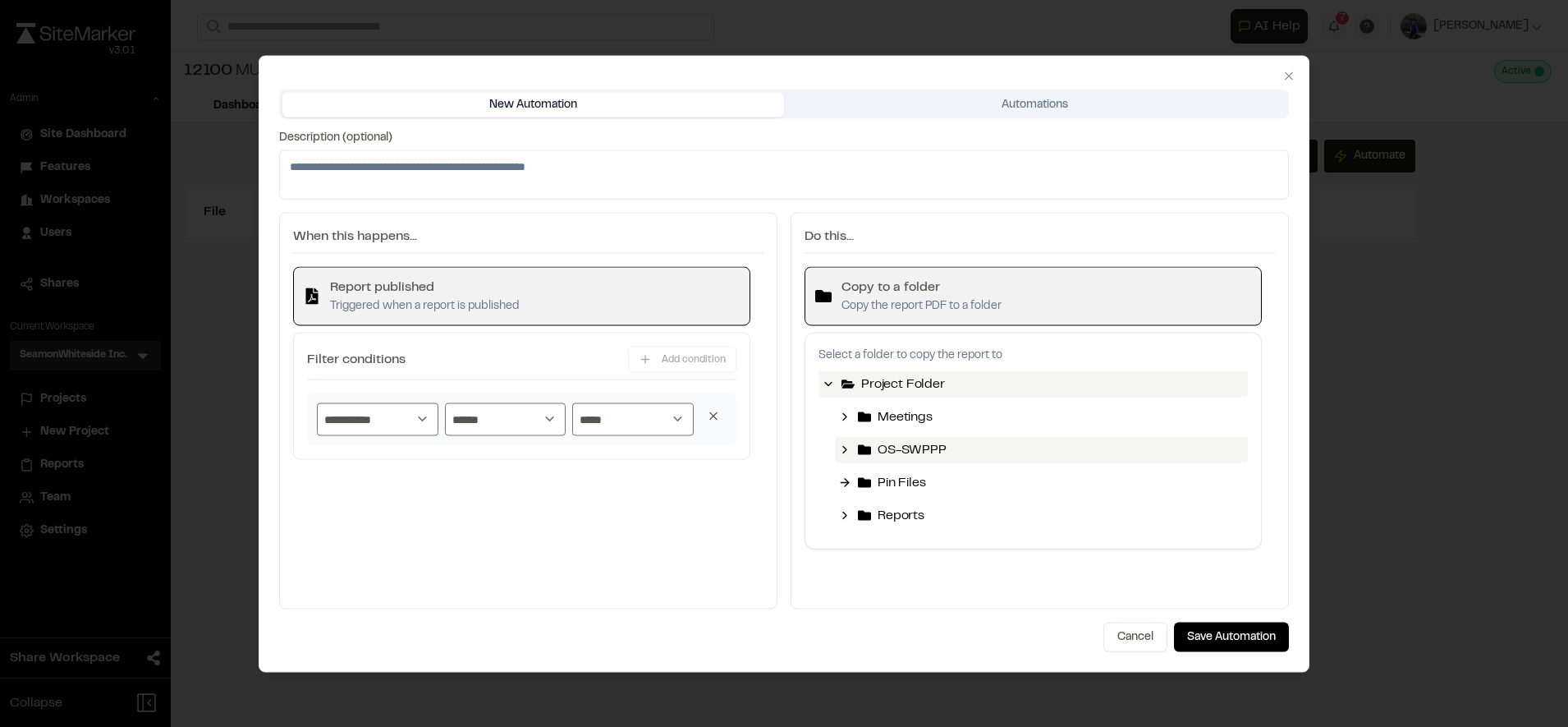
click at [846, 450] on polyline at bounding box center [845, 449] width 4 height 7
click at [911, 479] on span "OS-SWPPP Reports" at bounding box center [953, 482] width 118 height 20
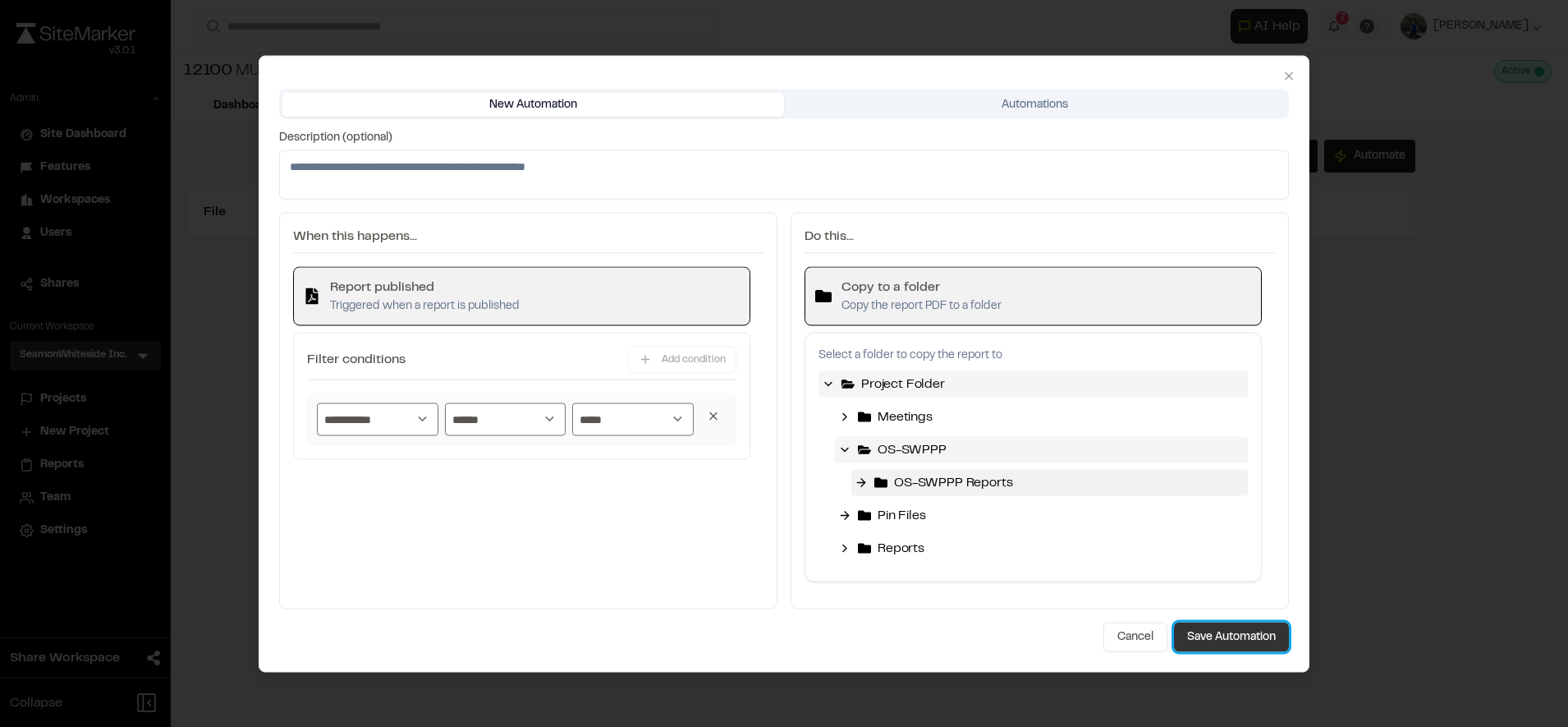
click at [1229, 634] on button "Save Automation" at bounding box center [1231, 636] width 115 height 30
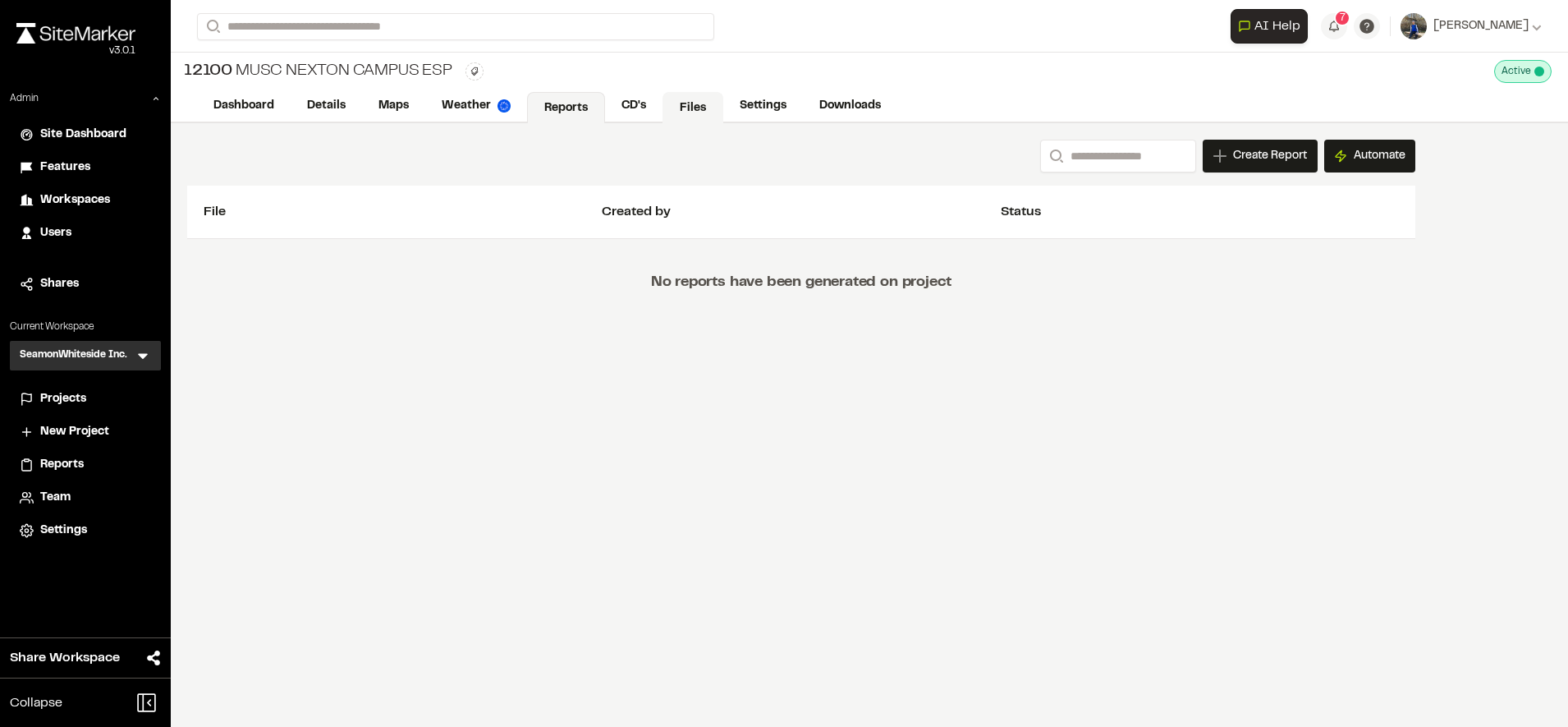
click at [698, 98] on link "Files" at bounding box center [692, 107] width 61 height 31
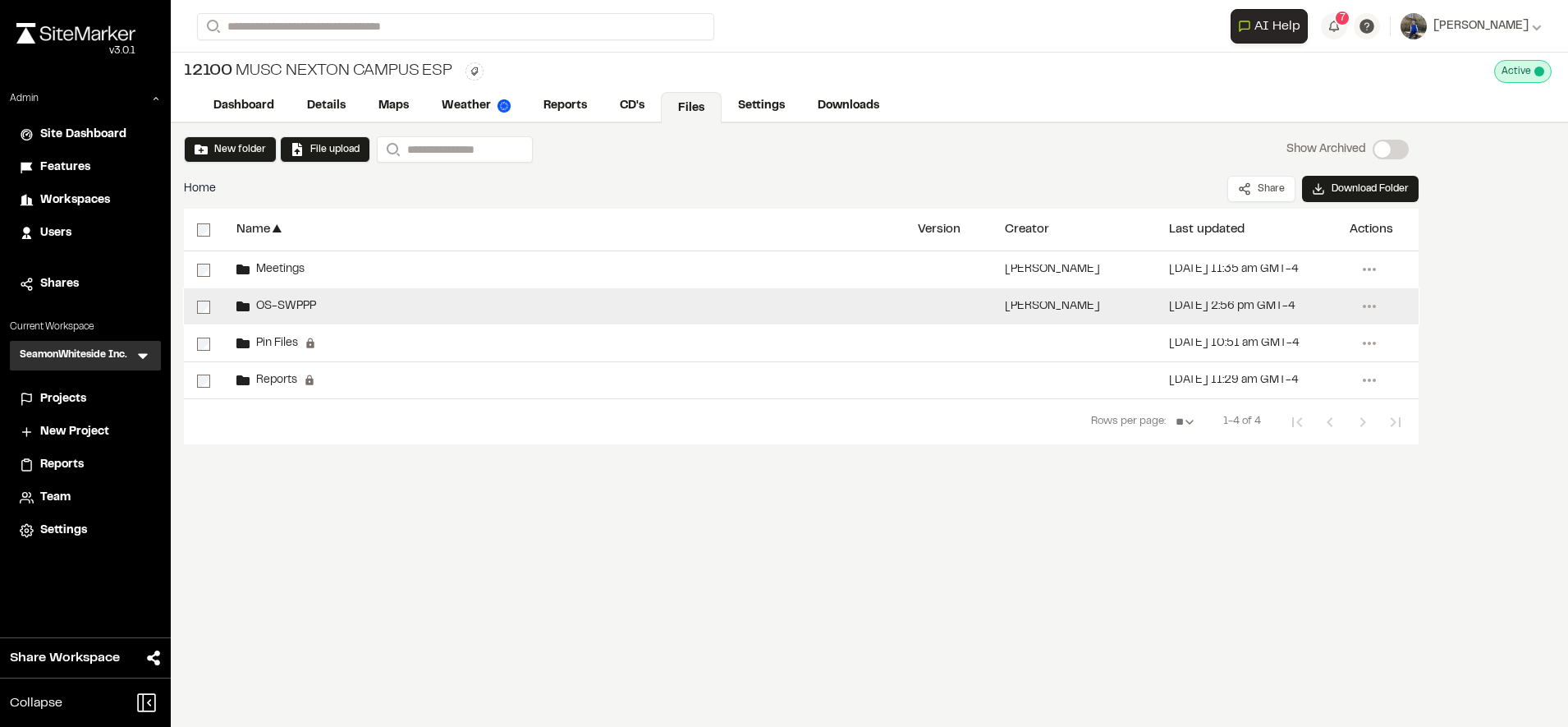
click at [441, 301] on div "OS-SWPPP" at bounding box center [564, 306] width 681 height 36
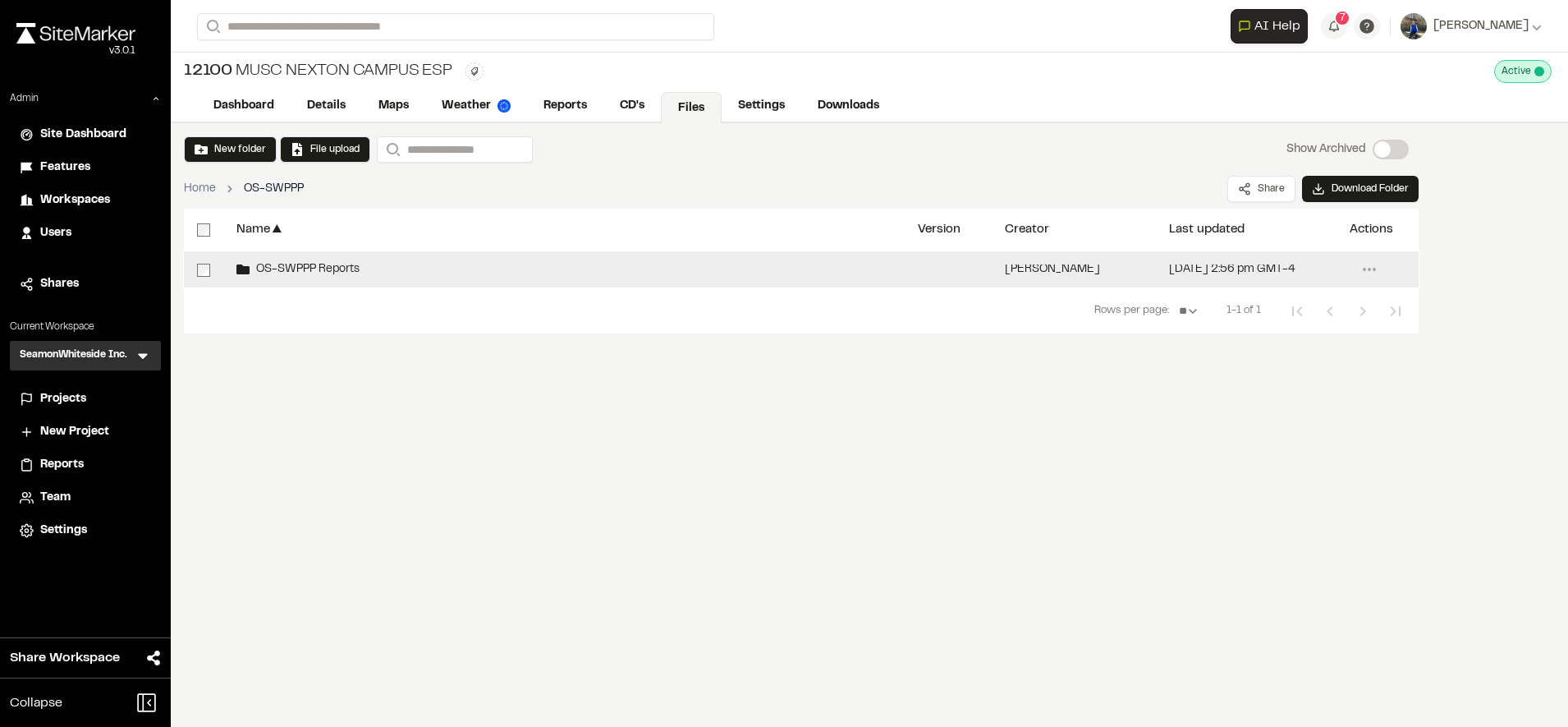
click at [329, 271] on span "OS-SWPPP Reports" at bounding box center [305, 269] width 110 height 10
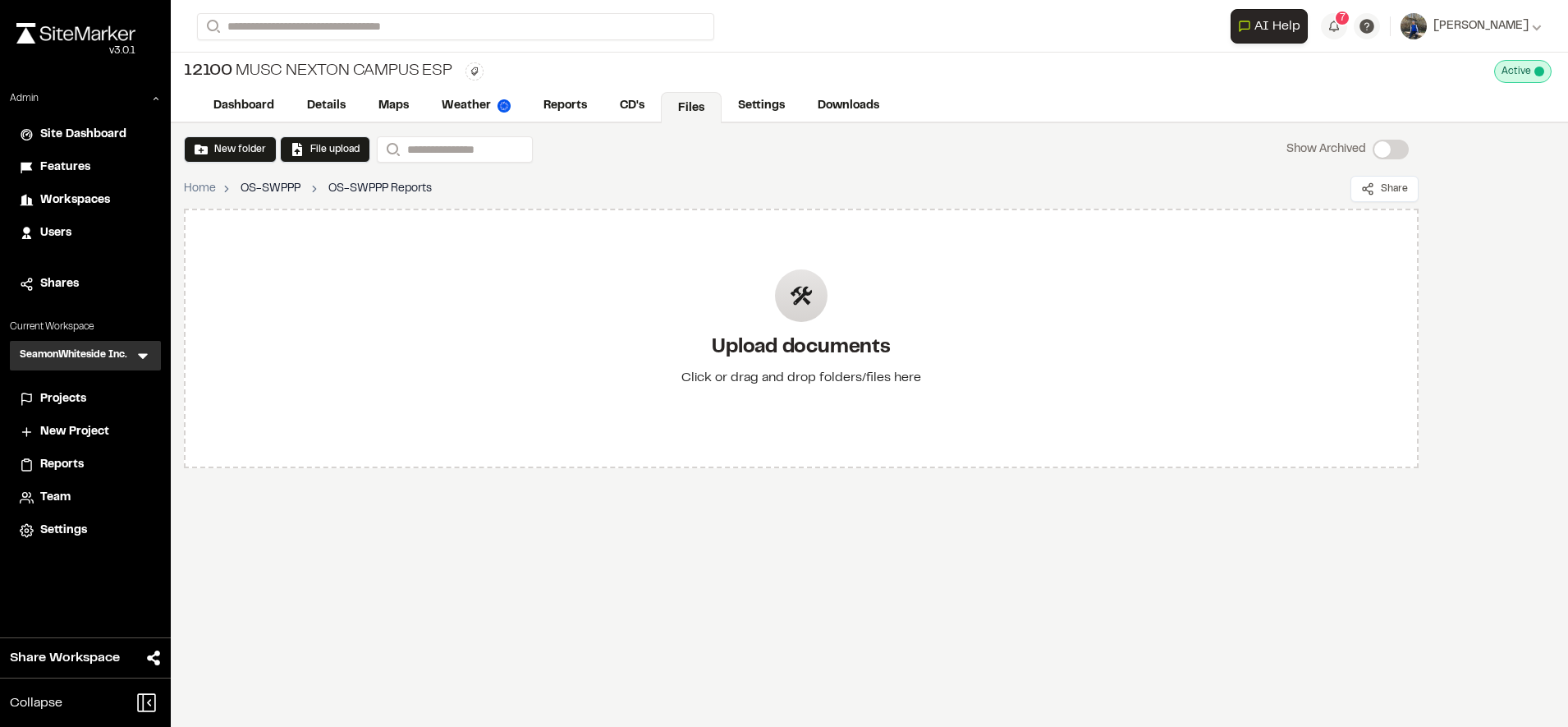
click at [258, 192] on link "OS-SWPPP" at bounding box center [270, 188] width 60 height 18
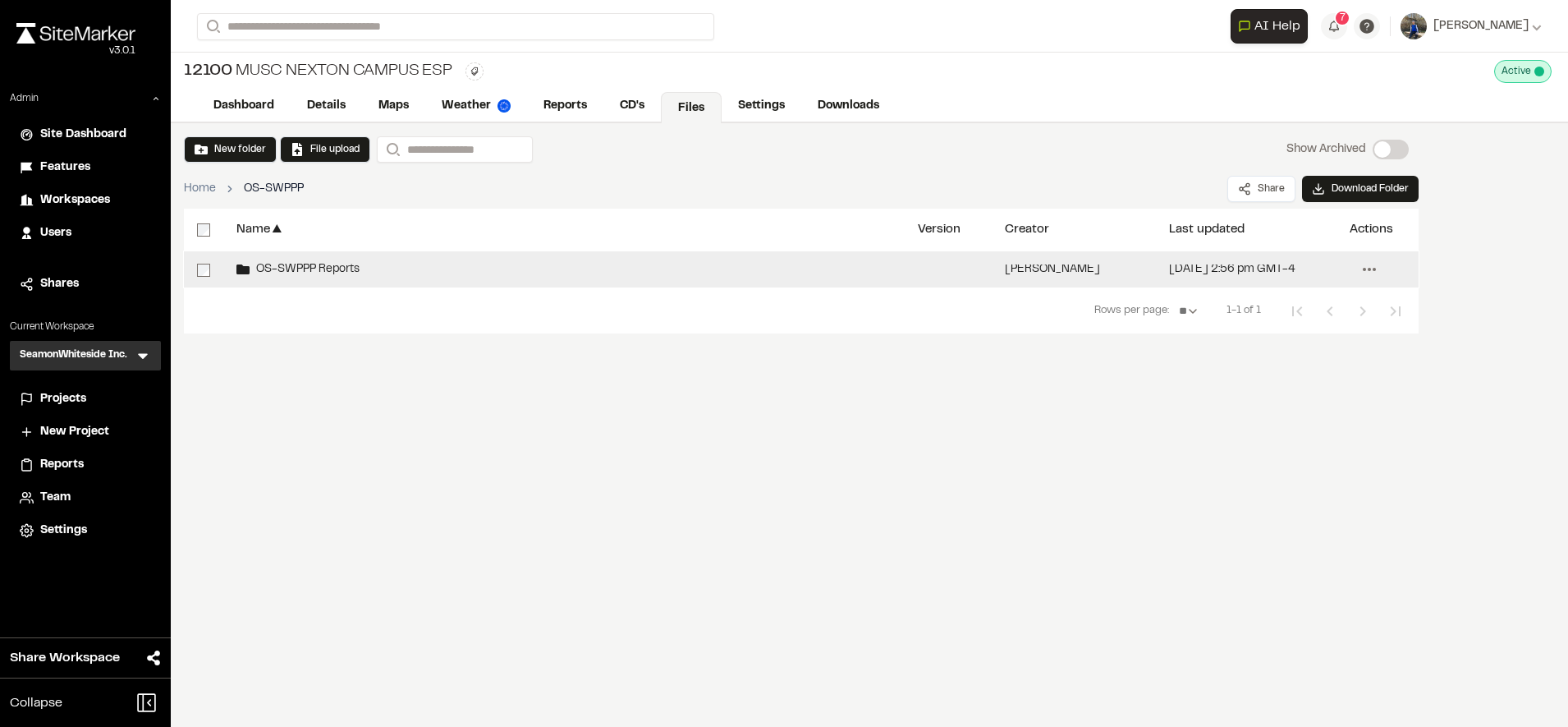
click at [1375, 260] on icon at bounding box center [1370, 269] width 26 height 26
click at [1295, 301] on div "Share" at bounding box center [1310, 304] width 143 height 24
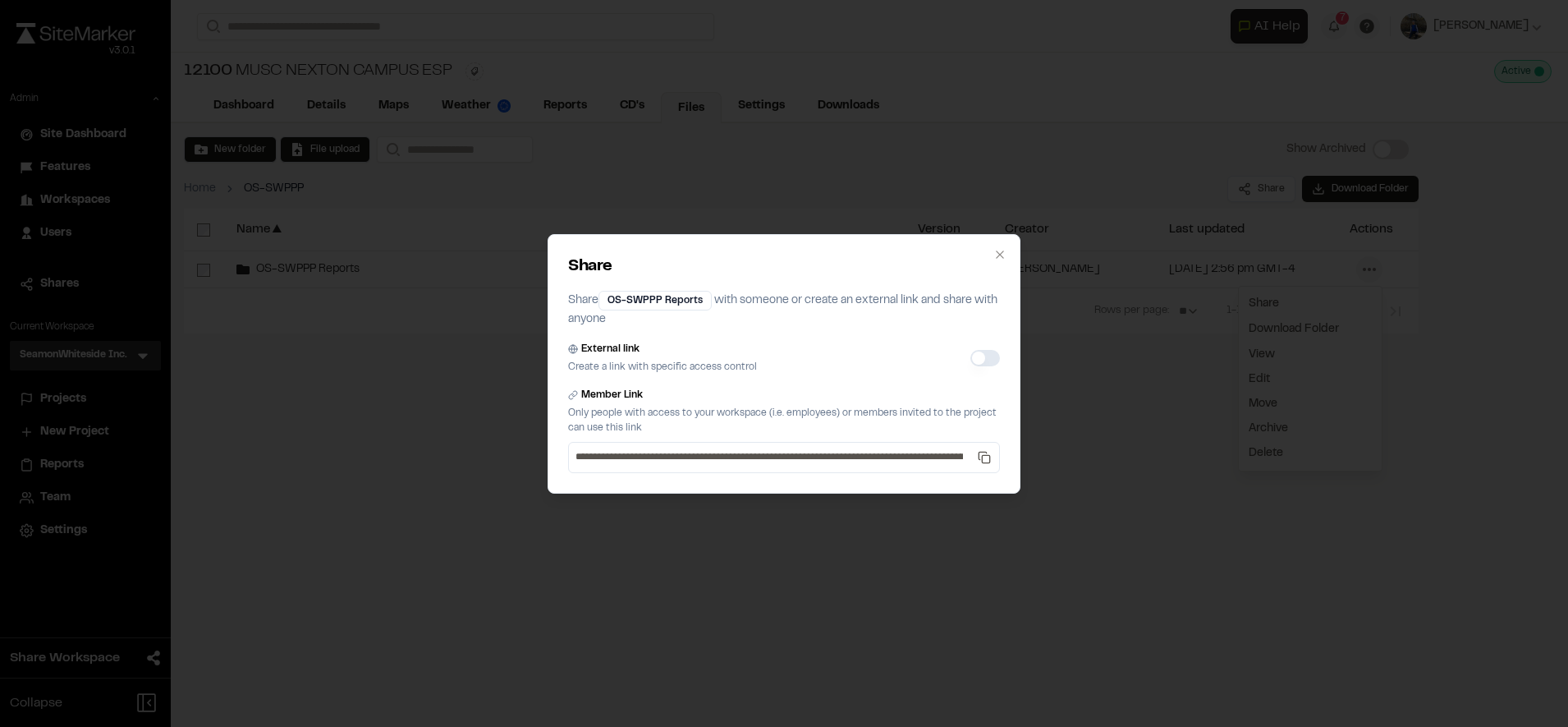
click at [992, 353] on button "External link" at bounding box center [985, 358] width 30 height 17
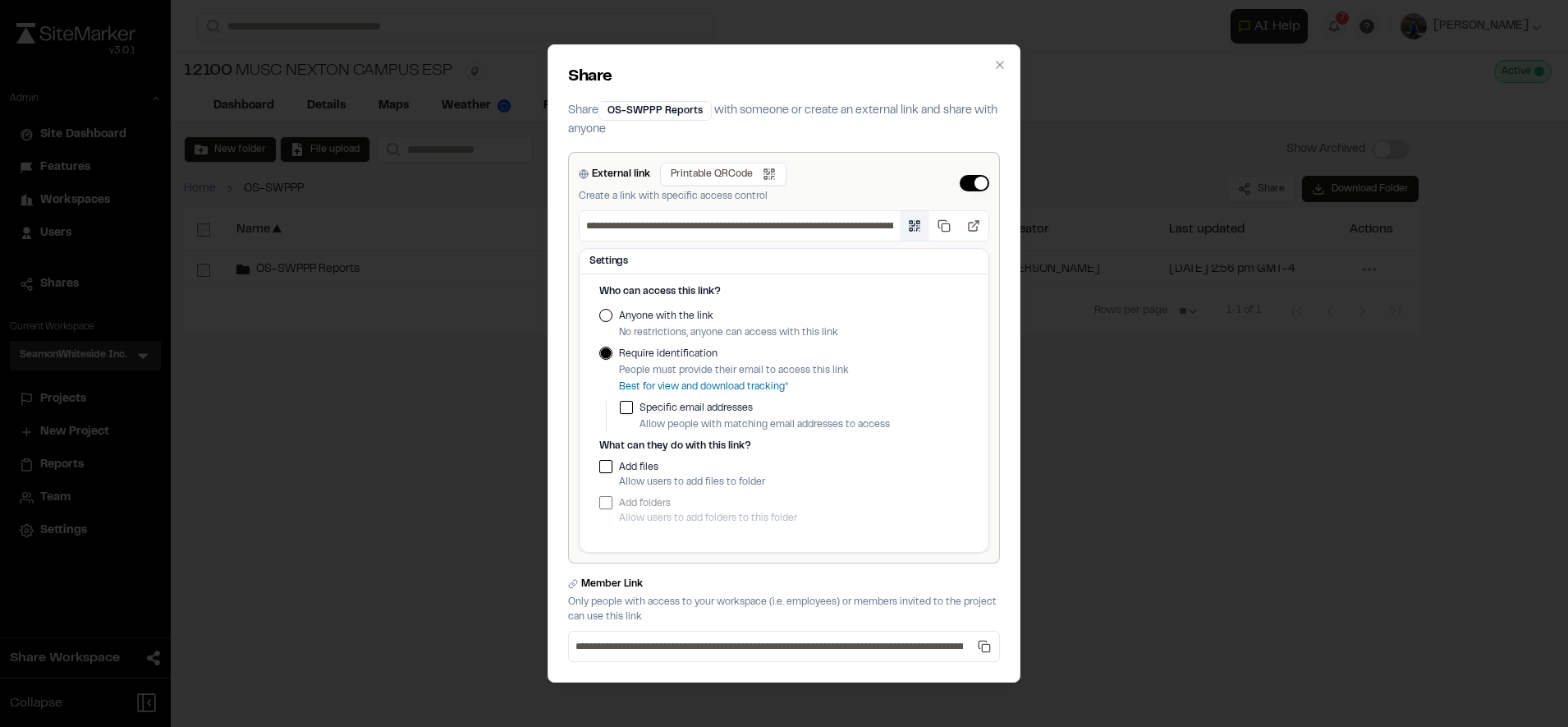
click at [910, 226] on button "Open QR code" at bounding box center [915, 226] width 30 height 30
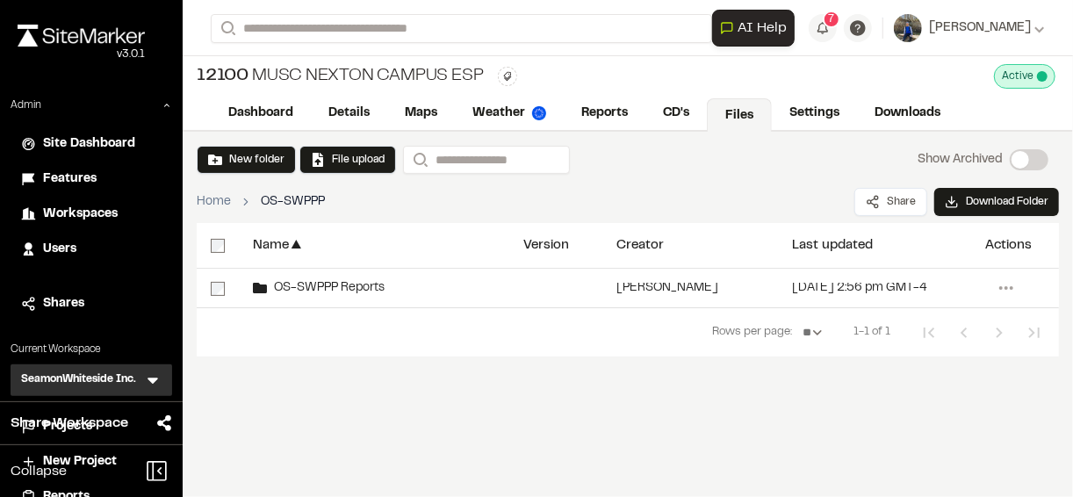
click at [784, 62] on div "12100 MUSC Nexton Campus ESP Active Deactivate 12100 MUSC Nexton Campus ESP ? T…" at bounding box center [628, 76] width 890 height 40
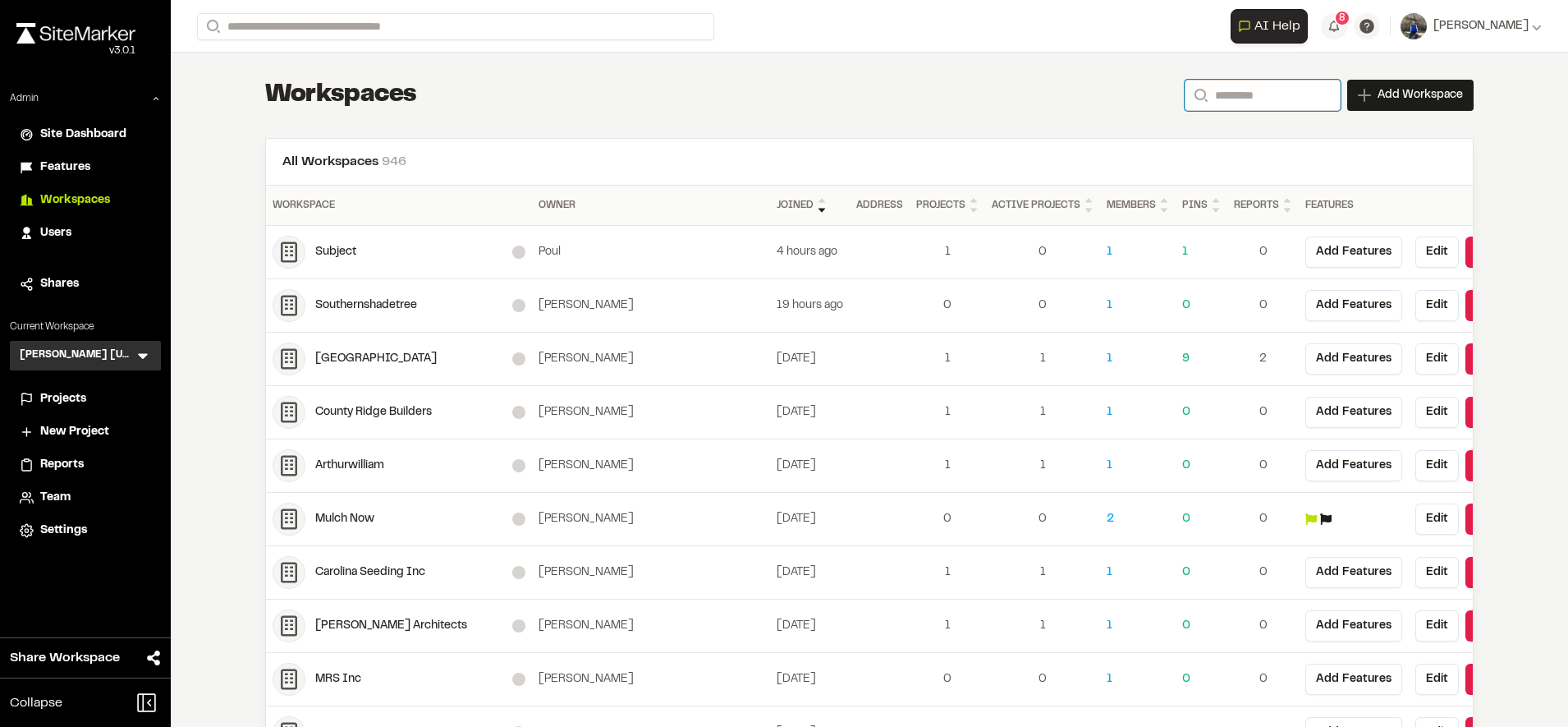
click at [1229, 98] on input "Search" at bounding box center [1263, 95] width 156 height 31
